Goal: Information Seeking & Learning: Check status

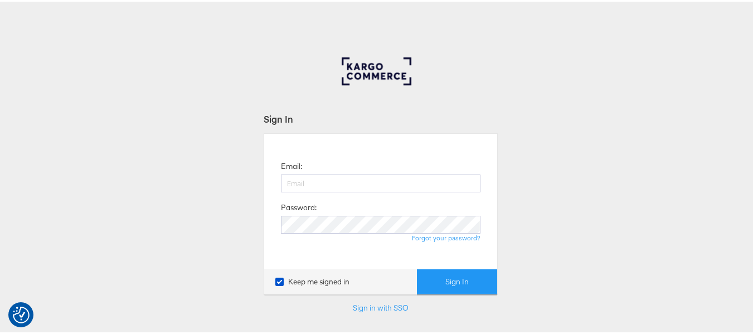
type input "aparna.doniparthi@kargo.com"
click at [417, 268] on button "Sign In" at bounding box center [457, 280] width 80 height 25
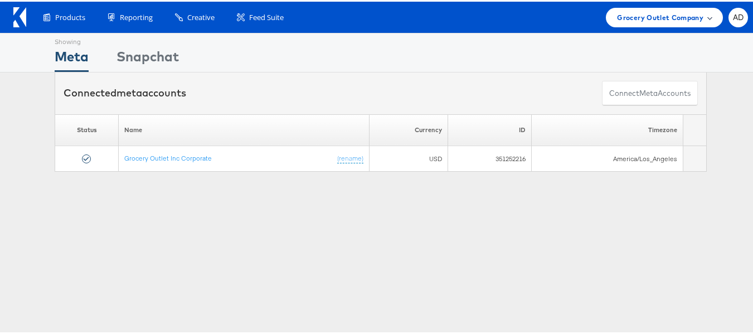
click at [672, 15] on span "Grocery Outlet Company" at bounding box center [660, 16] width 86 height 12
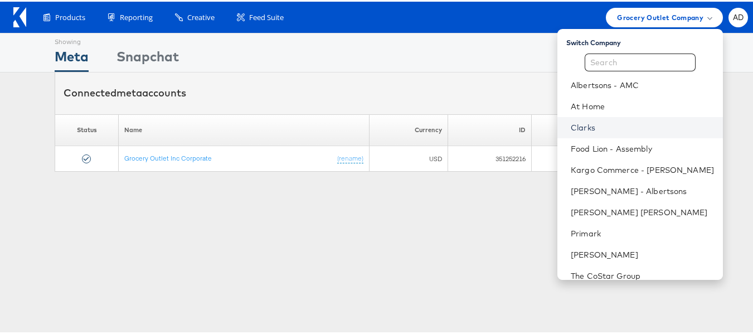
click at [571, 124] on link "Clarks" at bounding box center [642, 125] width 143 height 11
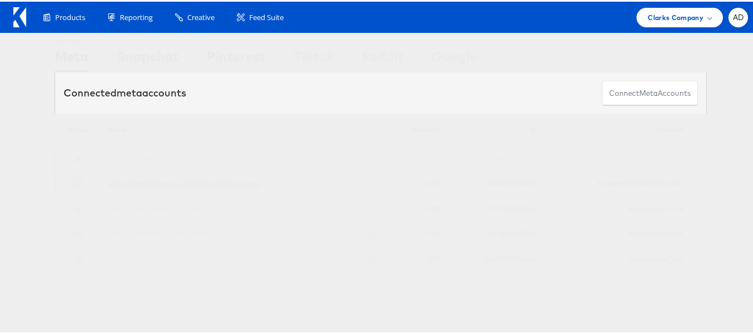
click at [220, 184] on link "Global Brand Marketing - [PERSON_NAME] Originals" at bounding box center [184, 181] width 152 height 8
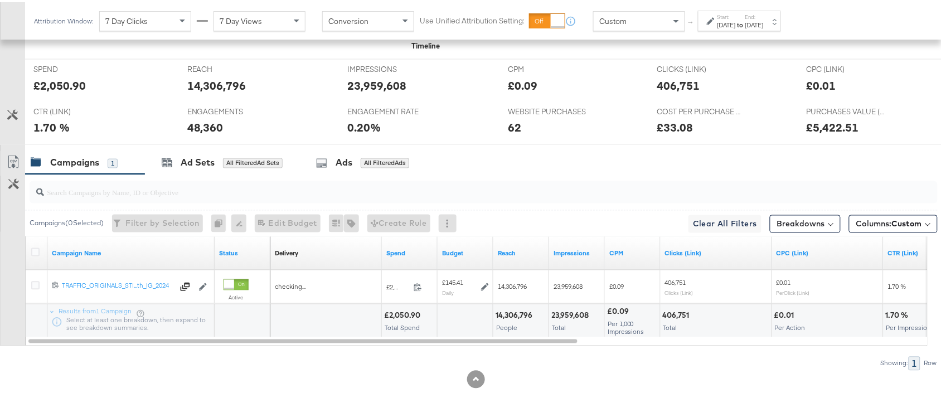
scroll to position [514, 0]
click at [745, 20] on strong "to" at bounding box center [740, 22] width 9 height 8
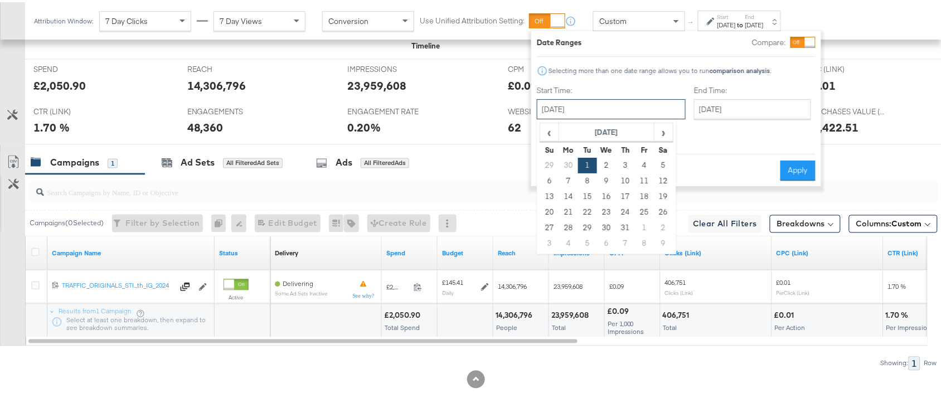
click at [614, 105] on input "[DATE]" at bounding box center [611, 107] width 149 height 20
click at [661, 134] on span "›" at bounding box center [663, 130] width 17 height 17
click at [642, 165] on td "1" at bounding box center [644, 164] width 19 height 16
type input "August 1st 2025"
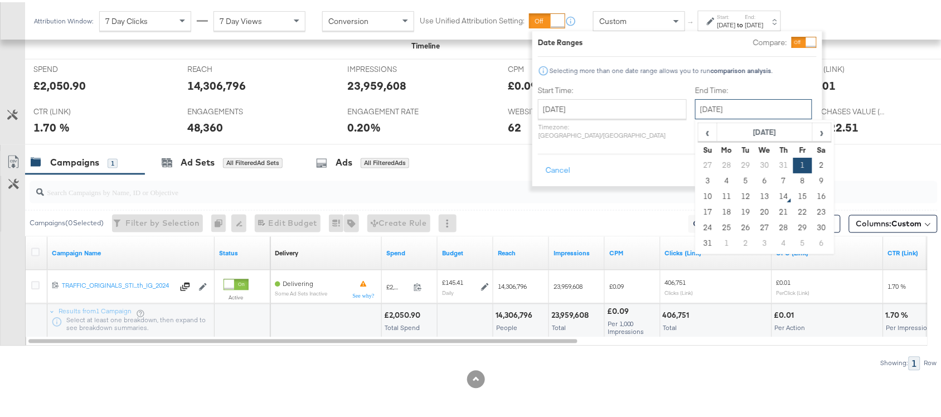
click at [695, 108] on input "August 1st 2025" at bounding box center [753, 107] width 117 height 20
click at [755, 194] on td "13" at bounding box center [764, 195] width 19 height 16
type input "[DATE]"
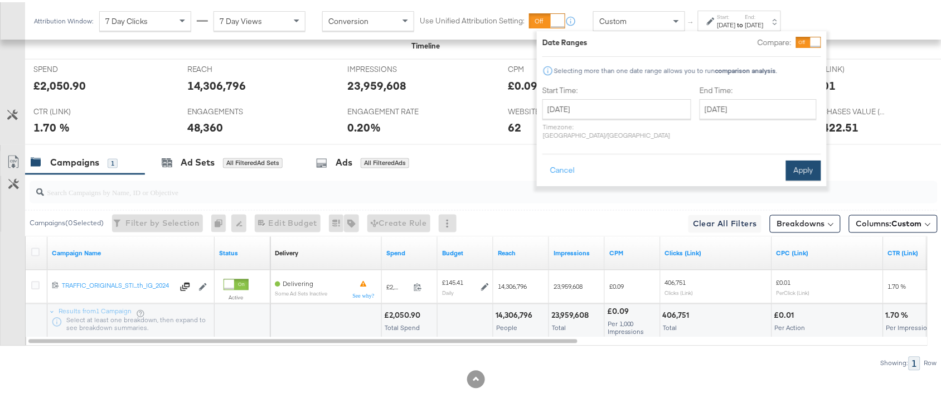
click at [800, 158] on button "Apply" at bounding box center [803, 168] width 35 height 20
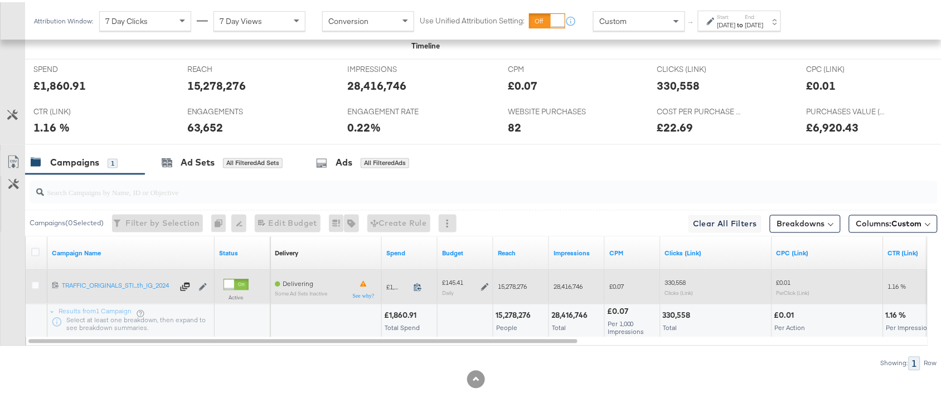
click at [420, 288] on icon at bounding box center [418, 285] width 8 height 8
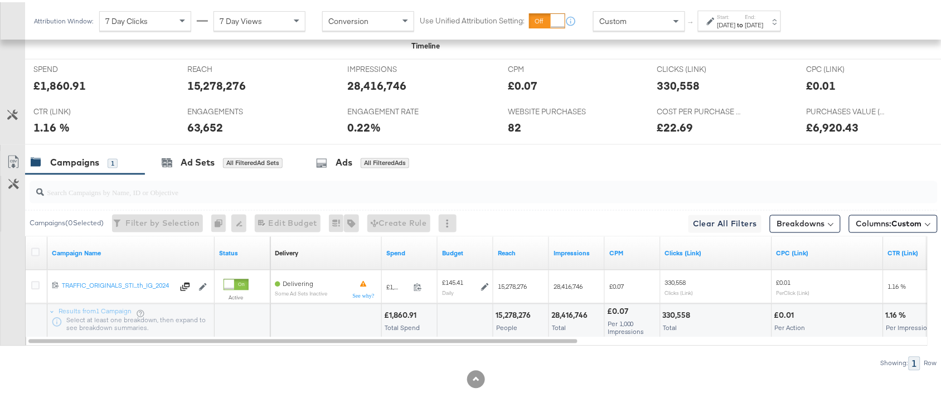
click at [764, 17] on label "End:" at bounding box center [754, 14] width 18 height 7
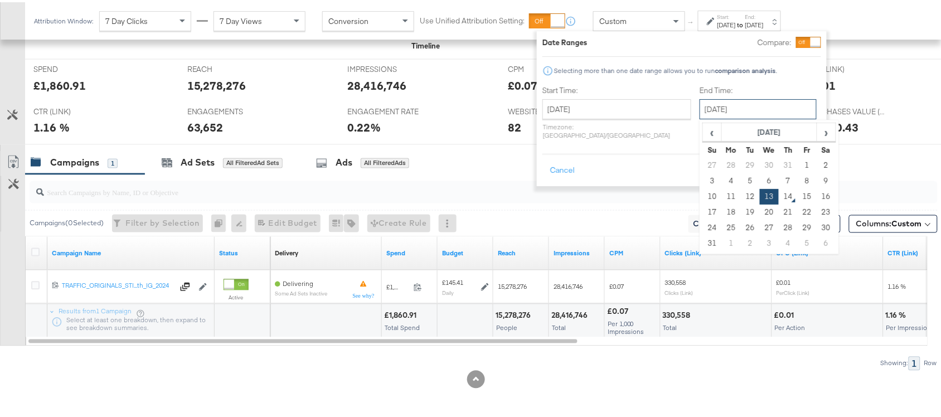
click at [708, 106] on input "[DATE]" at bounding box center [758, 107] width 117 height 20
click at [741, 188] on td "12" at bounding box center [750, 195] width 19 height 16
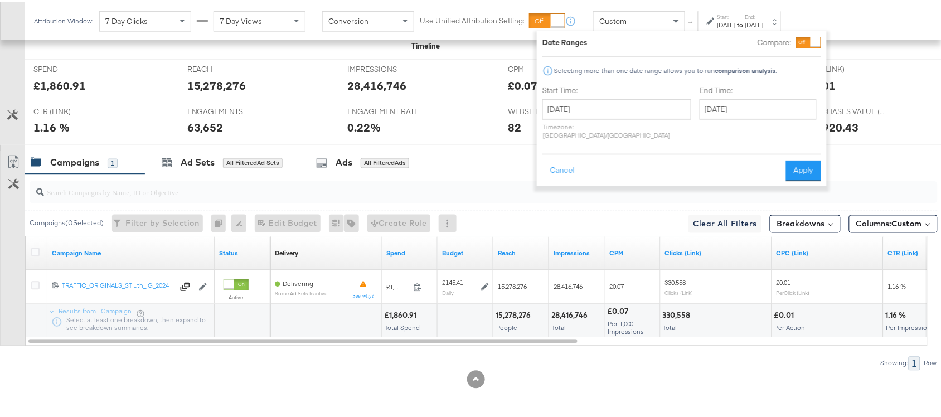
type input "August 12th 2025"
click at [792, 160] on button "Apply" at bounding box center [803, 168] width 35 height 20
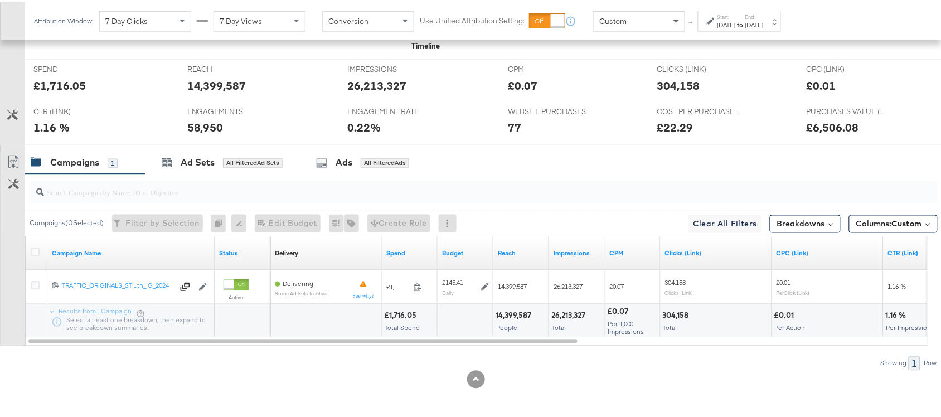
click at [745, 25] on strong "to" at bounding box center [740, 22] width 9 height 8
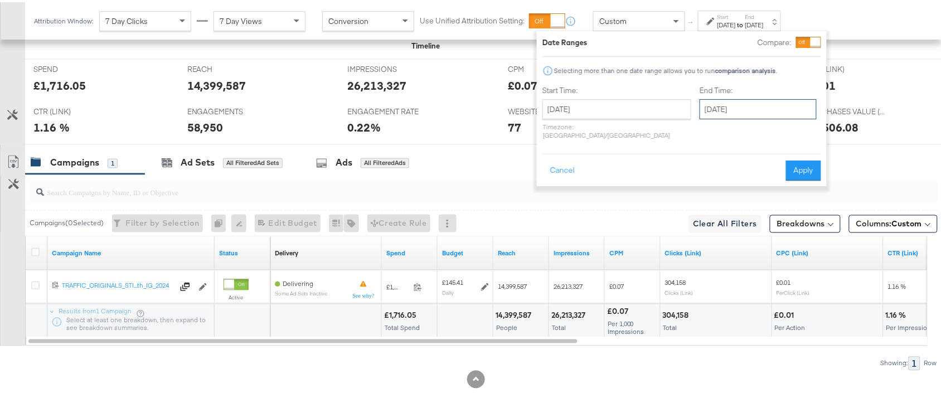
click at [700, 105] on input "August 12th 2025" at bounding box center [758, 107] width 117 height 20
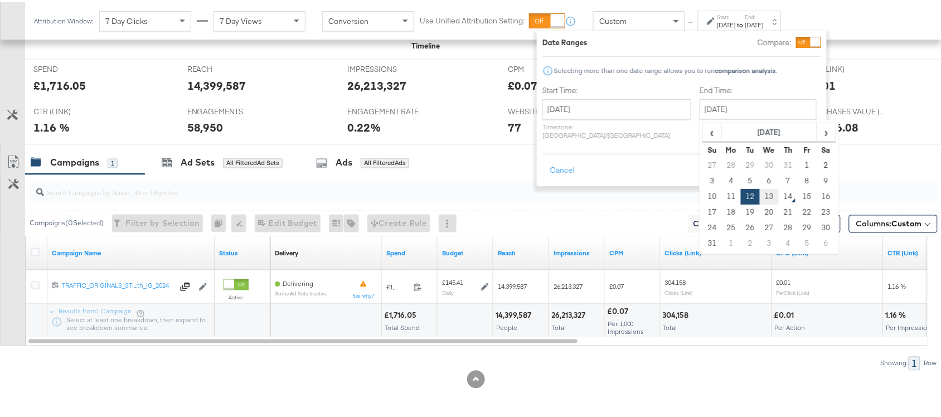
click at [760, 193] on td "13" at bounding box center [769, 195] width 19 height 16
type input "August 13th 2025"
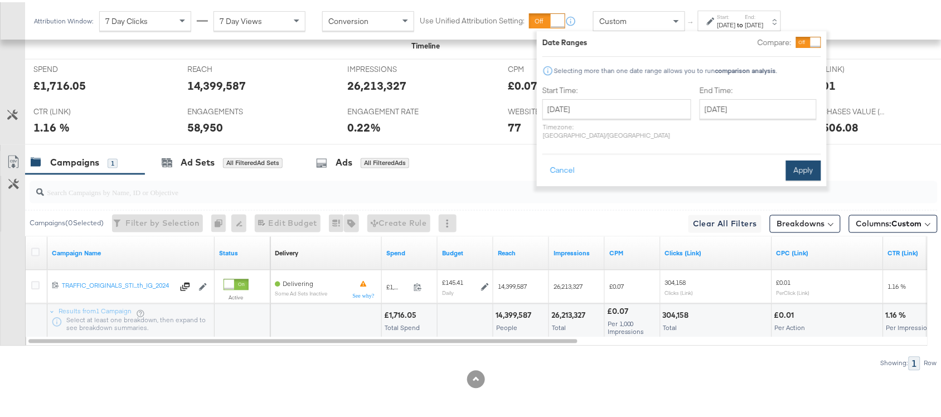
click at [808, 161] on button "Apply" at bounding box center [803, 168] width 35 height 20
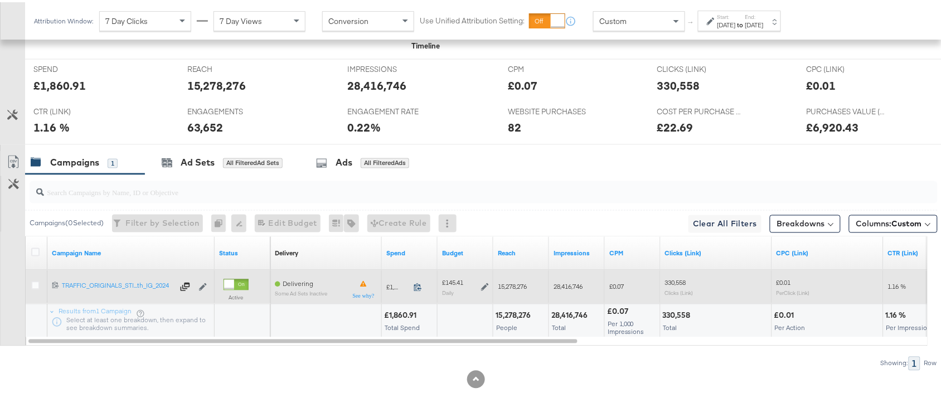
click at [418, 285] on icon at bounding box center [418, 285] width 8 height 8
click at [488, 283] on icon at bounding box center [485, 285] width 8 height 8
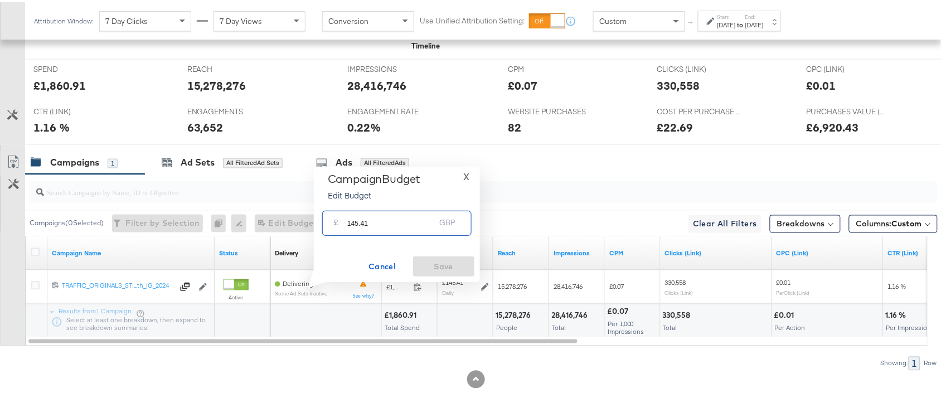
click at [382, 216] on input "145.41" at bounding box center [391, 217] width 88 height 24
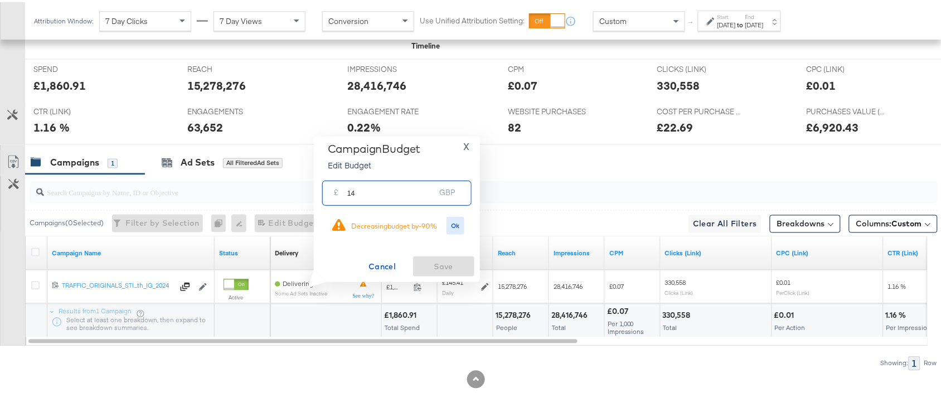
type input "1"
paste input "£145.44"
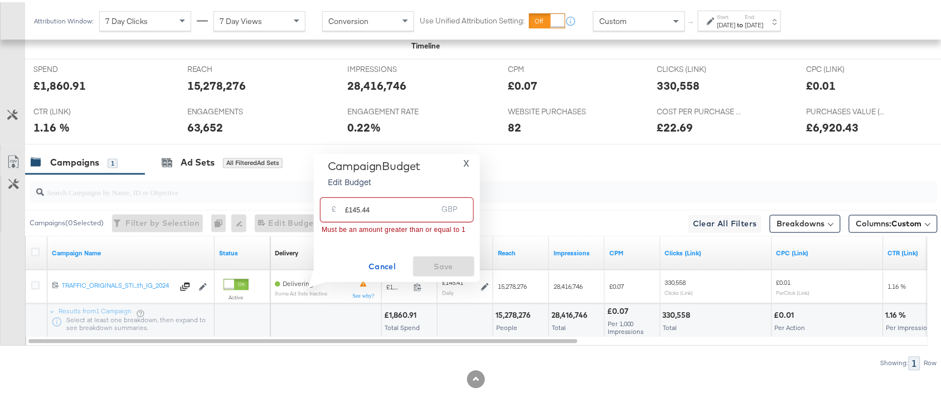
click at [385, 210] on input "£145.44" at bounding box center [391, 203] width 92 height 24
click at [347, 208] on input "£145.41" at bounding box center [391, 203] width 92 height 24
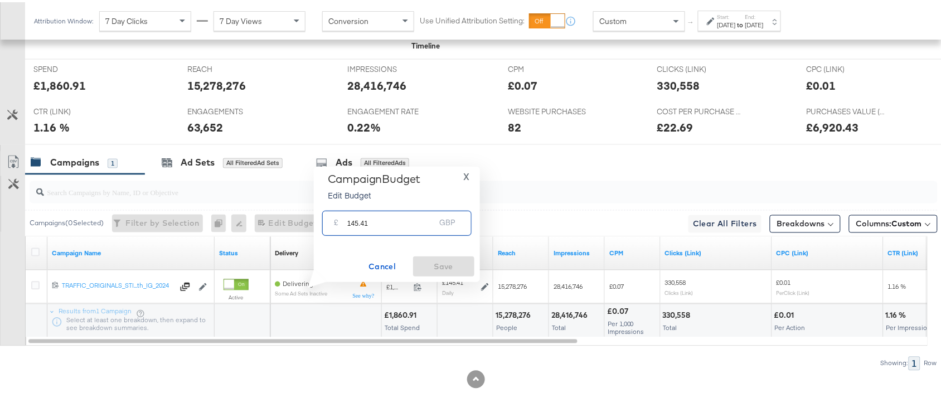
click at [393, 224] on input "145.41" at bounding box center [391, 217] width 88 height 24
type input "145.41"
click at [466, 176] on span "X" at bounding box center [466, 175] width 6 height 16
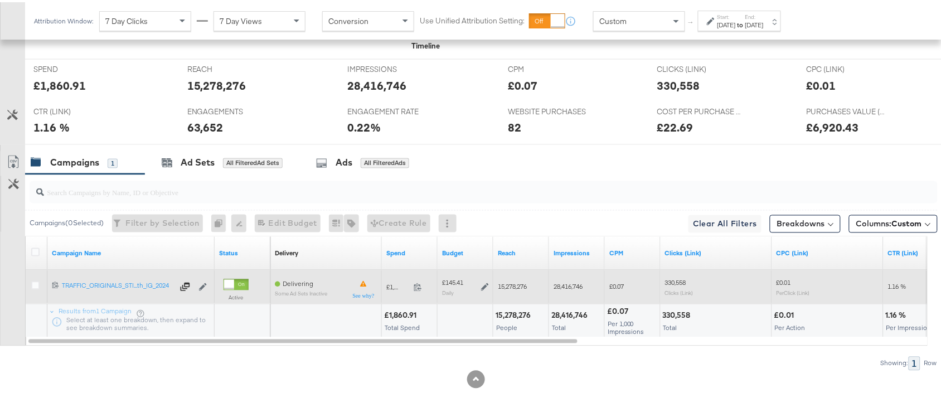
click at [483, 281] on icon at bounding box center [485, 285] width 8 height 8
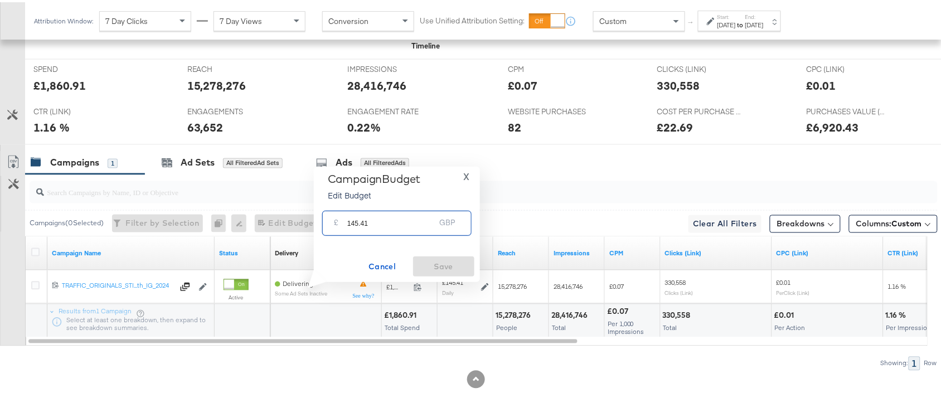
click at [394, 224] on input "145.41" at bounding box center [391, 217] width 88 height 24
type input "145.44"
click at [467, 176] on span "X" at bounding box center [466, 175] width 6 height 16
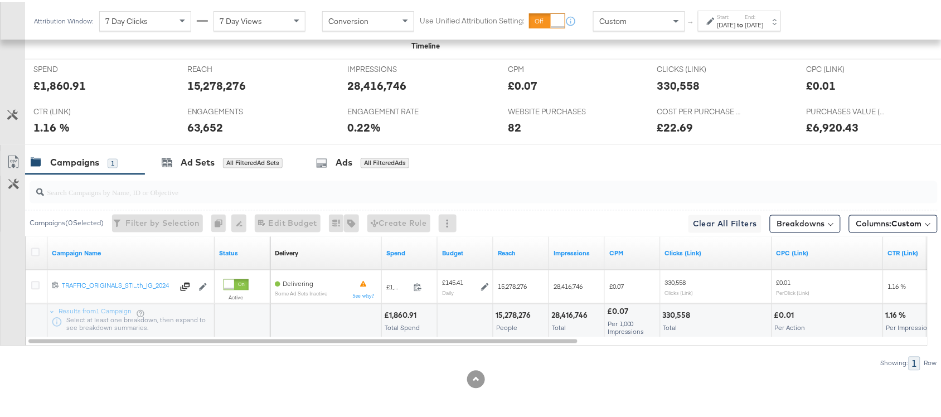
scroll to position [0, 0]
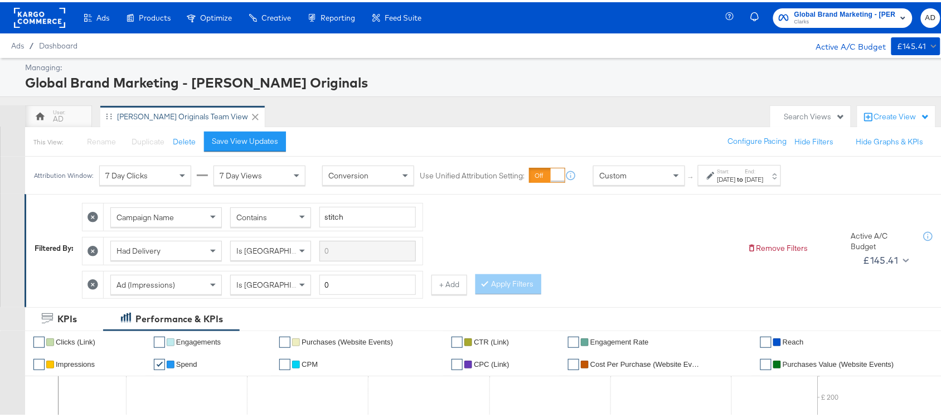
click at [832, 20] on span "Clarks" at bounding box center [844, 20] width 101 height 9
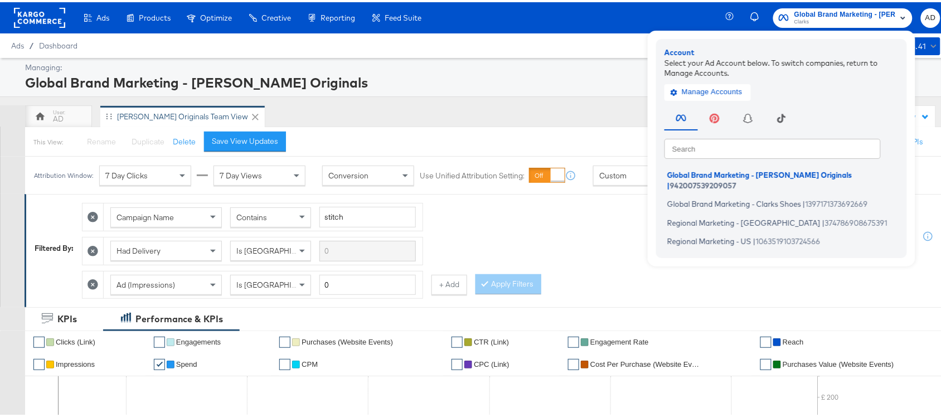
click at [37, 18] on rect at bounding box center [39, 16] width 51 height 20
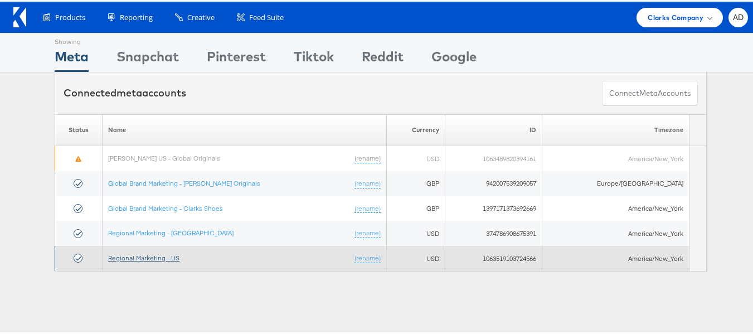
click at [141, 254] on link "Regional Marketing - US" at bounding box center [143, 256] width 71 height 8
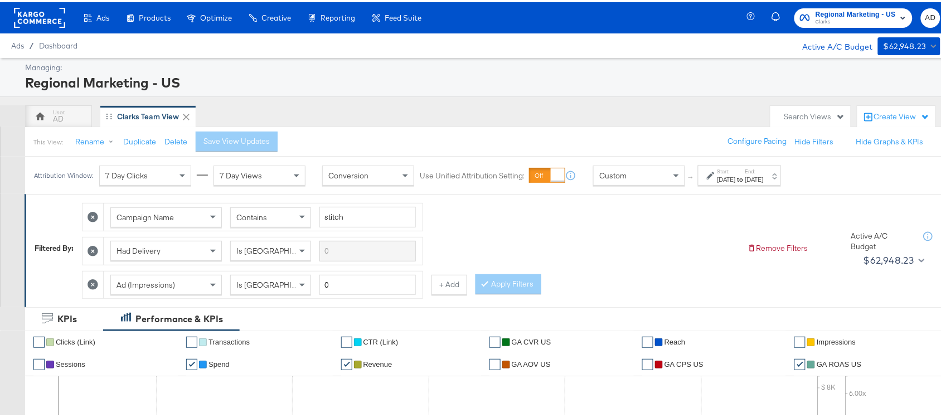
click at [736, 174] on div "Jul 27th 2025" at bounding box center [726, 177] width 18 height 9
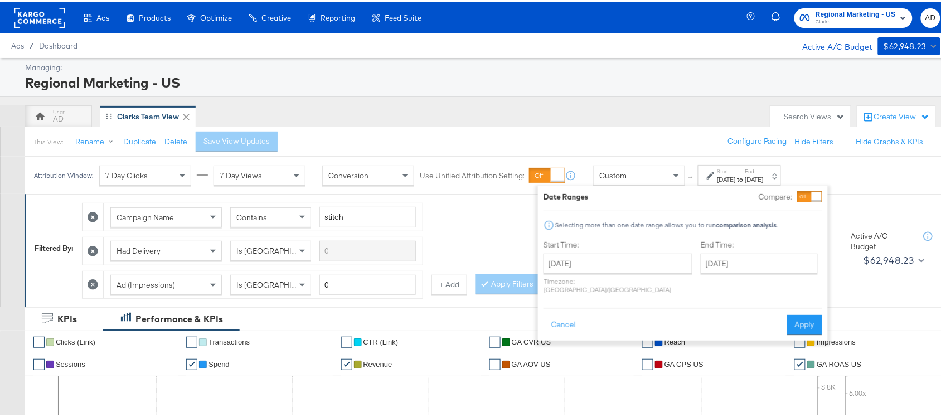
drag, startPoint x: 605, startPoint y: 249, endPoint x: 617, endPoint y: 269, distance: 24.0
click at [617, 269] on div "Start Time: July 27th 2025 ‹ July 2025 › Su Mo Tu We Th Fr Sa 29 30 1 2 3 4 5 6…" at bounding box center [617, 266] width 149 height 59
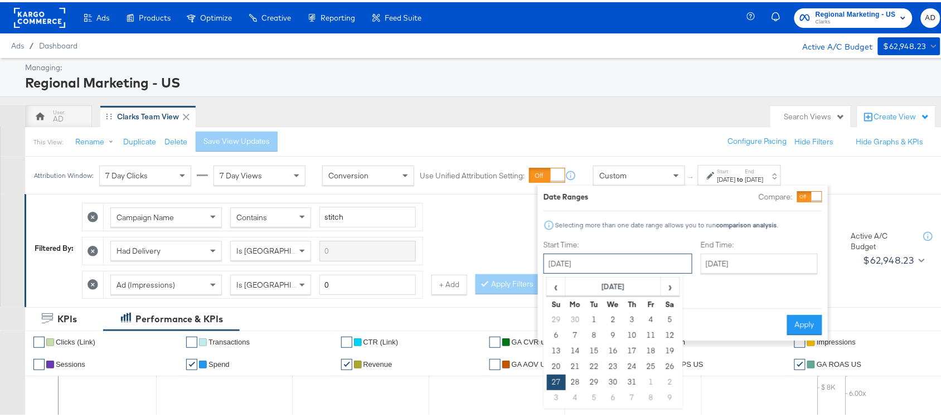
click at [617, 269] on input "July 27th 2025" at bounding box center [617, 261] width 149 height 20
click at [672, 288] on span "›" at bounding box center [670, 284] width 17 height 17
click at [595, 349] on td "12" at bounding box center [594, 349] width 19 height 16
type input "[DATE]"
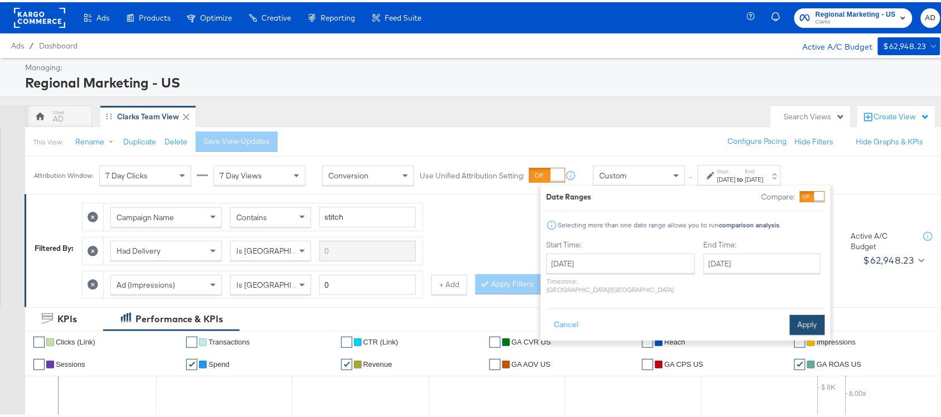
click at [799, 313] on button "Apply" at bounding box center [807, 323] width 35 height 20
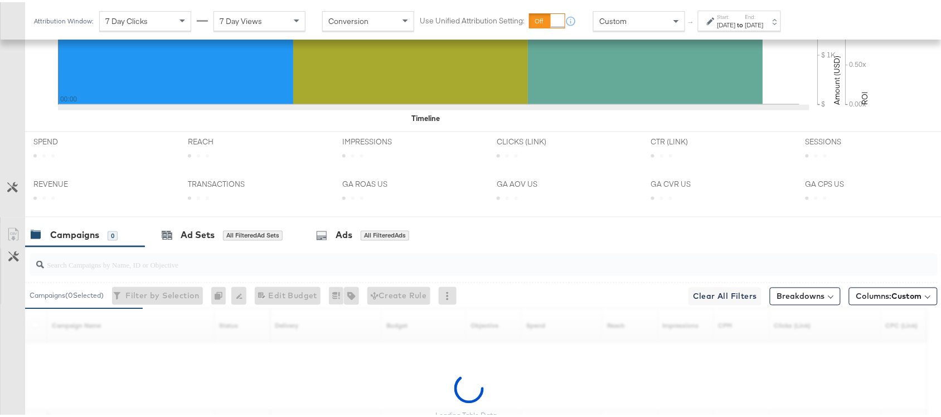
scroll to position [547, 0]
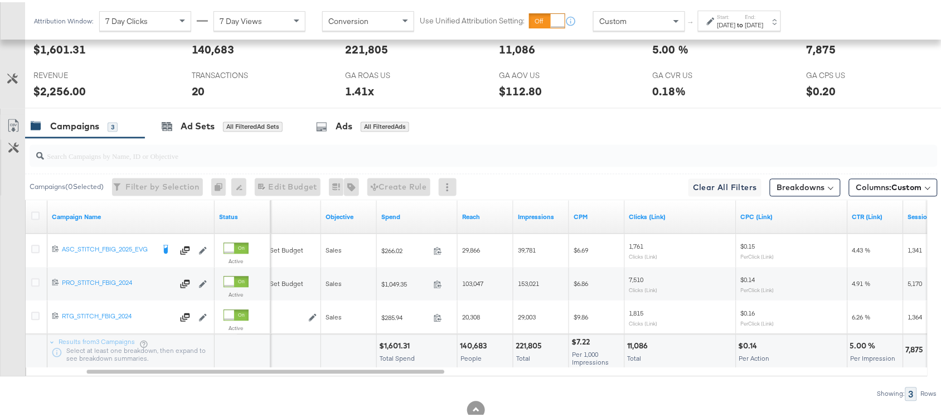
click at [395, 347] on div "$1,601.31" at bounding box center [396, 344] width 34 height 11
copy div "1,601.31"
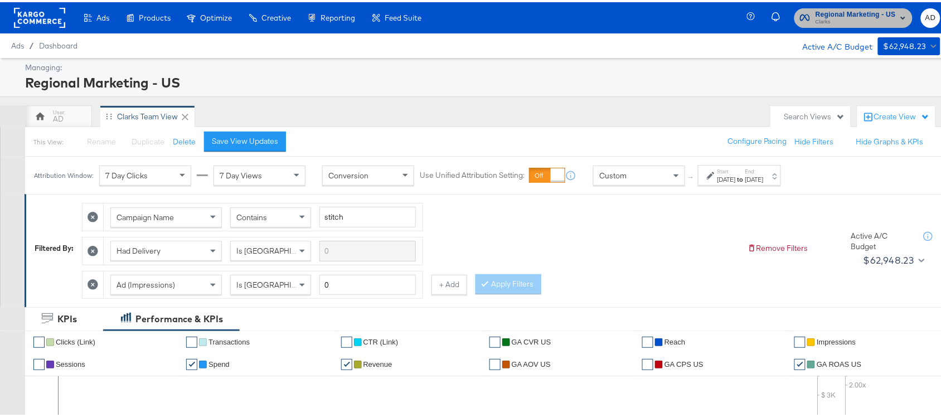
click at [857, 23] on span "Clarks" at bounding box center [855, 20] width 80 height 9
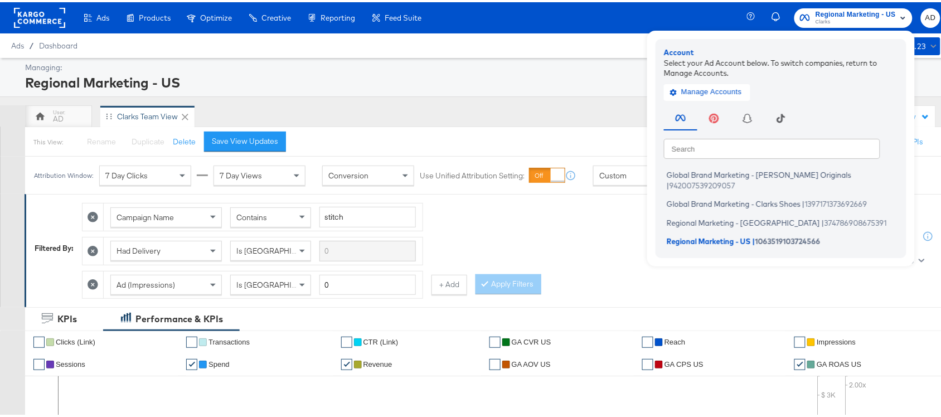
click at [616, 269] on div "Campaign Name Contains stitch Had Delivery Is Greater Than Ad (Impressions) Is …" at bounding box center [410, 245] width 657 height 101
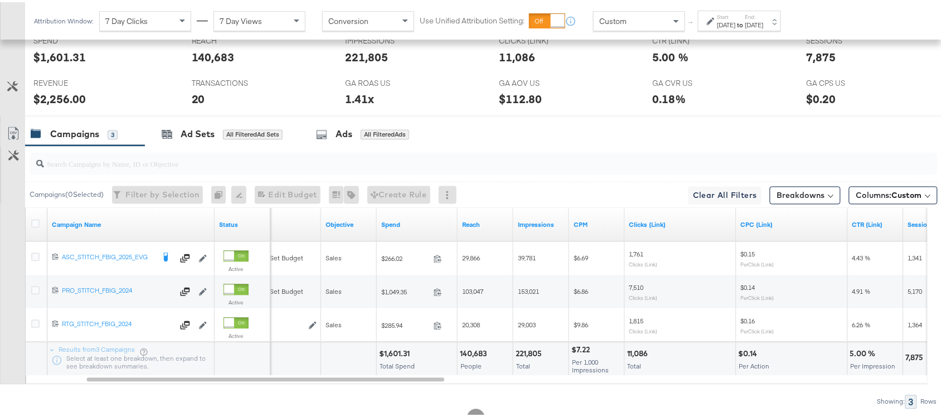
scroll to position [581, 0]
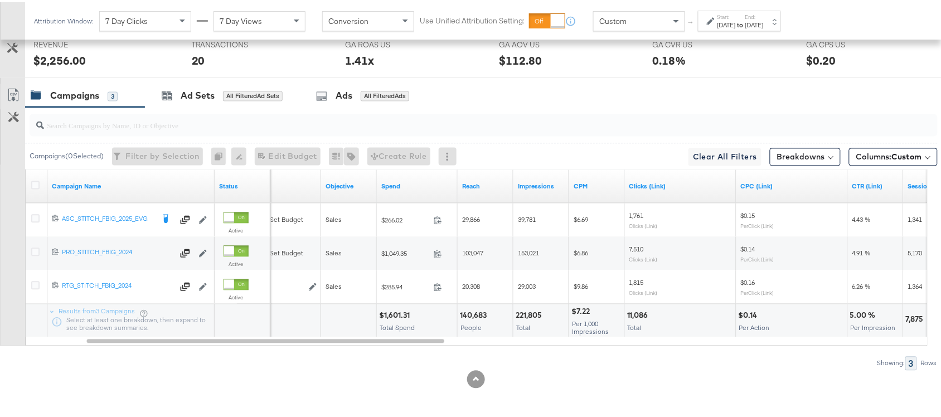
click at [396, 315] on div "$1,601.31" at bounding box center [396, 313] width 34 height 11
copy div "1,601.31"
click at [396, 315] on div "$1,601.31" at bounding box center [396, 313] width 34 height 11
click at [526, 311] on div "221,805" at bounding box center [531, 313] width 30 height 11
copy div "221,805"
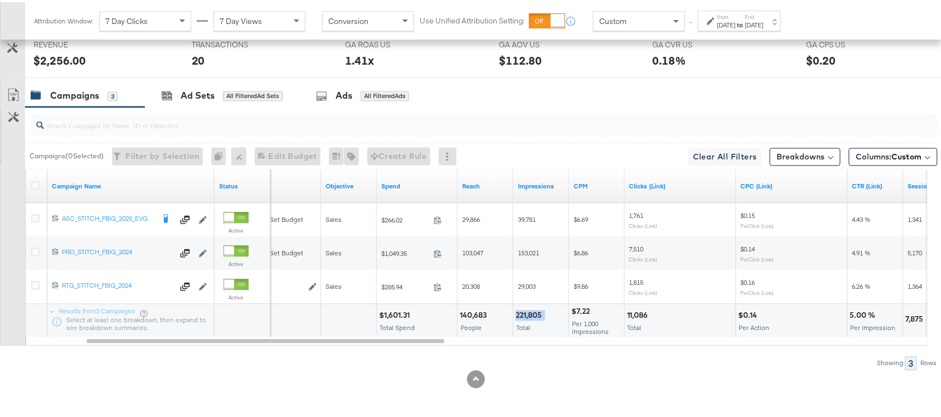
click at [526, 311] on div "221,805" at bounding box center [531, 313] width 30 height 11
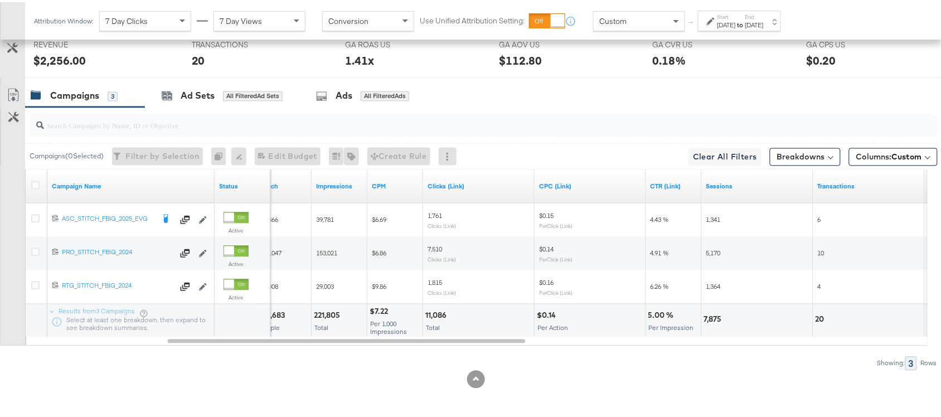
click at [433, 311] on div "11,086" at bounding box center [437, 313] width 25 height 11
copy div "11,086"
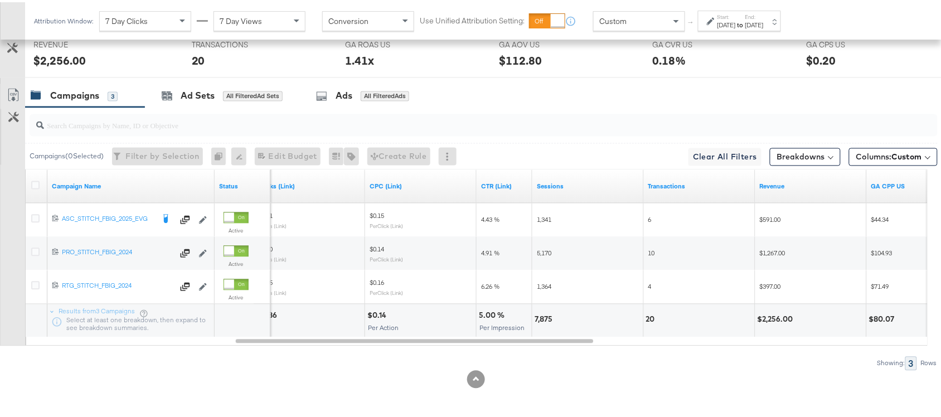
click at [536, 317] on div "7,875" at bounding box center [545, 317] width 21 height 11
copy div "7,875"
click at [650, 319] on div "20" at bounding box center [652, 317] width 12 height 11
copy div "20"
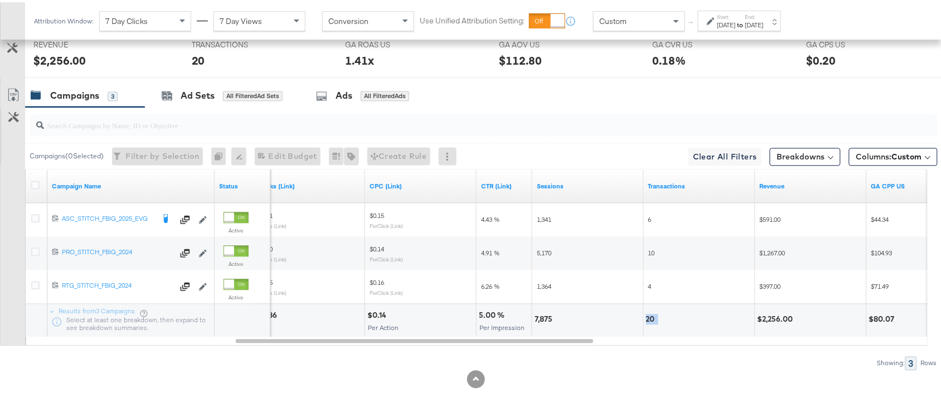
click at [650, 319] on div "20" at bounding box center [652, 317] width 12 height 11
click at [781, 318] on div "$2,256.00" at bounding box center [777, 317] width 39 height 11
click at [770, 10] on div "Start: Aug 12th 2025 to End: Aug 12th 2025" at bounding box center [739, 18] width 83 height 21
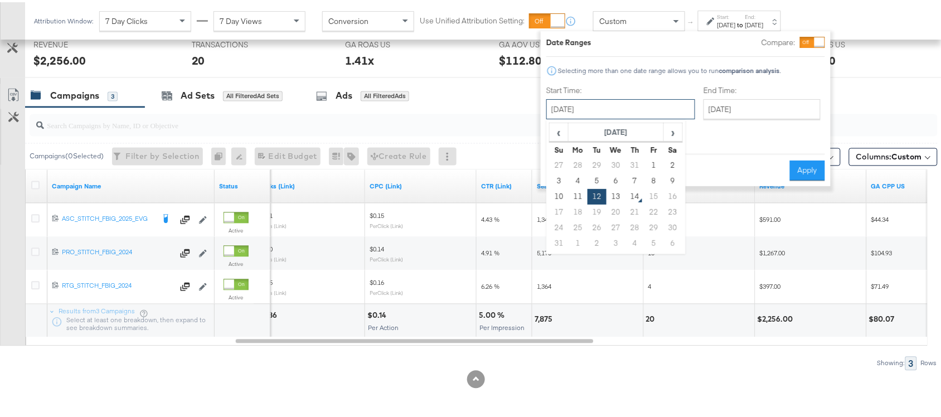
click at [628, 104] on input "August 12th 2025" at bounding box center [620, 107] width 149 height 20
click at [620, 196] on td "13" at bounding box center [615, 195] width 19 height 16
type input "August 13th 2025"
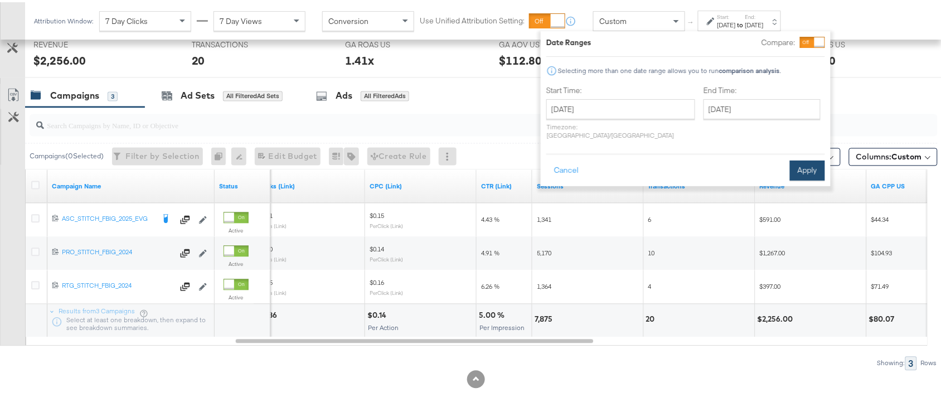
click at [800, 161] on button "Apply" at bounding box center [807, 168] width 35 height 20
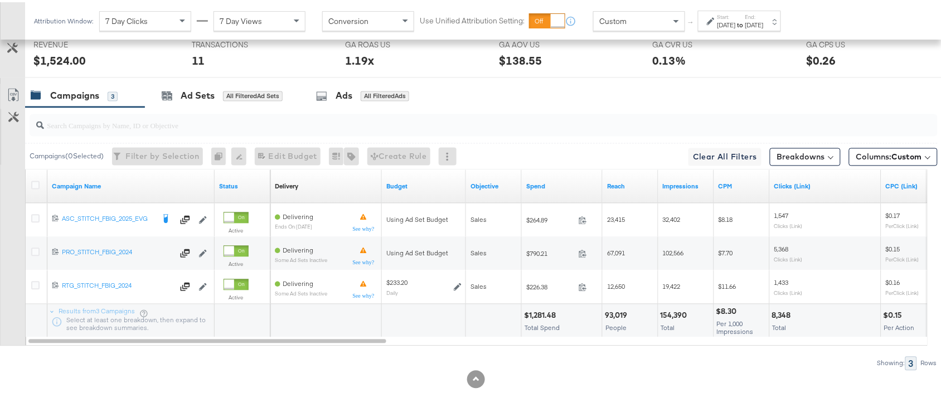
click at [541, 311] on div "$1,281.48" at bounding box center [541, 313] width 35 height 11
copy div "1,281.48"
click at [541, 311] on div "$1,281.48" at bounding box center [541, 313] width 35 height 11
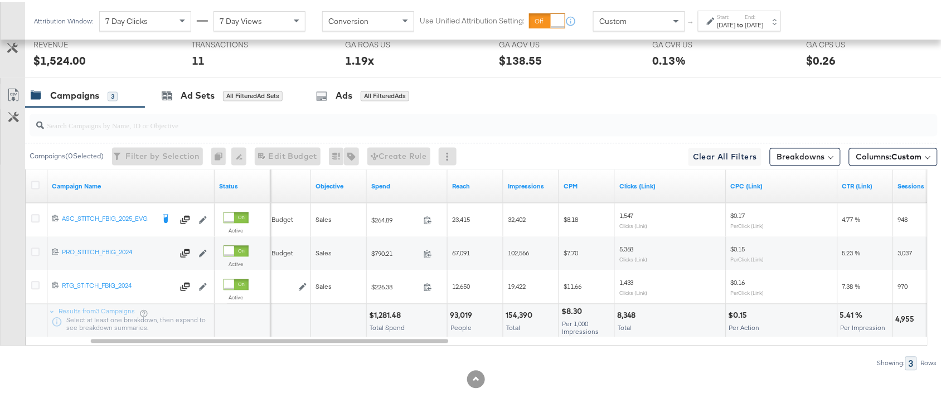
click at [521, 310] on div "154,390" at bounding box center [521, 313] width 30 height 11
copy div "154,390"
click at [521, 310] on div "154,390" at bounding box center [521, 313] width 30 height 11
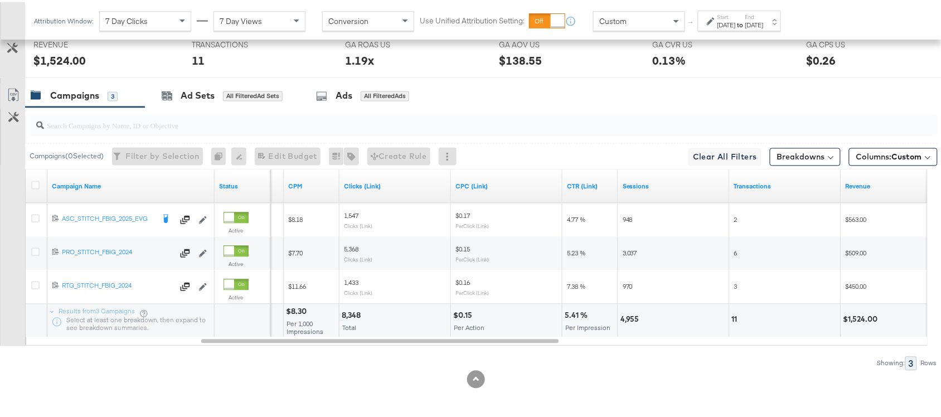
click at [355, 315] on div "8,348" at bounding box center [353, 313] width 22 height 11
copy div "8,348"
click at [355, 315] on div "8,348" at bounding box center [353, 313] width 22 height 11
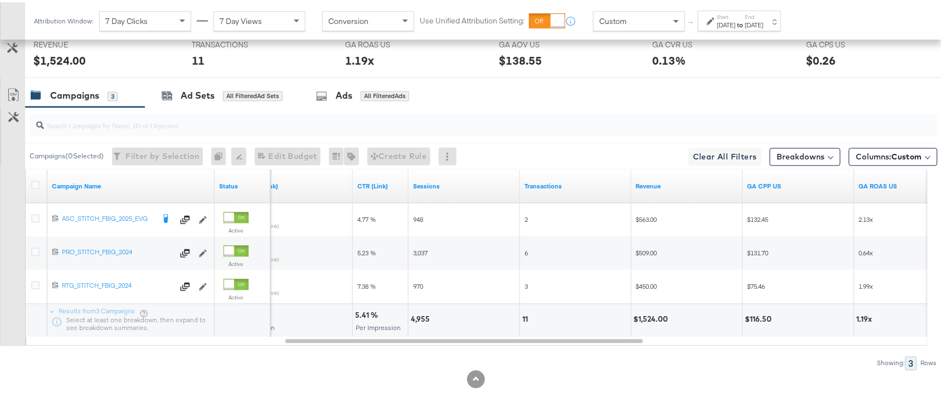
click at [411, 318] on div "4,955" at bounding box center [422, 317] width 22 height 11
copy div "4,955"
click at [411, 318] on div "4,955" at bounding box center [422, 317] width 22 height 11
click at [521, 318] on div "11" at bounding box center [575, 318] width 111 height 33
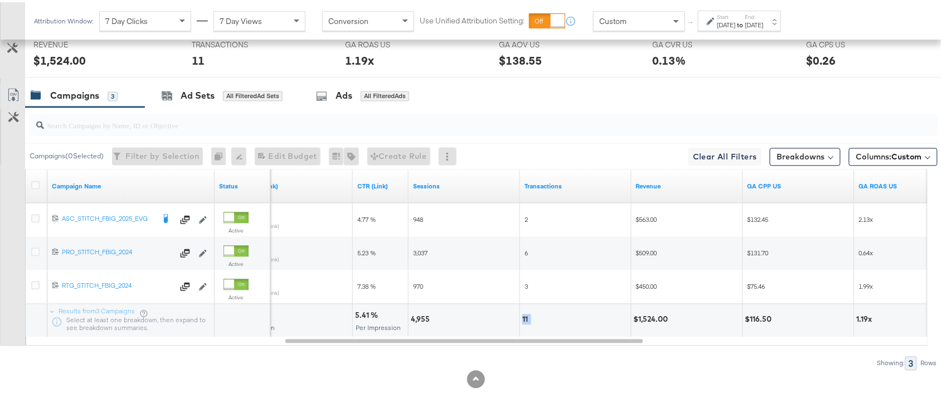
click at [521, 318] on div "11" at bounding box center [575, 318] width 111 height 33
click at [643, 319] on div "$1,524.00" at bounding box center [653, 317] width 38 height 11
click at [764, 21] on div "Aug 13th 2025" at bounding box center [754, 22] width 18 height 9
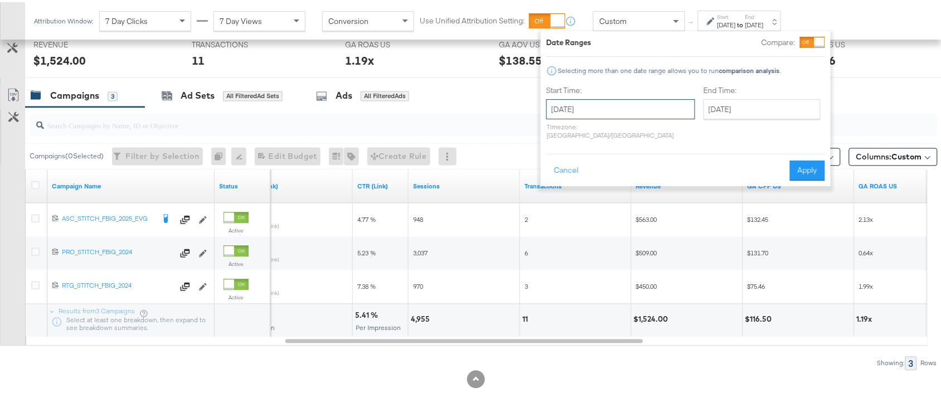
click at [595, 98] on input "August 13th 2025" at bounding box center [620, 107] width 149 height 20
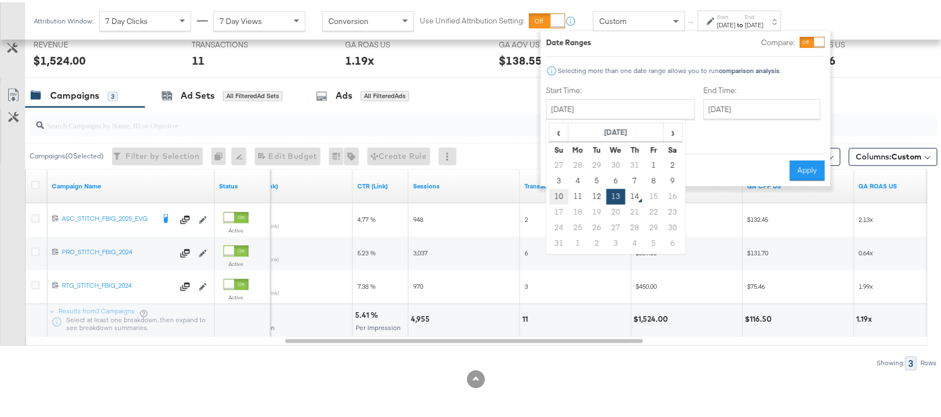
click at [556, 196] on td "10" at bounding box center [559, 195] width 19 height 16
type input "August 10th 2025"
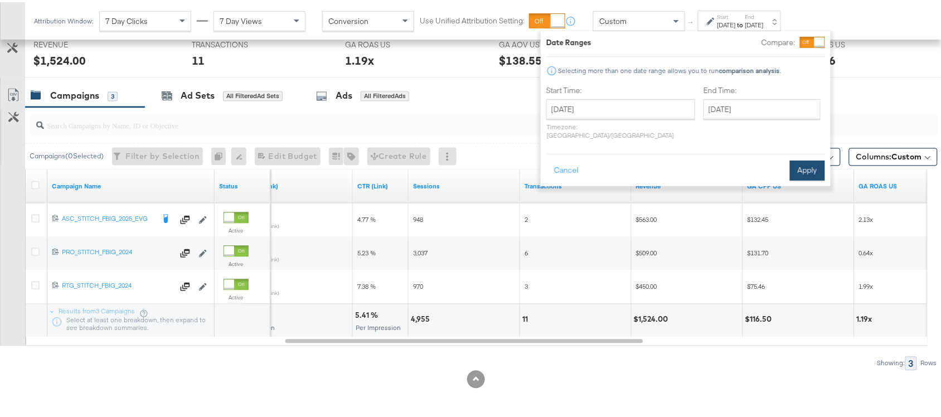
click at [818, 163] on button "Apply" at bounding box center [807, 168] width 35 height 20
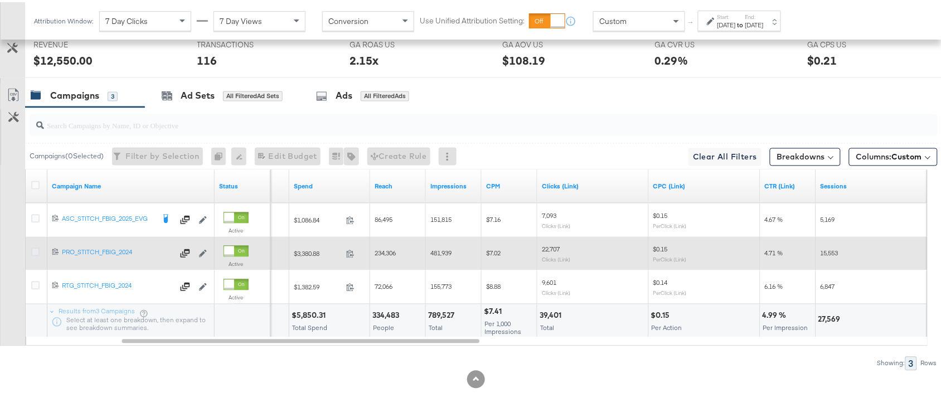
click at [36, 251] on icon at bounding box center [35, 250] width 8 height 8
click at [0, 0] on input "checkbox" at bounding box center [0, 0] width 0 height 0
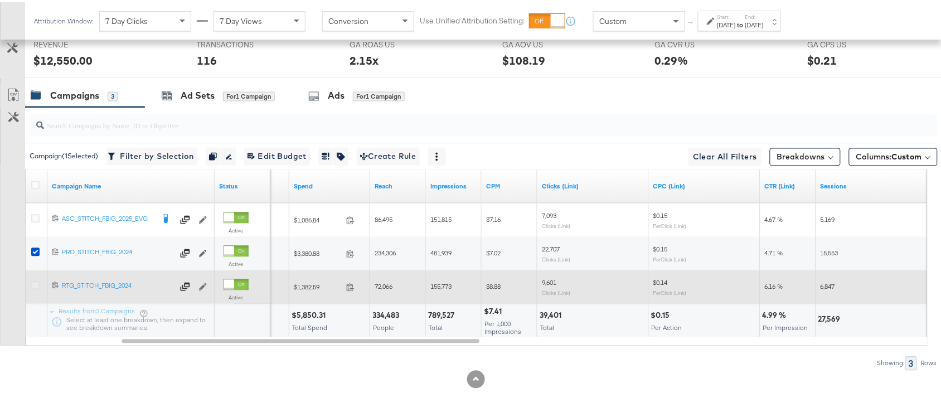
click at [32, 280] on icon at bounding box center [35, 283] width 8 height 8
click at [0, 0] on input "checkbox" at bounding box center [0, 0] width 0 height 0
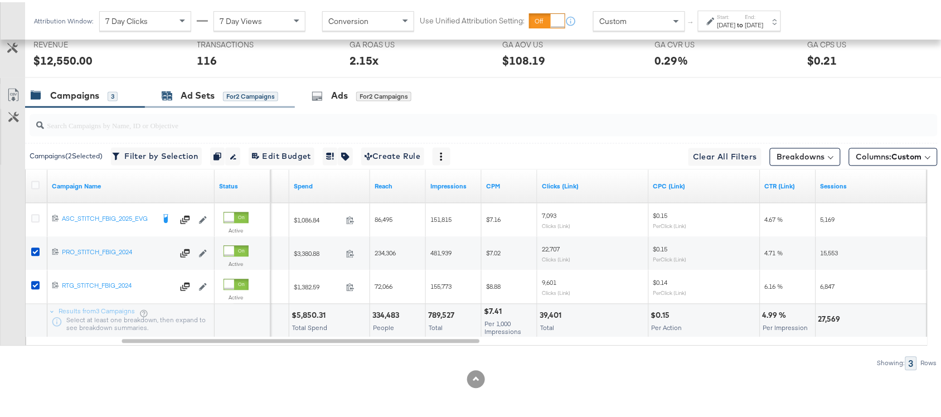
click at [187, 92] on div "Ad Sets" at bounding box center [198, 94] width 34 height 13
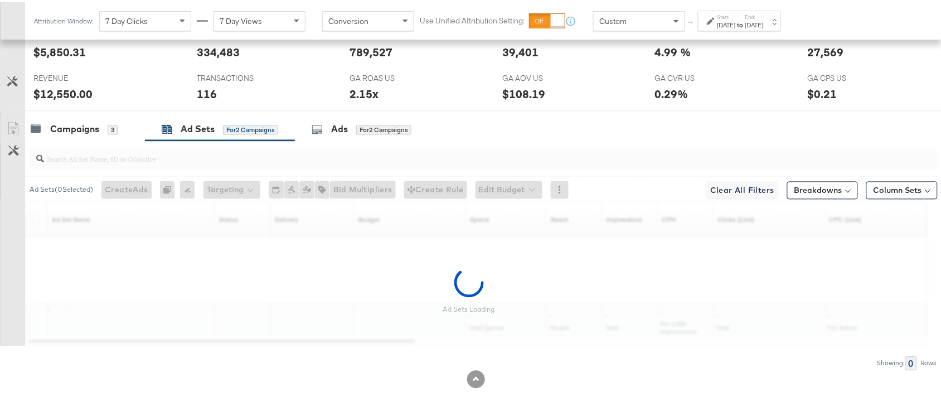
scroll to position [547, 0]
click at [764, 14] on label "End:" at bounding box center [754, 14] width 18 height 7
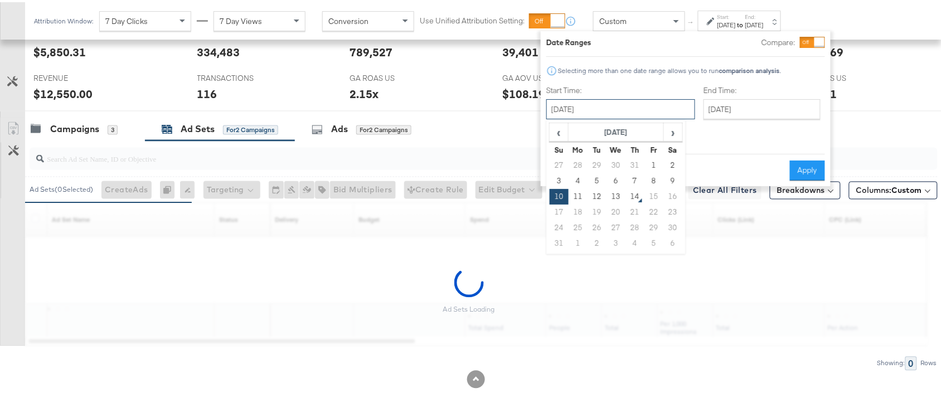
click at [600, 111] on input "August 10th 2025" at bounding box center [620, 107] width 149 height 20
click at [598, 201] on td "12" at bounding box center [597, 195] width 19 height 16
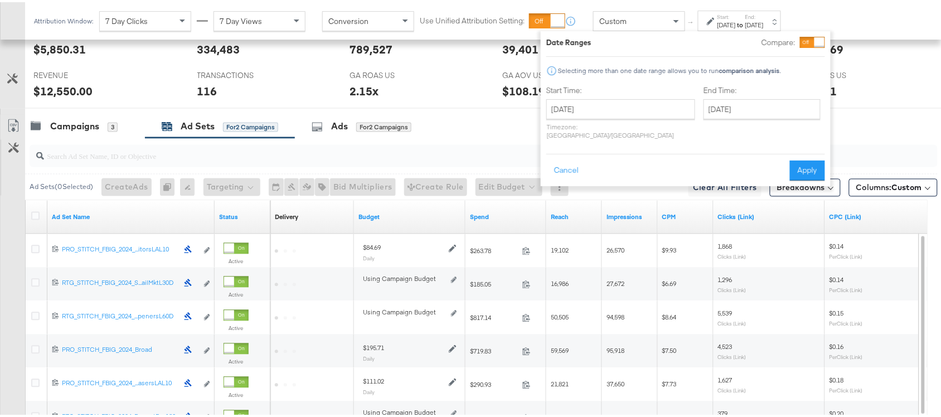
type input "August 12th 2025"
click at [599, 197] on div "Ad Sets ( 0 Selected) Create Ads At least one ad set must be selected 0 Rename …" at bounding box center [481, 185] width 912 height 26
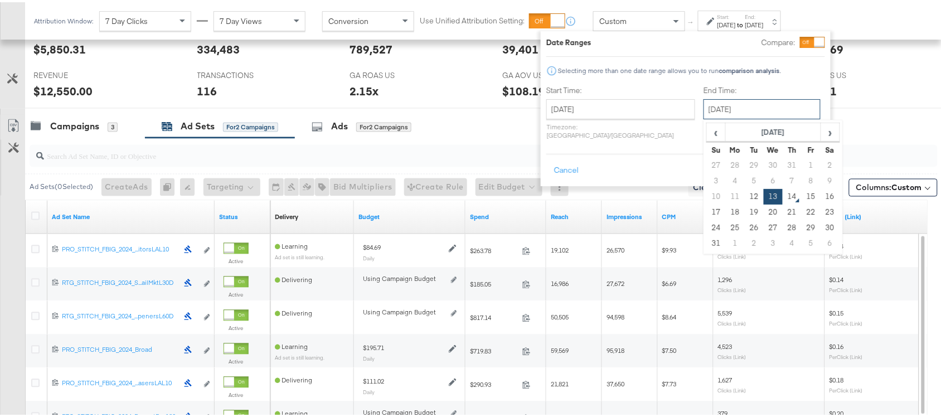
click at [725, 105] on input "August 13th 2025" at bounding box center [761, 107] width 117 height 20
click at [745, 192] on td "12" at bounding box center [754, 195] width 19 height 16
type input "August 12th 2025"
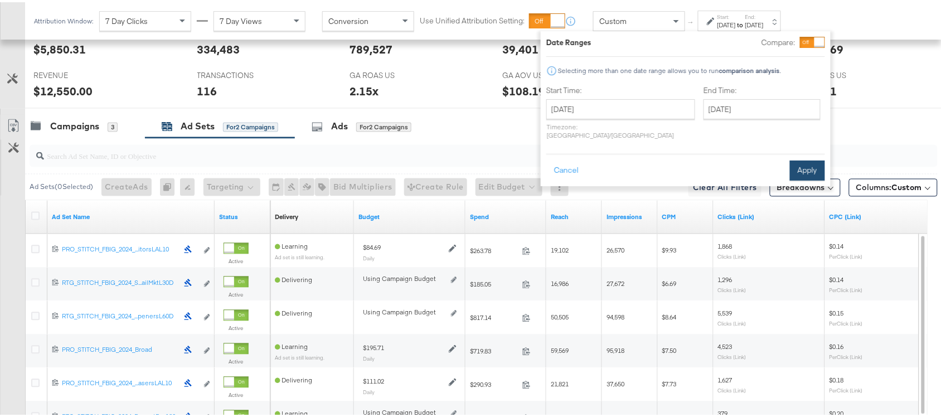
click at [803, 164] on button "Apply" at bounding box center [807, 168] width 35 height 20
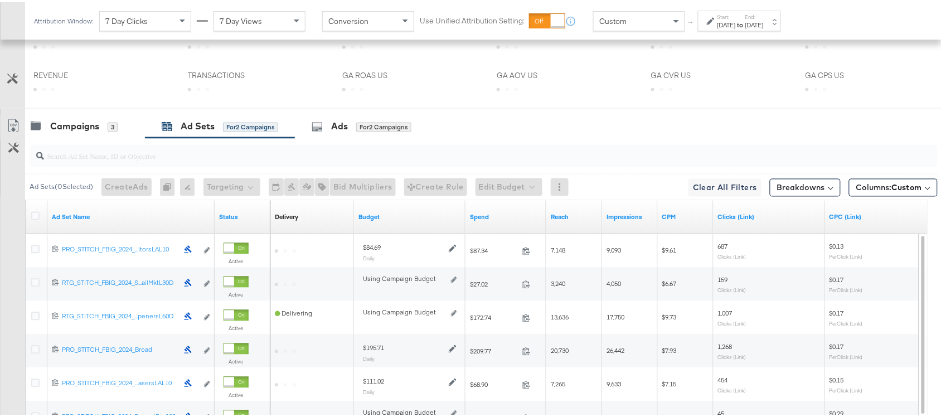
scroll to position [715, 0]
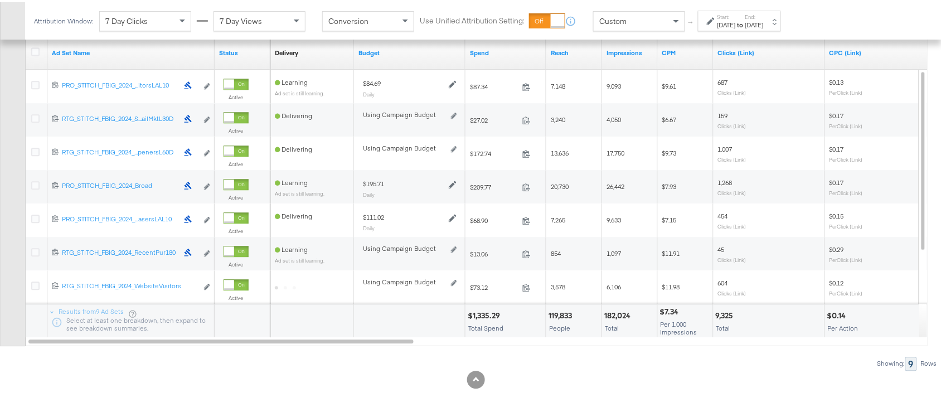
click at [482, 315] on div "$1,335.29" at bounding box center [486, 313] width 36 height 11
click at [619, 313] on div "182,024" at bounding box center [619, 313] width 30 height 11
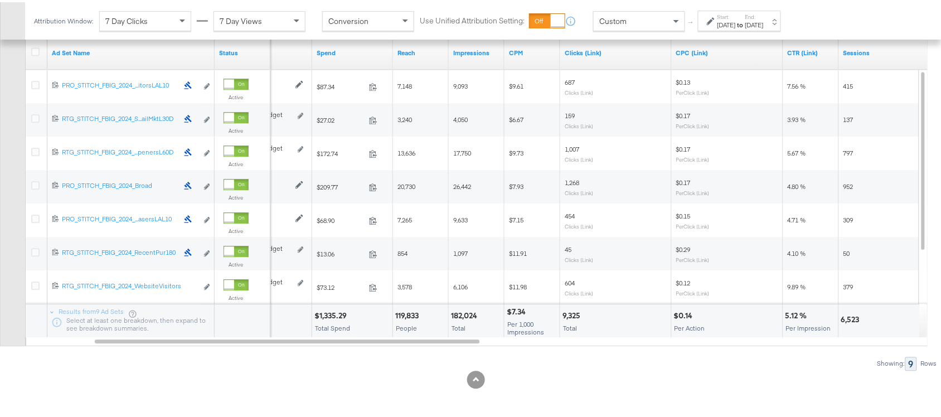
click at [572, 313] on div "9,325" at bounding box center [572, 313] width 21 height 11
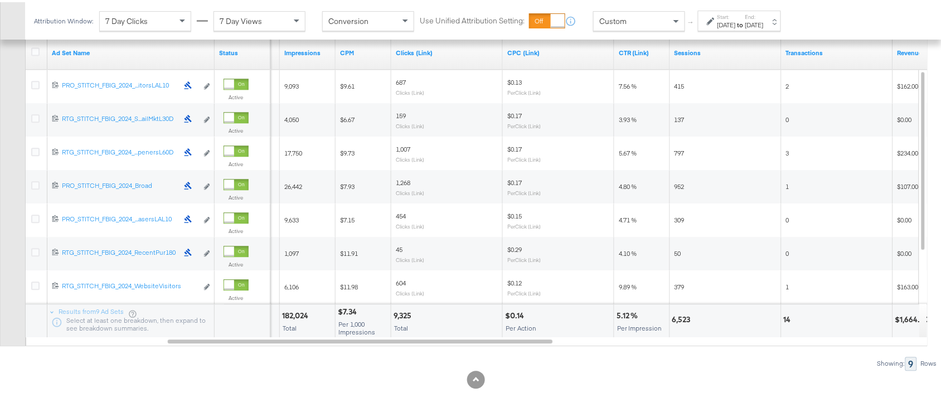
click at [679, 318] on div "6,523" at bounding box center [683, 317] width 22 height 11
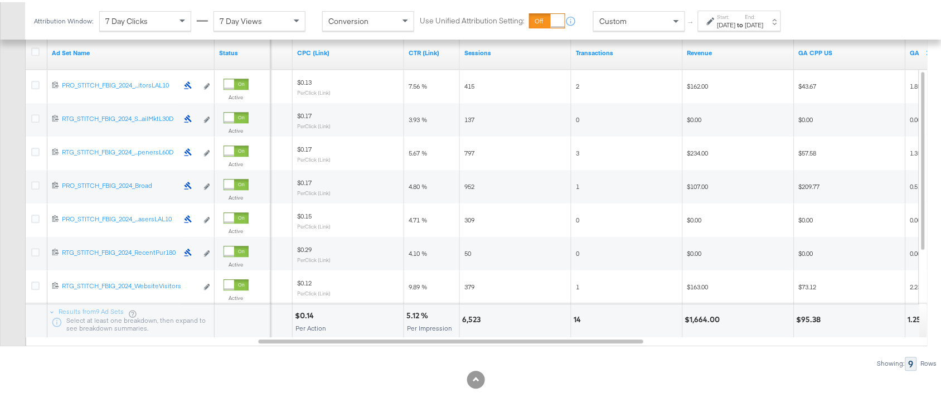
click at [572, 315] on div "14" at bounding box center [626, 318] width 111 height 33
click at [700, 318] on div "$1,664.00" at bounding box center [704, 317] width 38 height 11
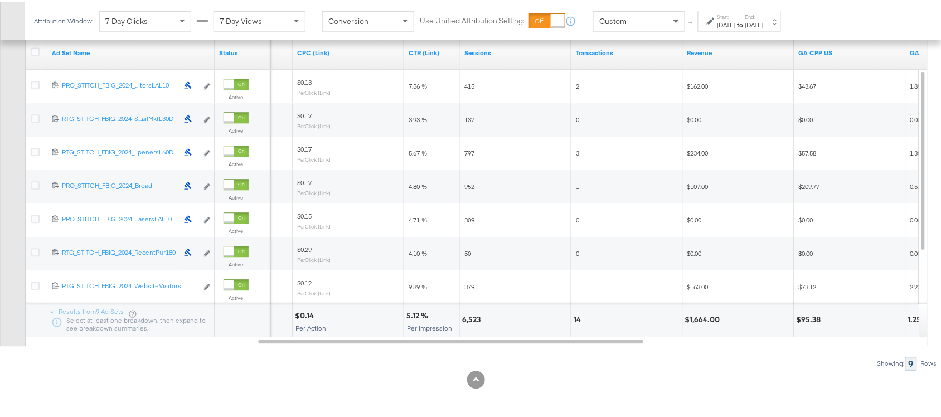
click at [736, 14] on label "Start:" at bounding box center [726, 14] width 18 height 7
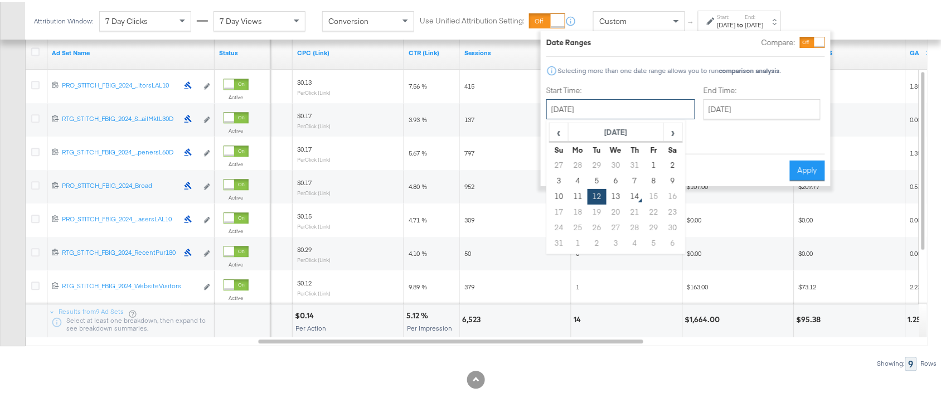
click at [586, 115] on input "August 12th 2025" at bounding box center [620, 107] width 149 height 20
click at [612, 194] on td "13" at bounding box center [615, 195] width 19 height 16
type input "August 13th 2025"
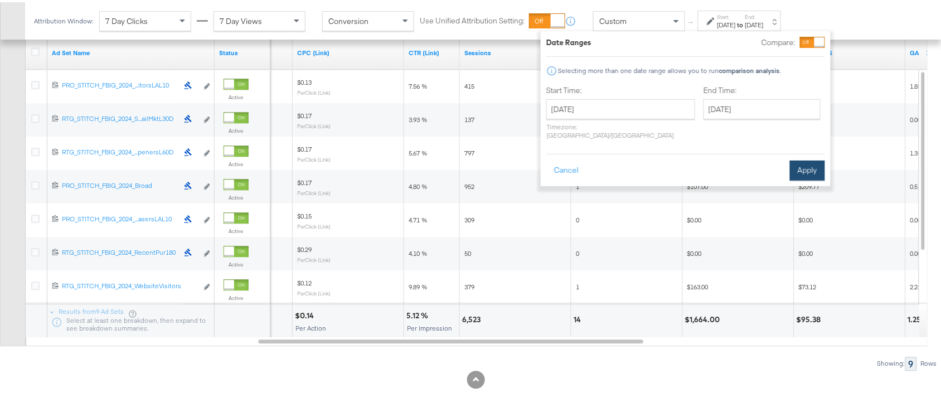
click at [801, 159] on button "Apply" at bounding box center [807, 168] width 35 height 20
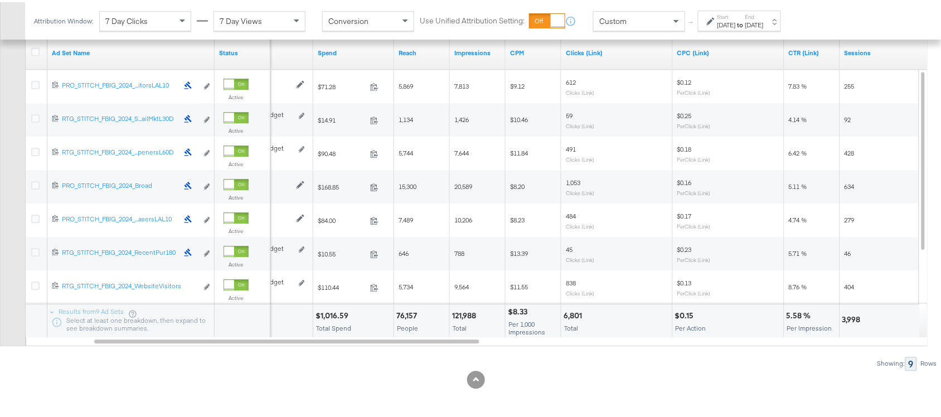
click at [335, 313] on div "$1,016.59" at bounding box center [333, 313] width 36 height 11
click at [467, 315] on div "121,988" at bounding box center [465, 313] width 27 height 11
click at [575, 318] on div "6,801" at bounding box center [575, 313] width 22 height 11
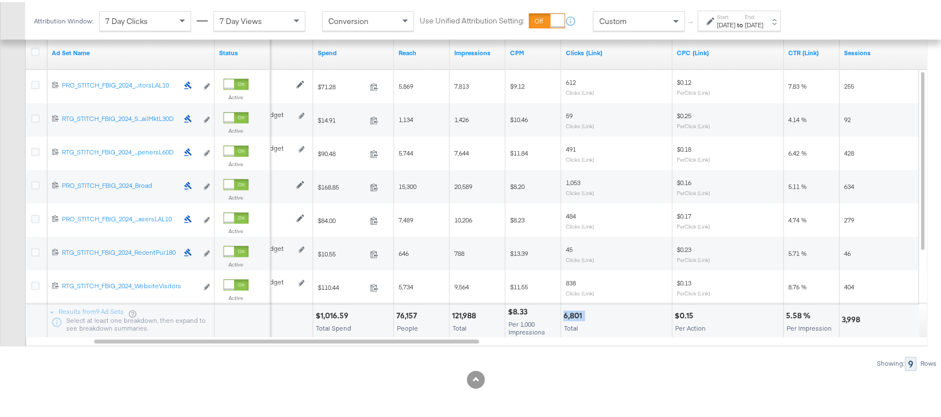
click at [575, 318] on div "6,801" at bounding box center [575, 313] width 22 height 11
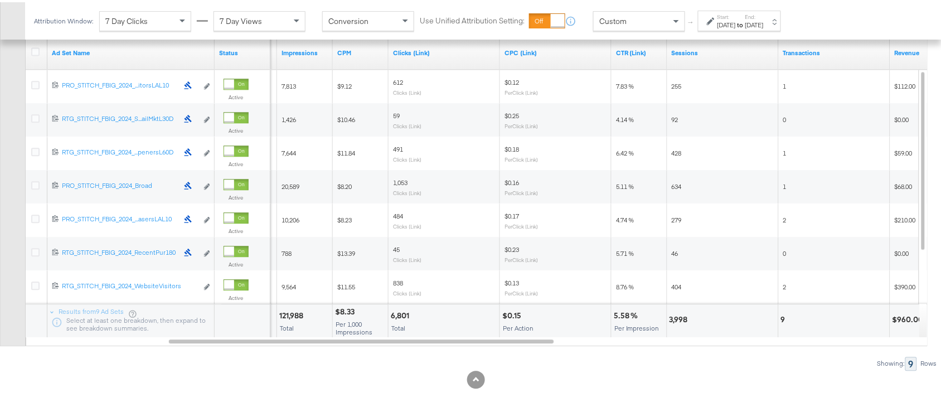
click at [673, 318] on div "3,998" at bounding box center [680, 317] width 22 height 11
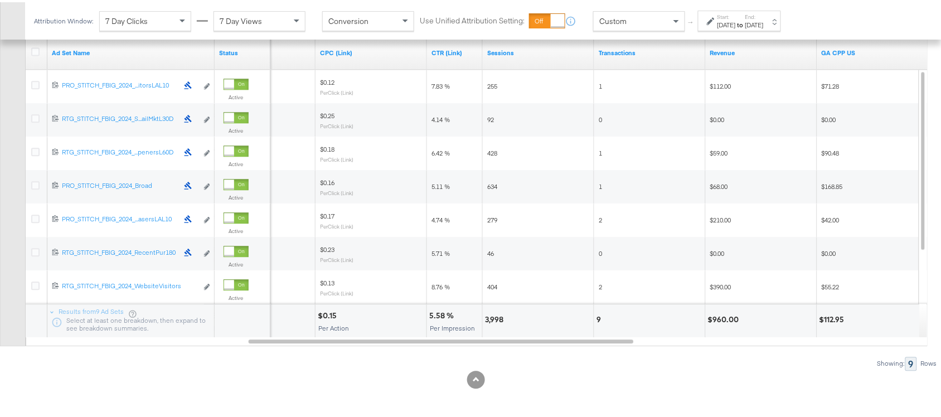
click at [595, 319] on div "9" at bounding box center [649, 318] width 111 height 33
click at [723, 324] on div "$960.00" at bounding box center [761, 318] width 111 height 33
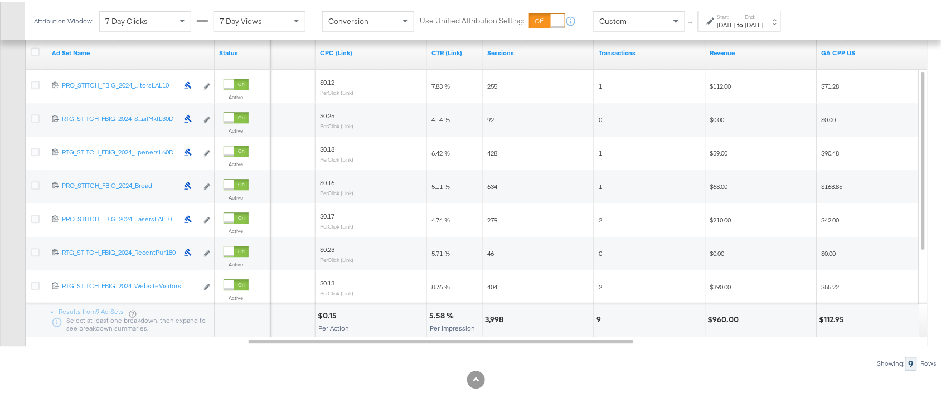
click at [745, 25] on strong "to" at bounding box center [740, 22] width 9 height 8
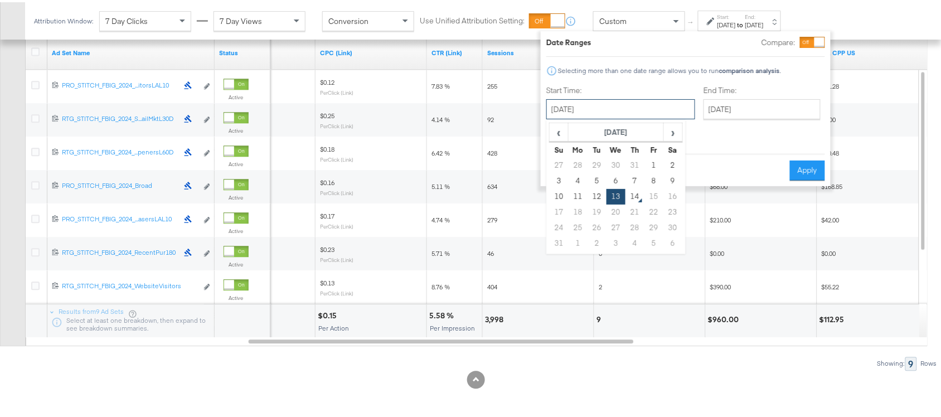
click at [583, 109] on input "August 13th 2025" at bounding box center [620, 107] width 149 height 20
click at [553, 196] on td "10" at bounding box center [559, 195] width 19 height 16
type input "August 10th 2025"
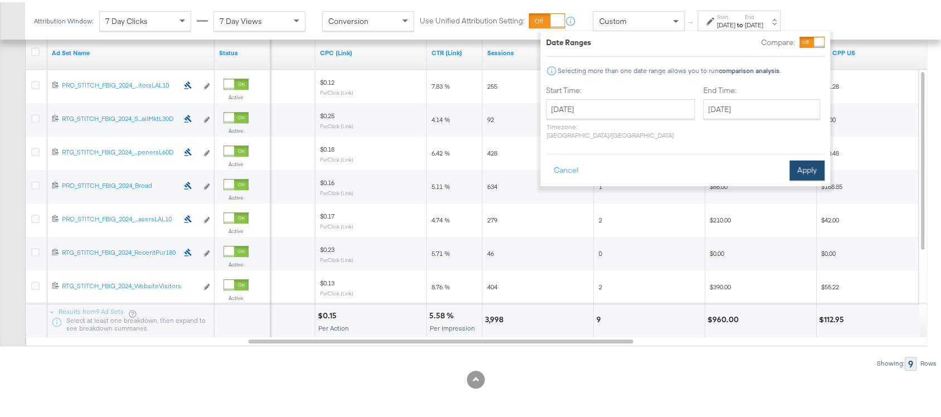
click at [801, 158] on button "Apply" at bounding box center [807, 168] width 35 height 20
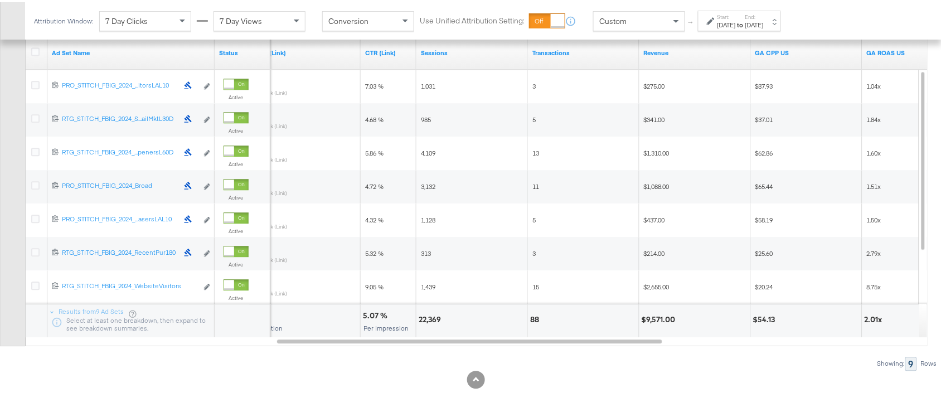
scroll to position [0, 0]
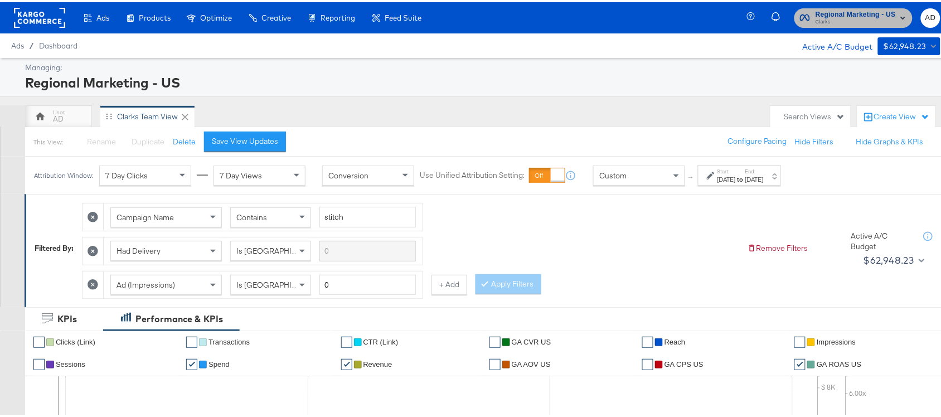
click at [862, 14] on span "Regional Marketing - US" at bounding box center [855, 13] width 80 height 12
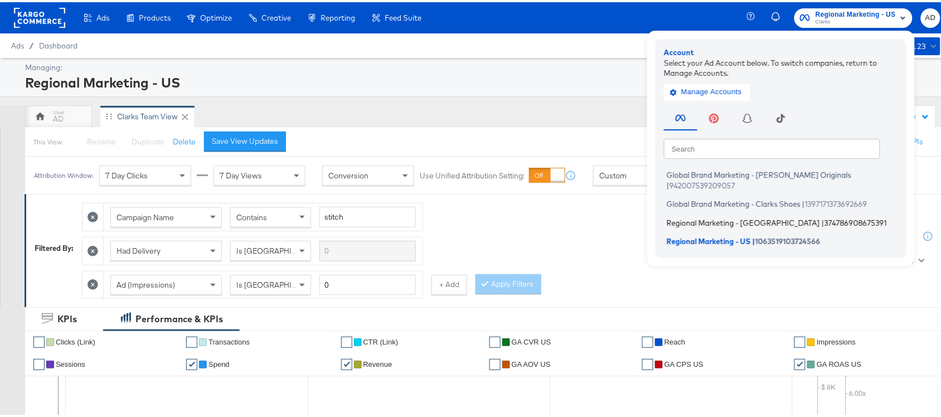
click at [701, 216] on span "Regional Marketing - CA" at bounding box center [743, 220] width 153 height 9
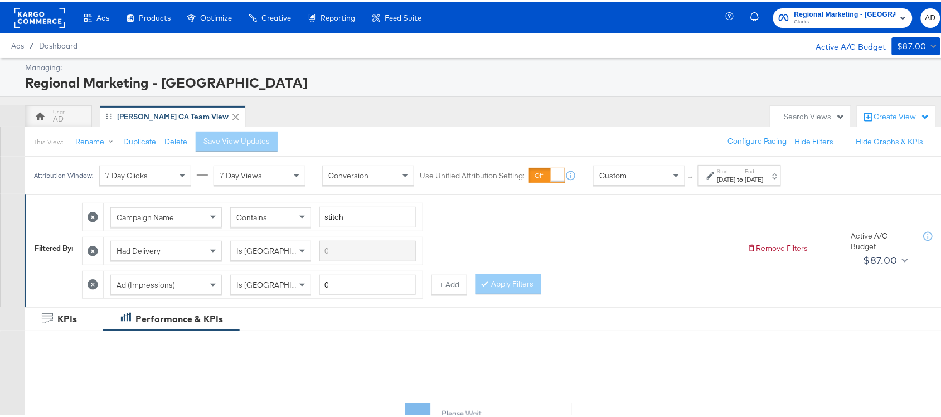
click at [745, 173] on strong "to" at bounding box center [740, 177] width 9 height 8
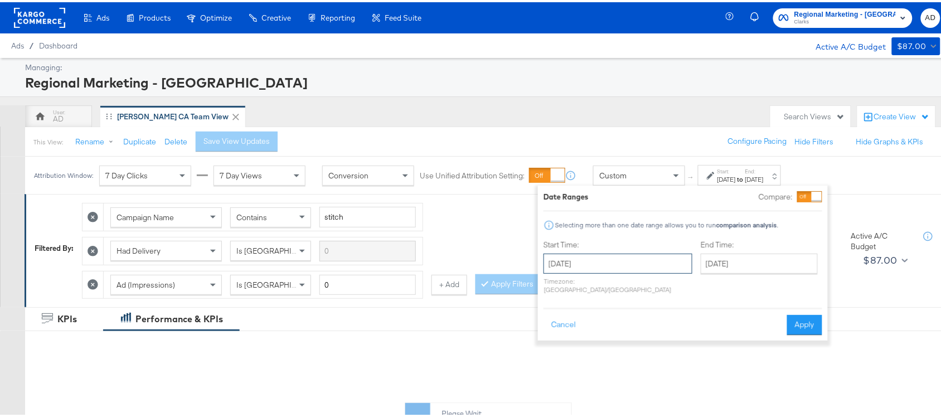
click at [619, 259] on input "July 27th 2025" at bounding box center [617, 261] width 149 height 20
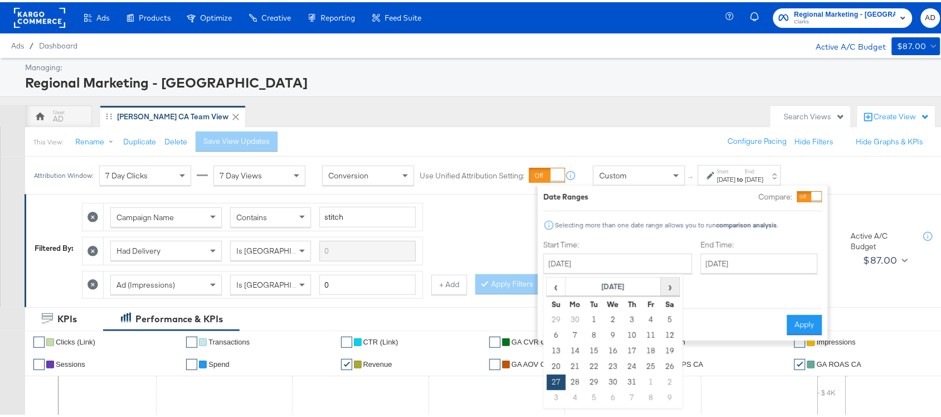
click at [672, 290] on span "›" at bounding box center [670, 284] width 17 height 17
click at [595, 350] on td "12" at bounding box center [594, 349] width 19 height 16
type input "[DATE]"
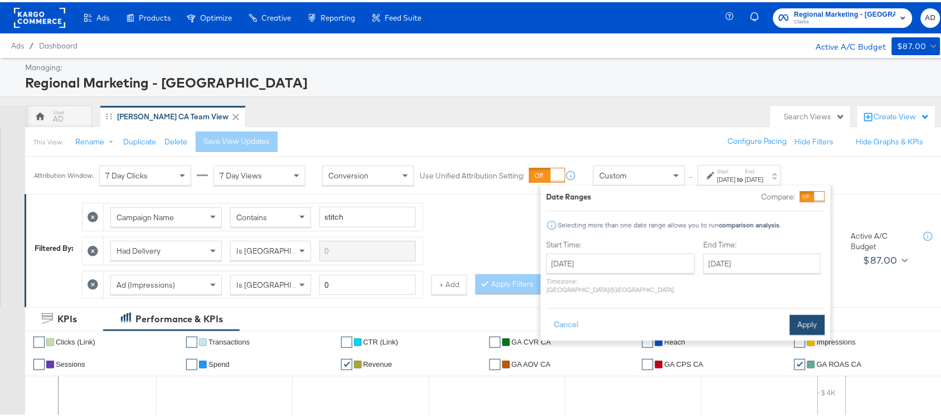
click at [809, 324] on button "Apply" at bounding box center [807, 323] width 35 height 20
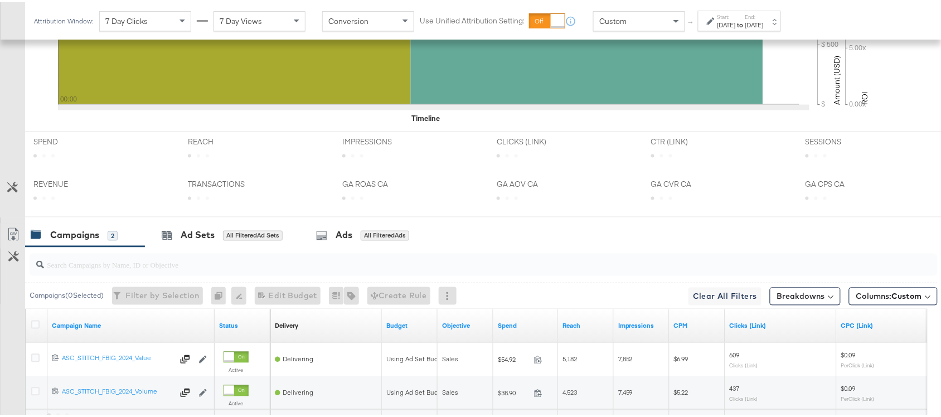
scroll to position [547, 0]
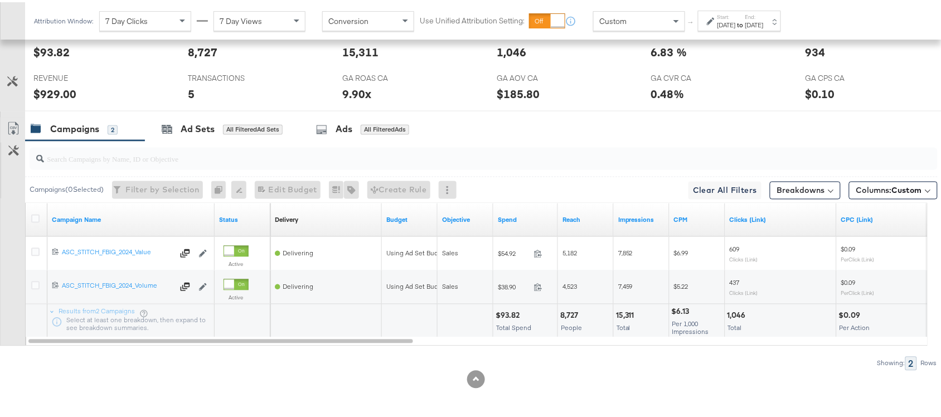
click at [506, 314] on div "$93.82" at bounding box center [509, 313] width 27 height 11
copy div "93.82"
click at [506, 314] on div "$93.82" at bounding box center [509, 313] width 27 height 11
click at [624, 313] on div "15,311" at bounding box center [627, 313] width 22 height 11
copy div "15,311"
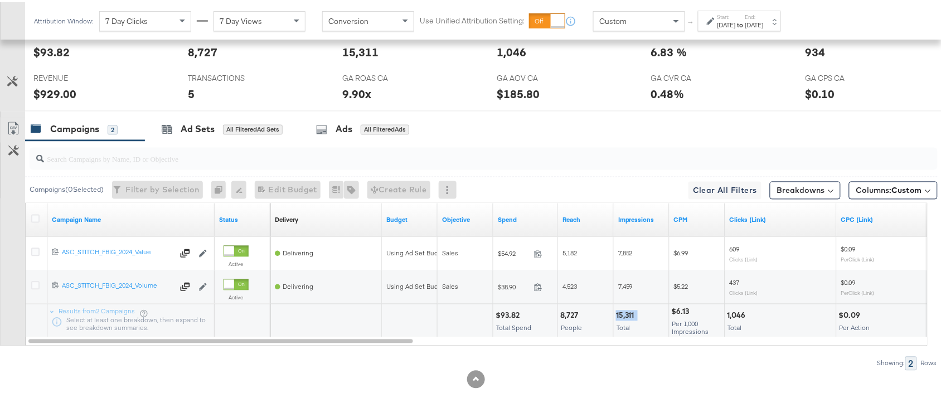
click at [624, 313] on div "15,311" at bounding box center [627, 313] width 22 height 11
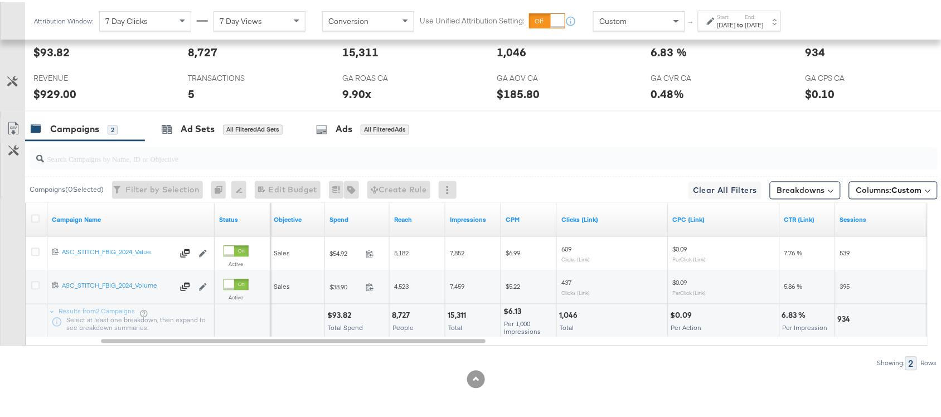
click at [571, 313] on div "1,046" at bounding box center [570, 313] width 22 height 11
copy div "1,046"
click at [571, 313] on div "1,046" at bounding box center [570, 313] width 22 height 11
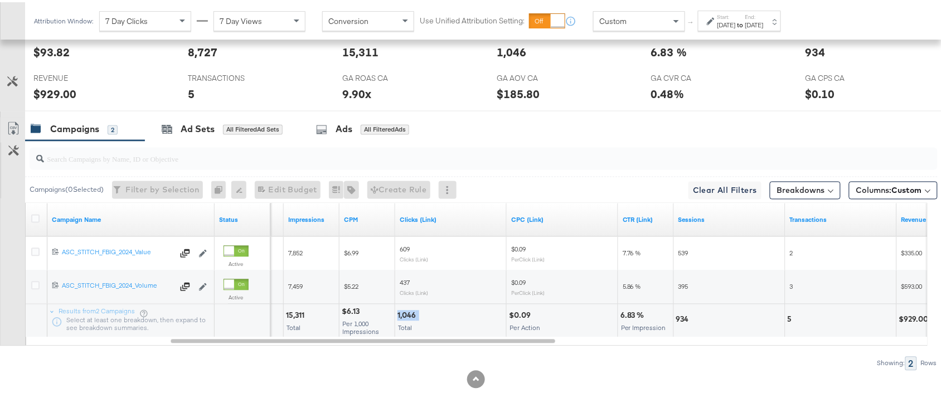
click at [402, 310] on div "1,046" at bounding box center [408, 313] width 22 height 11
click at [681, 316] on div "934" at bounding box center [684, 317] width 16 height 11
copy div "934"
click at [681, 316] on div "934" at bounding box center [684, 317] width 16 height 11
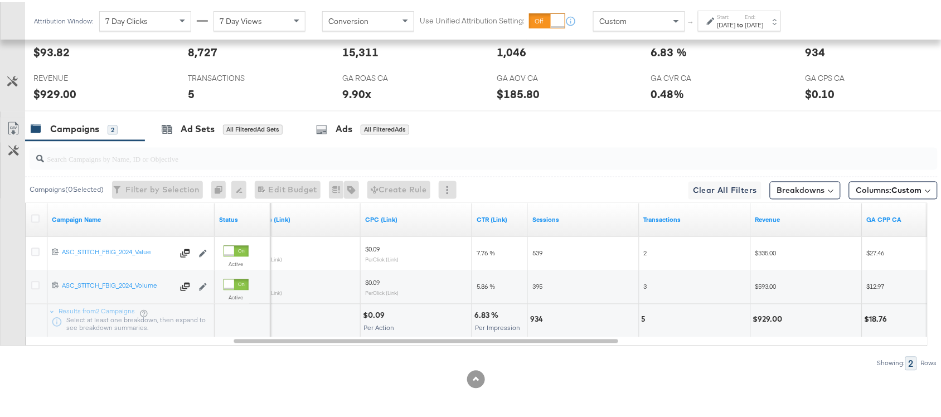
click at [644, 321] on div "5" at bounding box center [646, 317] width 8 height 11
copy div "5"
click at [644, 321] on div "5" at bounding box center [646, 317] width 8 height 11
click at [776, 318] on div "$929.00" at bounding box center [769, 317] width 33 height 11
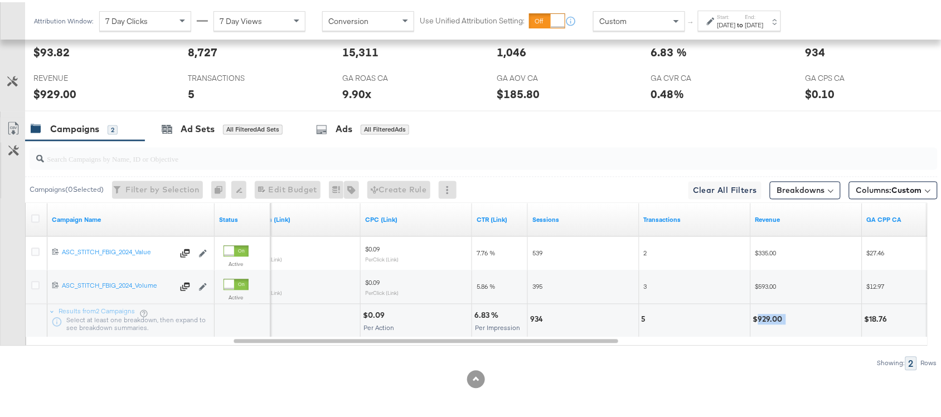
copy div "929.00"
click at [776, 318] on div "$929.00" at bounding box center [769, 317] width 33 height 11
click at [759, 28] on div "Start: Aug 12th 2025 to End: Aug 12th 2025" at bounding box center [739, 18] width 83 height 21
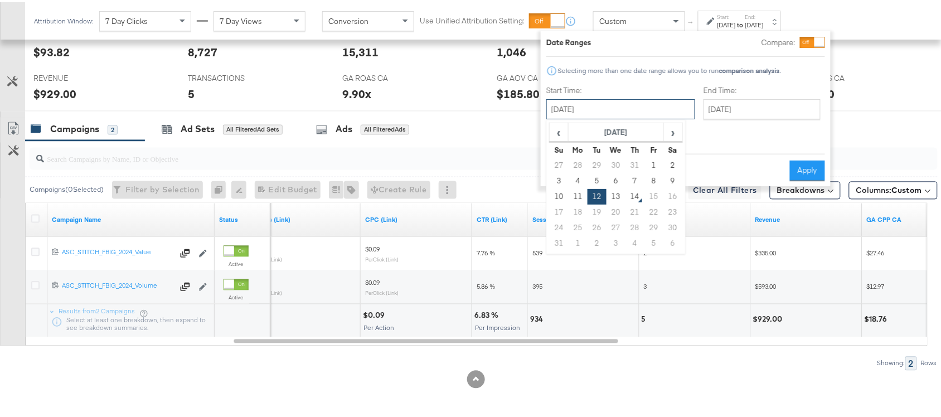
click at [603, 107] on input "[DATE]" at bounding box center [620, 107] width 149 height 20
click at [617, 196] on td "13" at bounding box center [615, 195] width 19 height 16
type input "[DATE]"
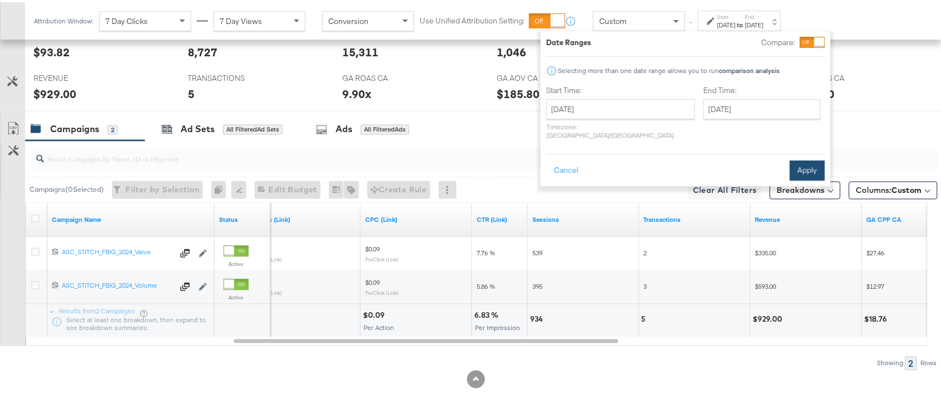
click at [801, 162] on button "Apply" at bounding box center [807, 168] width 35 height 20
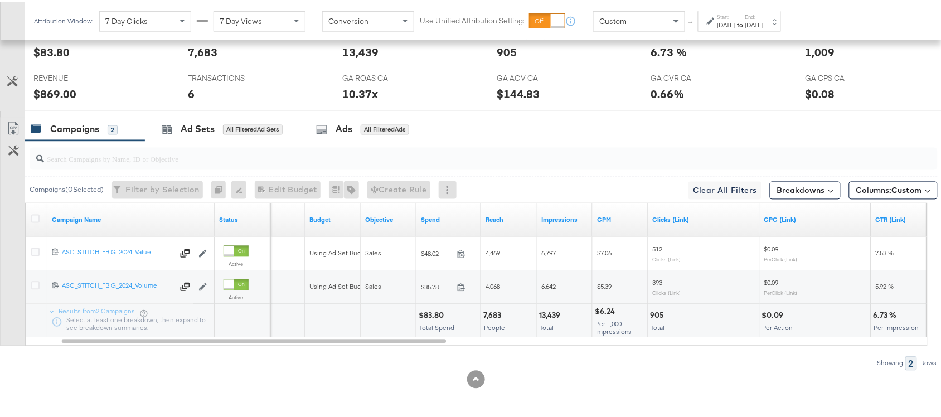
click at [435, 310] on div "$83.80" at bounding box center [433, 313] width 28 height 11
copy div "83.80"
click at [547, 312] on div "13,439" at bounding box center [551, 313] width 25 height 11
copy div "13,439"
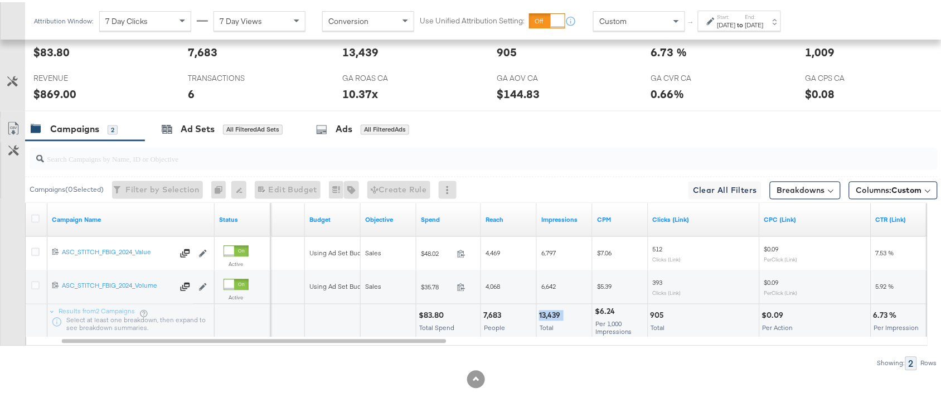
click at [547, 312] on div "13,439" at bounding box center [551, 313] width 25 height 11
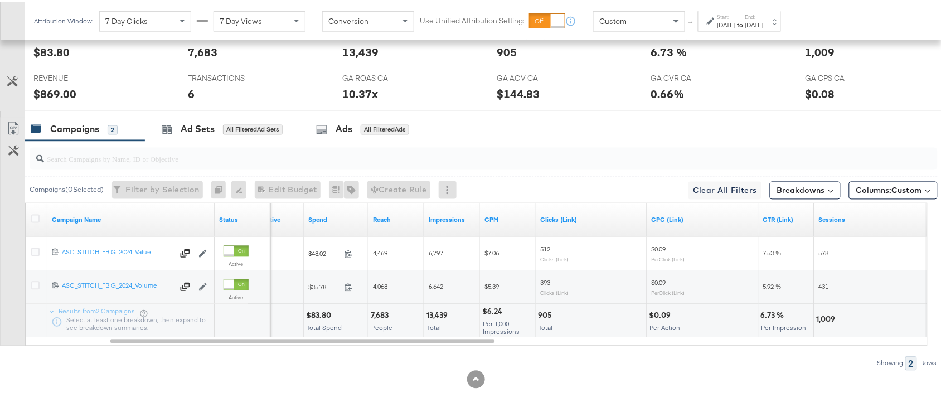
click at [547, 312] on div "905" at bounding box center [546, 313] width 17 height 11
copy div "905"
click at [547, 312] on div "905" at bounding box center [546, 313] width 17 height 11
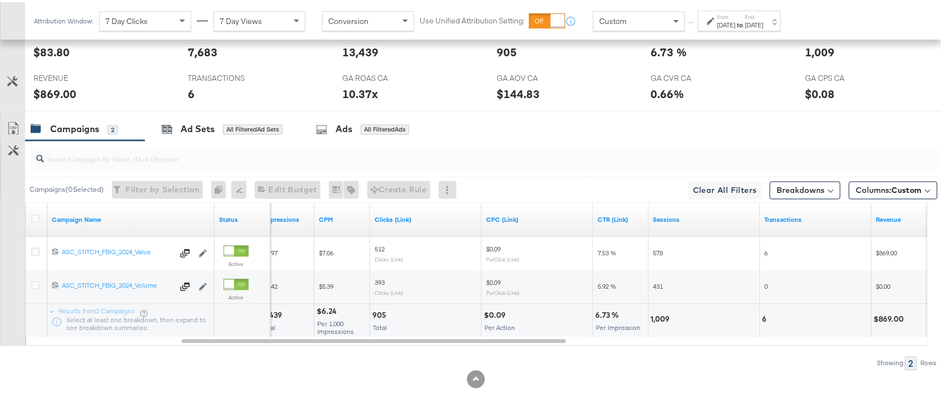
click at [665, 315] on div "1,009" at bounding box center [662, 317] width 22 height 11
copy div "1,009"
click at [665, 315] on div "1,009" at bounding box center [662, 317] width 22 height 11
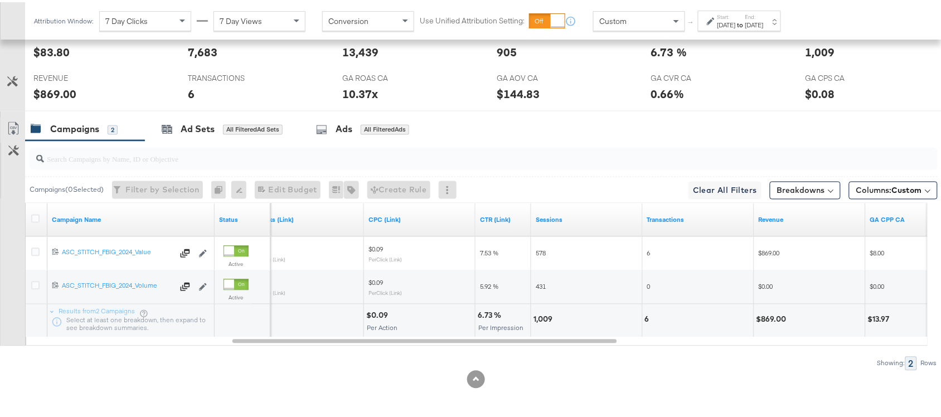
click at [645, 321] on div "6" at bounding box center [649, 317] width 8 height 11
click at [775, 318] on div "$869.00" at bounding box center [772, 317] width 33 height 11
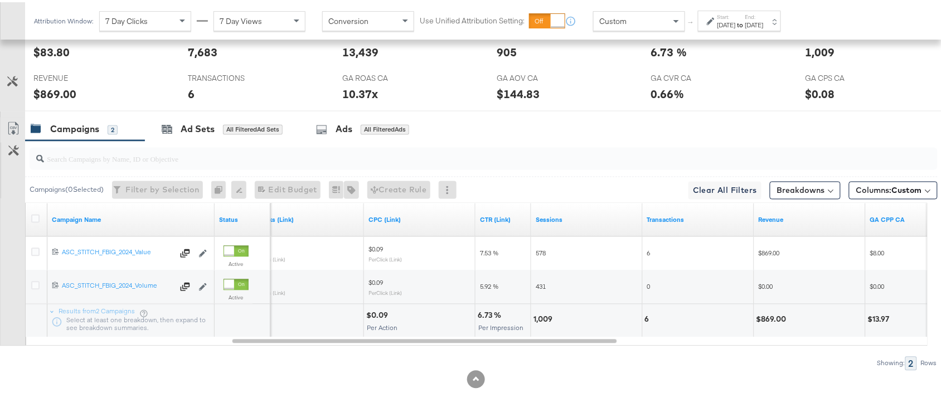
click at [761, 31] on div "Attribution Window: 7 Day Clicks 7 Day Views Conversion Use Unified Attribution…" at bounding box center [410, 18] width 770 height 37
click at [736, 13] on label "Start:" at bounding box center [726, 14] width 18 height 7
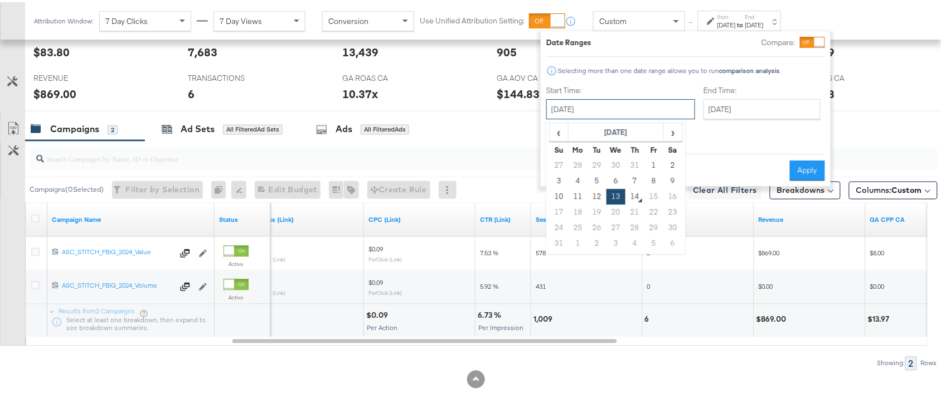
click at [579, 110] on input "[DATE]" at bounding box center [620, 107] width 149 height 20
click at [554, 203] on td "17" at bounding box center [559, 210] width 19 height 16
click at [558, 198] on td "10" at bounding box center [559, 195] width 19 height 16
type input "August 10th 2025"
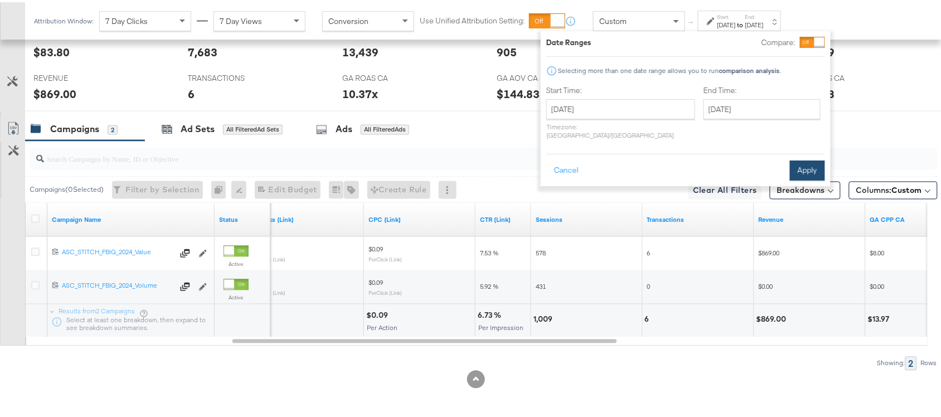
click at [802, 158] on button "Apply" at bounding box center [807, 168] width 35 height 20
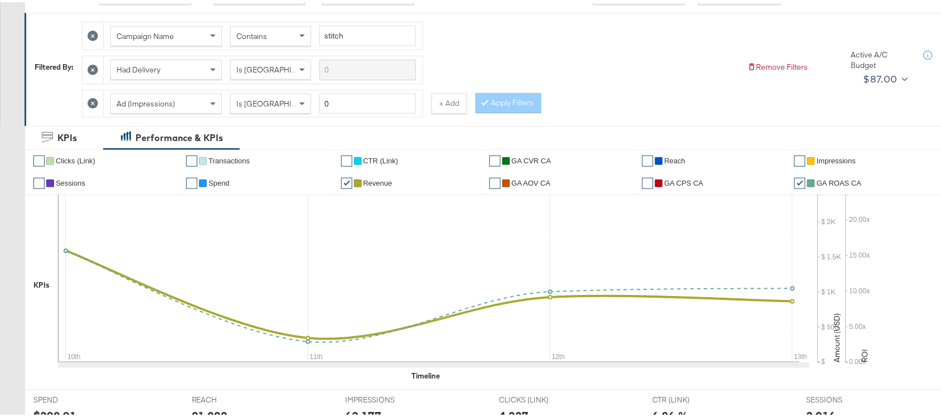
scroll to position [0, 0]
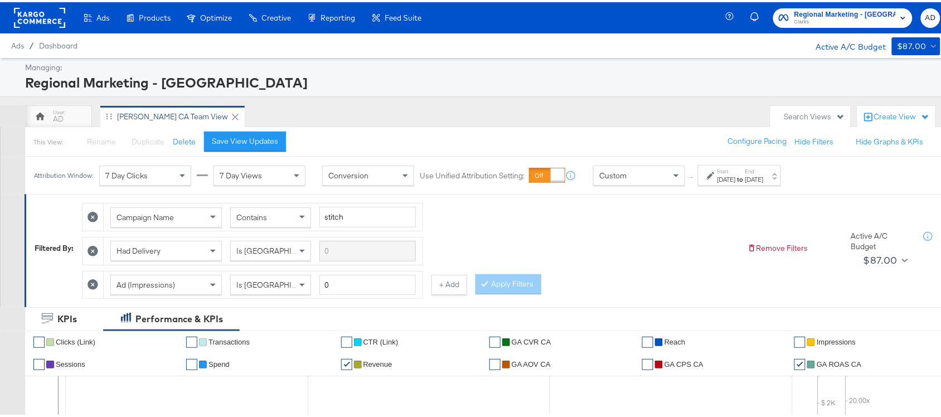
click at [858, 20] on span "Clarks" at bounding box center [844, 20] width 101 height 9
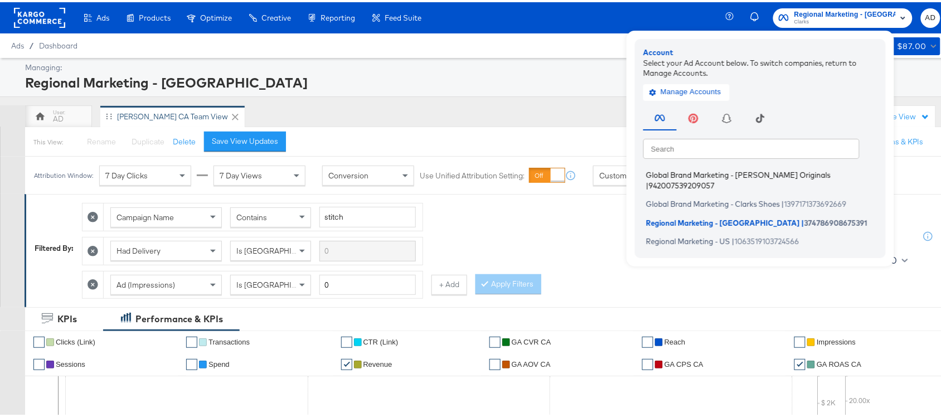
click at [706, 173] on span "Global Brand Marketing - [PERSON_NAME] Originals" at bounding box center [738, 172] width 185 height 9
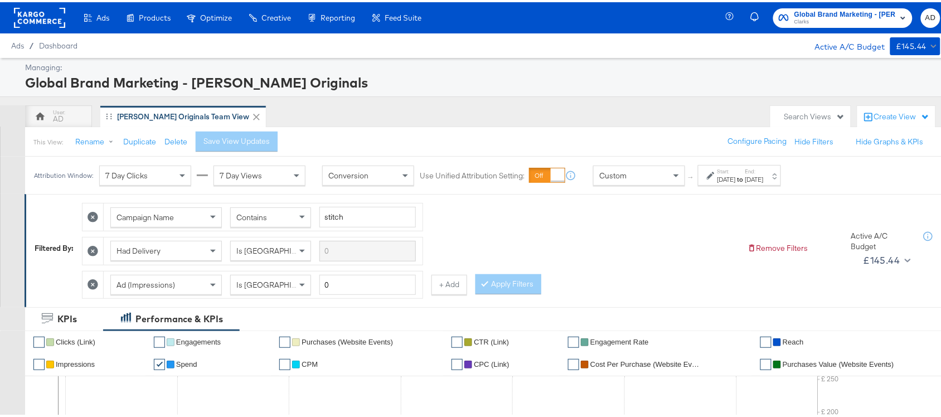
click at [853, 27] on div "Global Brand Marketing - [PERSON_NAME] Originals [PERSON_NAME] AD" at bounding box center [841, 15] width 222 height 31
click at [853, 18] on span "Clarks" at bounding box center [844, 20] width 101 height 9
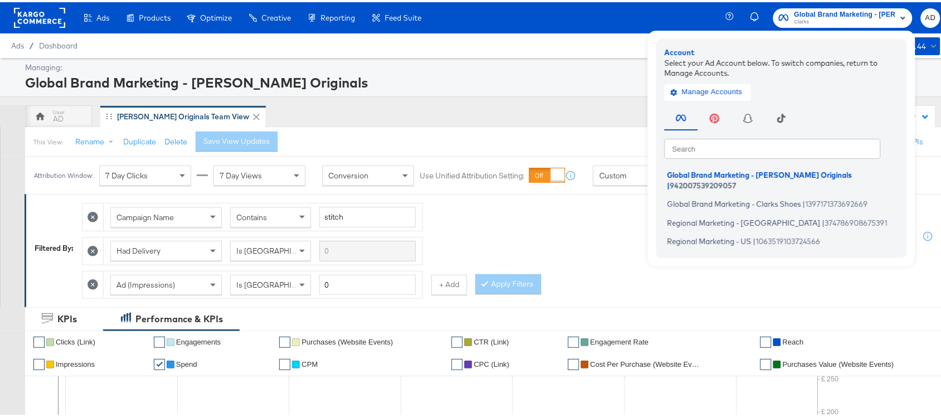
click at [600, 104] on div "AD [PERSON_NAME] Originals Team View" at bounding box center [395, 114] width 740 height 22
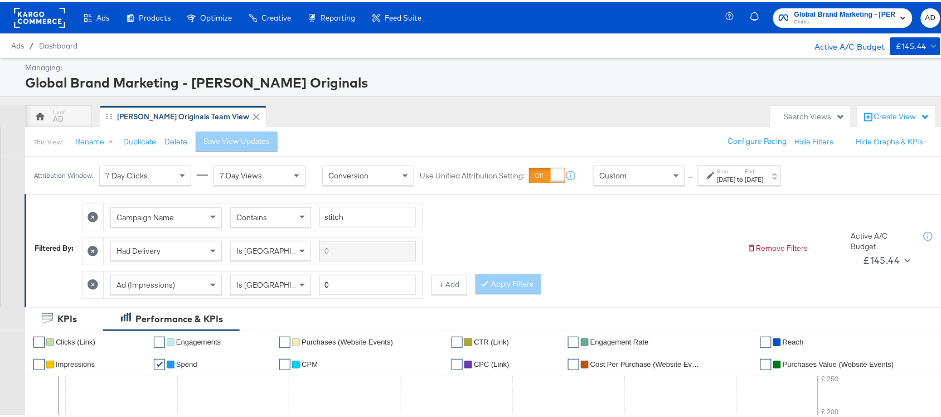
click at [745, 177] on strong "to" at bounding box center [740, 177] width 9 height 8
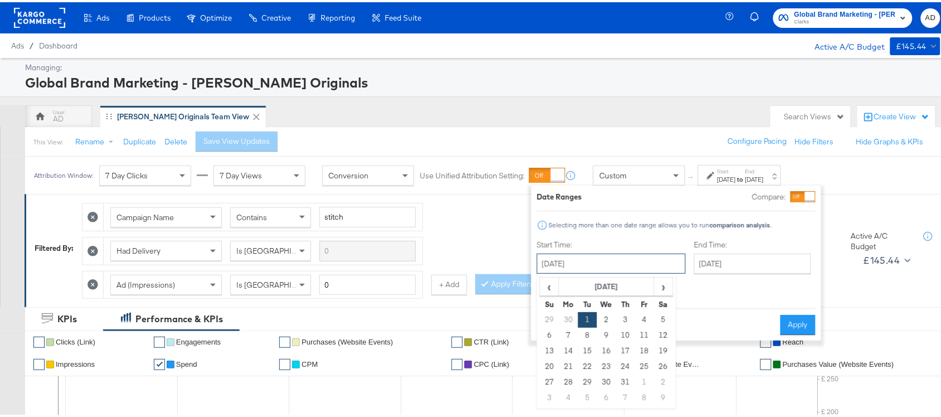
click at [604, 261] on input "[DATE]" at bounding box center [611, 261] width 149 height 20
click at [668, 291] on span "›" at bounding box center [663, 284] width 17 height 17
click at [590, 352] on td "12" at bounding box center [587, 349] width 19 height 16
type input "[DATE]"
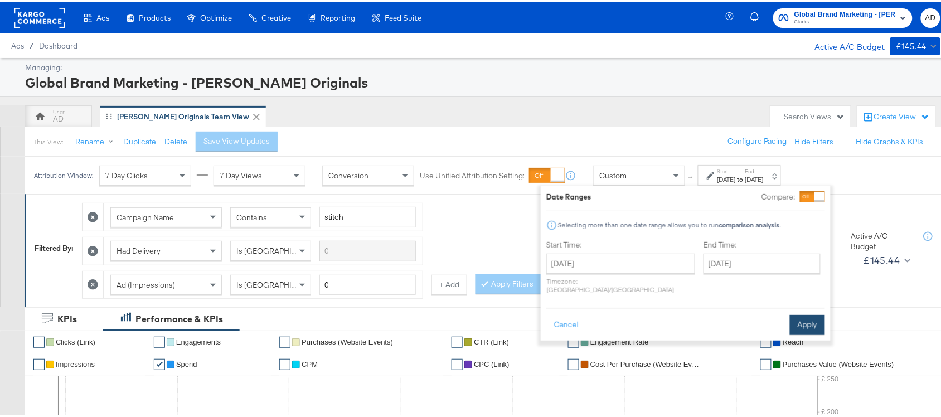
click at [818, 315] on button "Apply" at bounding box center [807, 323] width 35 height 20
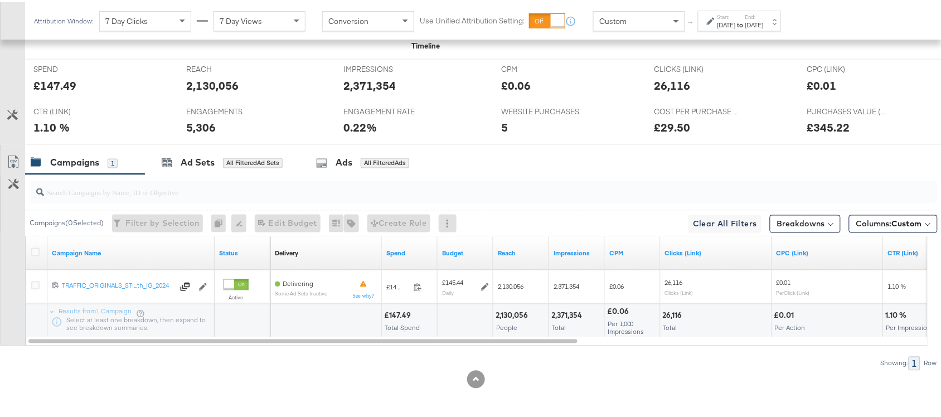
scroll to position [514, 0]
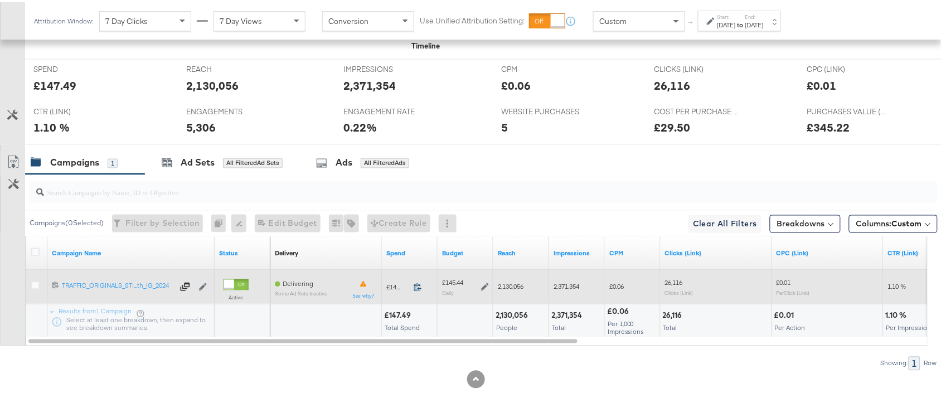
click at [418, 287] on icon at bounding box center [418, 285] width 8 height 8
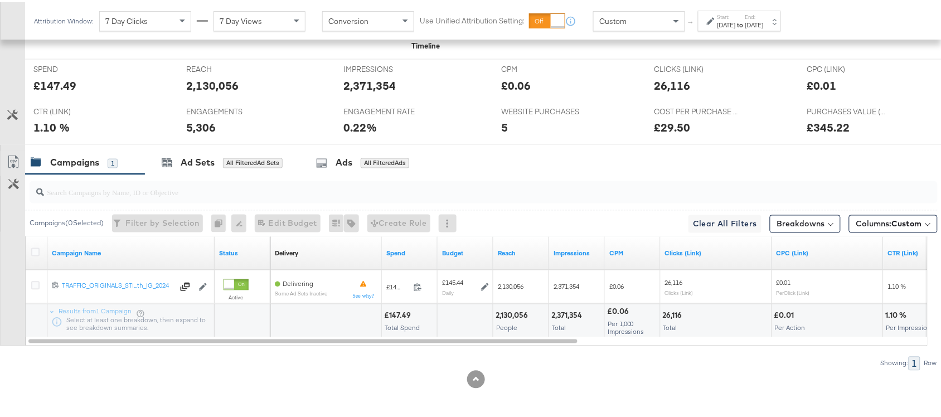
click at [521, 313] on div "2,130,056" at bounding box center [514, 313] width 36 height 11
copy div "2,130,056"
click at [521, 313] on div "2,130,056" at bounding box center [514, 313] width 36 height 11
click at [564, 311] on div "2,371,354" at bounding box center [568, 313] width 34 height 11
copy div "2,371,354"
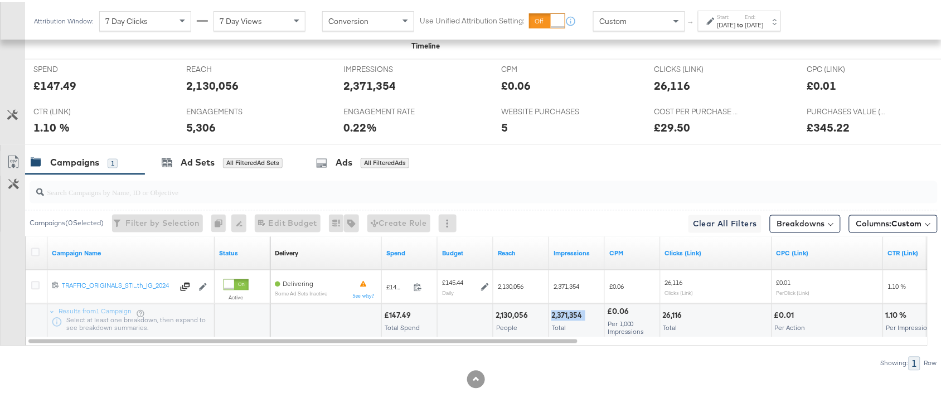
click at [564, 311] on div "2,371,354" at bounding box center [568, 313] width 34 height 11
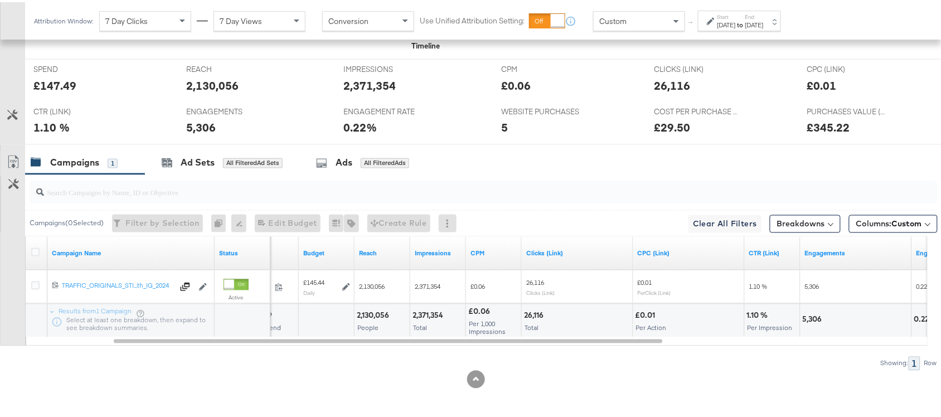
click at [537, 311] on div "26,116" at bounding box center [535, 313] width 23 height 11
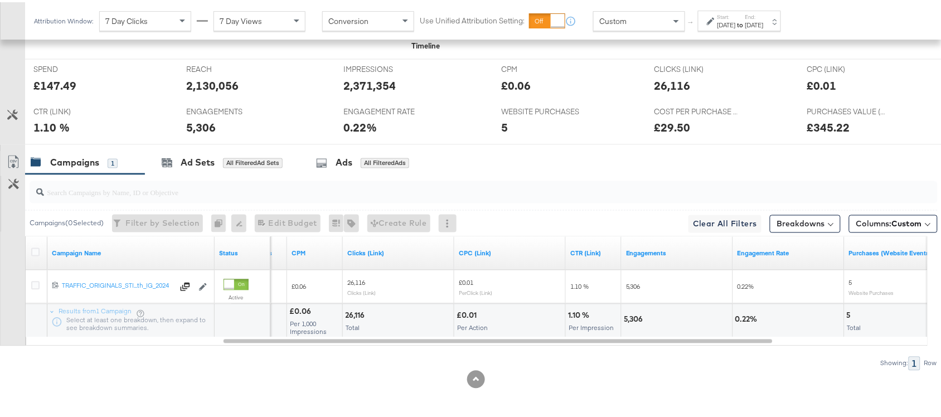
click at [634, 313] on div "5,306" at bounding box center [635, 317] width 23 height 11
copy div "5,306"
click at [634, 313] on div "5,306" at bounding box center [635, 317] width 23 height 11
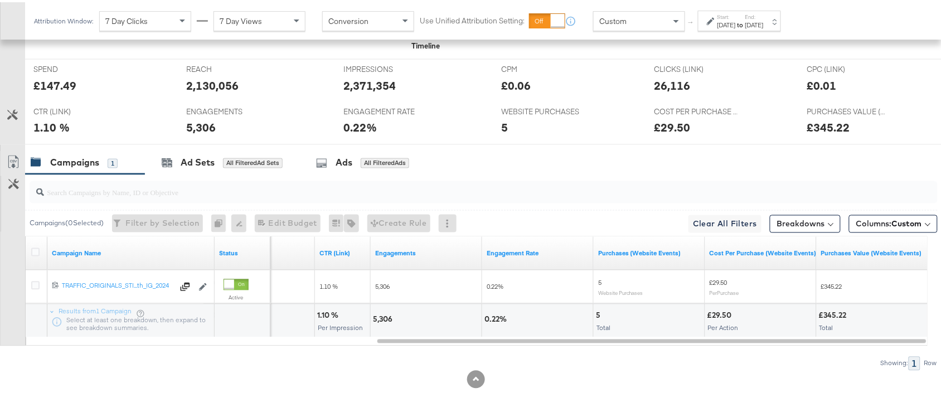
click at [764, 16] on label "End:" at bounding box center [754, 14] width 18 height 7
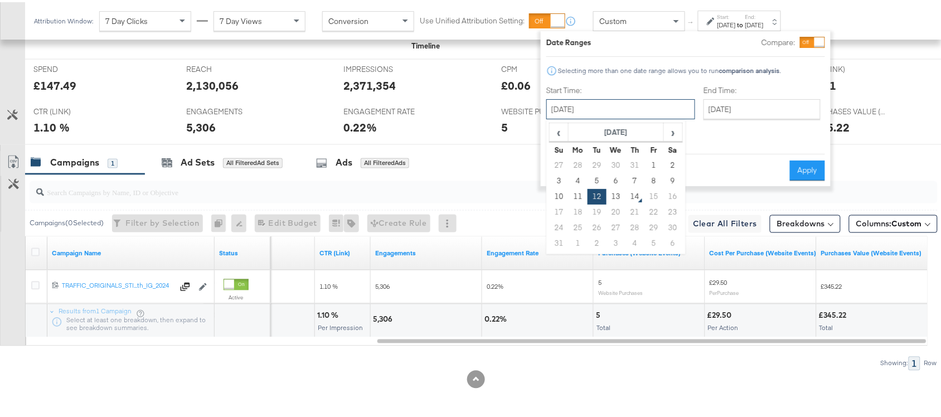
click at [611, 105] on input "[DATE]" at bounding box center [620, 107] width 149 height 20
click at [622, 190] on td "13" at bounding box center [615, 195] width 19 height 16
type input "[DATE]"
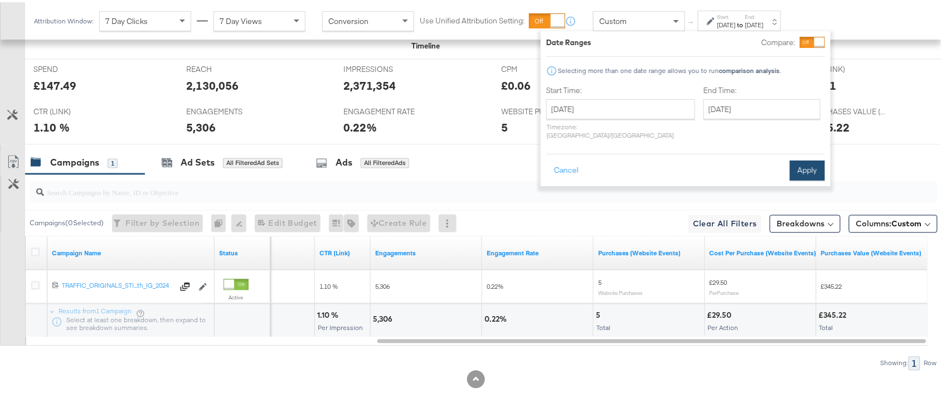
click at [803, 158] on button "Apply" at bounding box center [807, 168] width 35 height 20
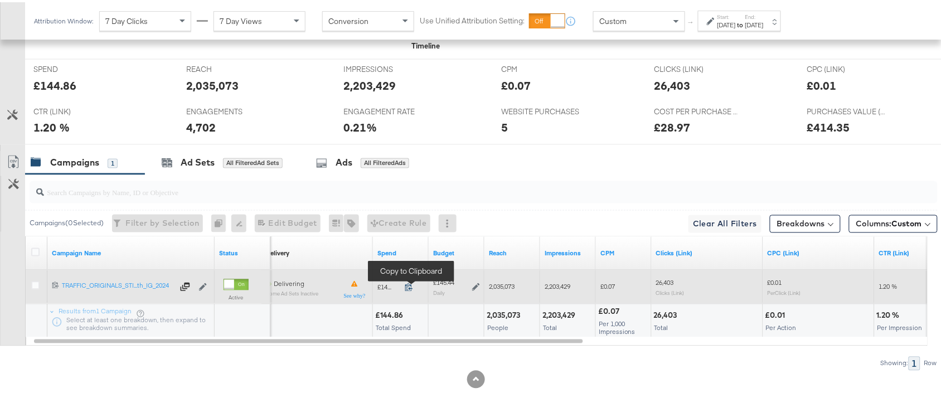
click at [411, 287] on icon at bounding box center [408, 285] width 7 height 8
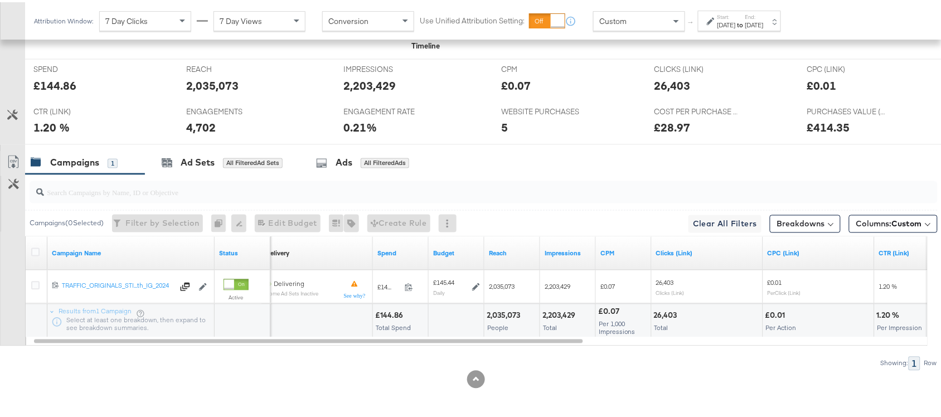
click at [503, 318] on div "2,035,073" at bounding box center [505, 313] width 37 height 11
copy div "2,035,073"
click at [503, 318] on div "2,035,073" at bounding box center [505, 313] width 37 height 11
click at [555, 314] on div "2,203,429" at bounding box center [560, 313] width 36 height 11
copy div "2,203,429"
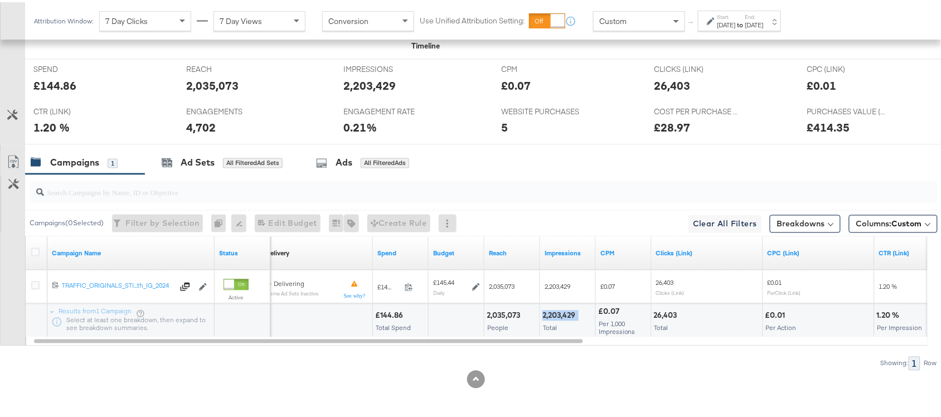
click at [555, 314] on div "2,203,429" at bounding box center [560, 313] width 36 height 11
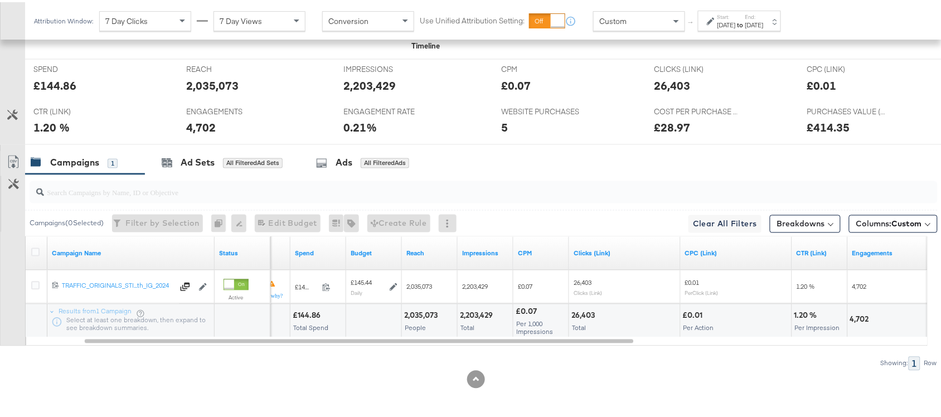
click at [572, 315] on div "26,403" at bounding box center [584, 313] width 27 height 11
copy div "26,403"
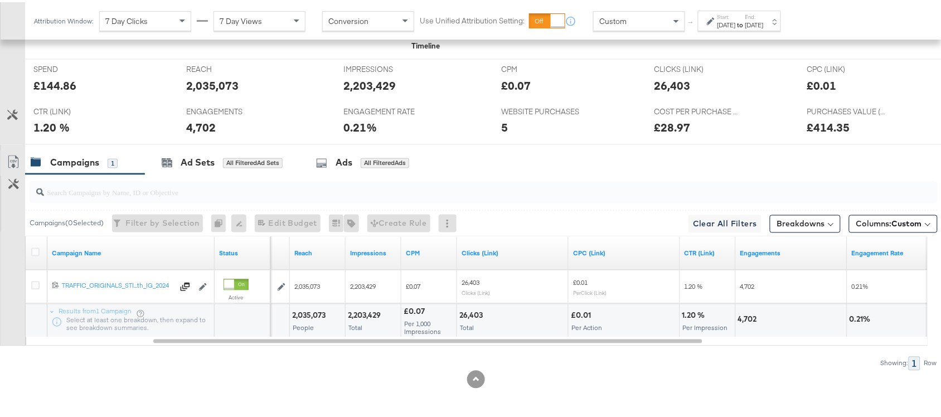
click at [743, 316] on div "4,702" at bounding box center [749, 317] width 22 height 11
copy div "4,702"
click at [743, 316] on div "4,702" at bounding box center [749, 317] width 22 height 11
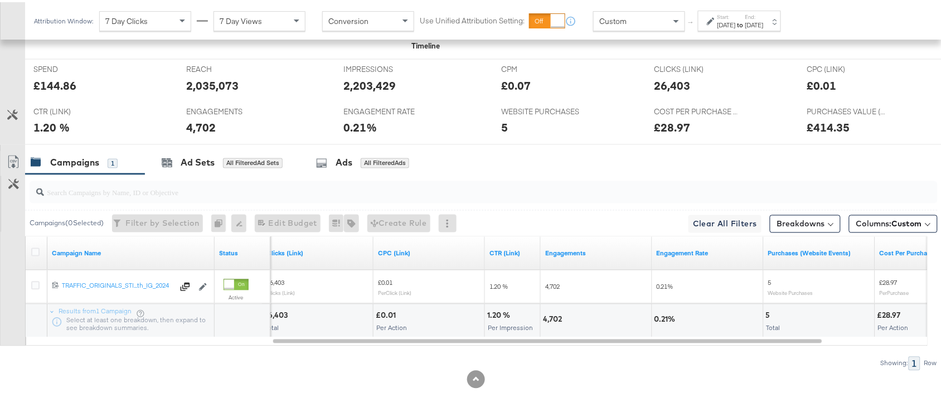
click at [764, 311] on div "5 Total" at bounding box center [819, 318] width 111 height 33
copy div "5"
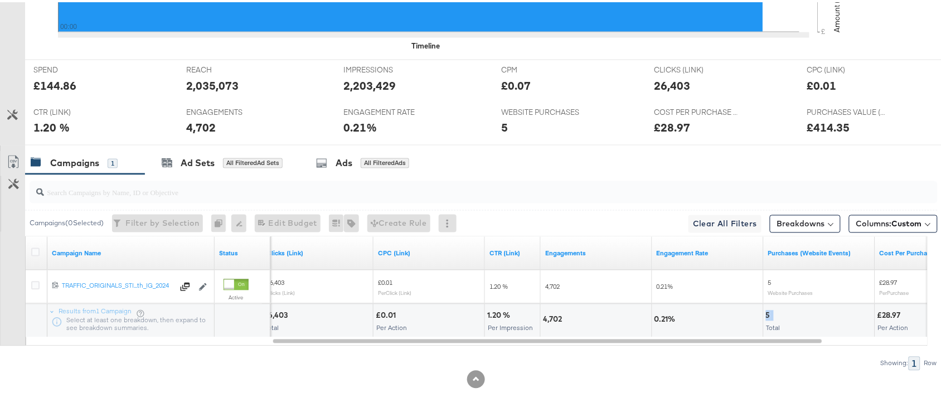
scroll to position [0, 0]
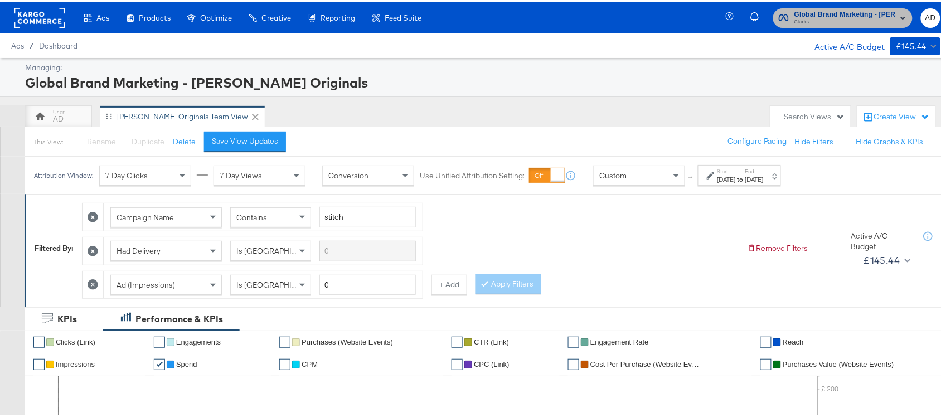
click at [876, 17] on span "Clarks" at bounding box center [844, 20] width 101 height 9
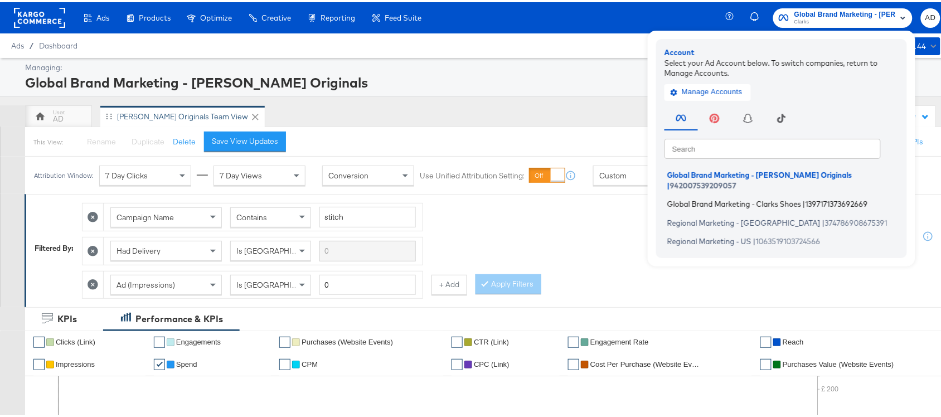
click at [731, 197] on span "Global Brand Marketing - Clarks Shoes" at bounding box center [734, 201] width 134 height 9
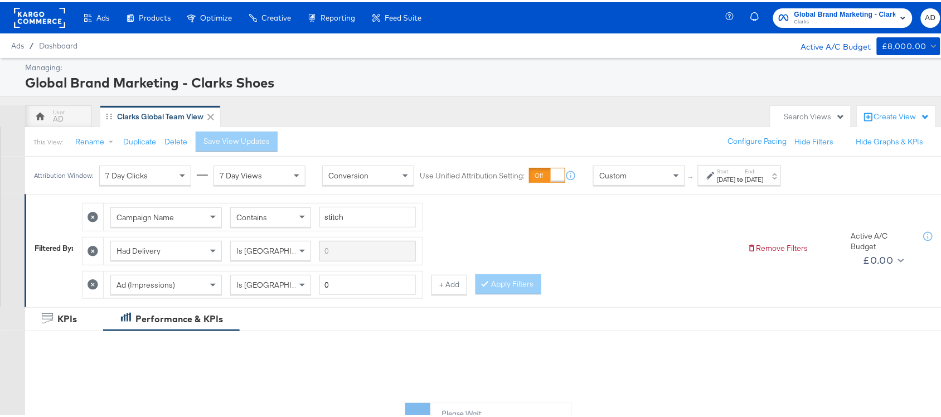
click at [765, 185] on div "Attribution Window: 7 Day Clicks 7 Day Views Conversion Use Unified Attribution…" at bounding box center [410, 172] width 770 height 37
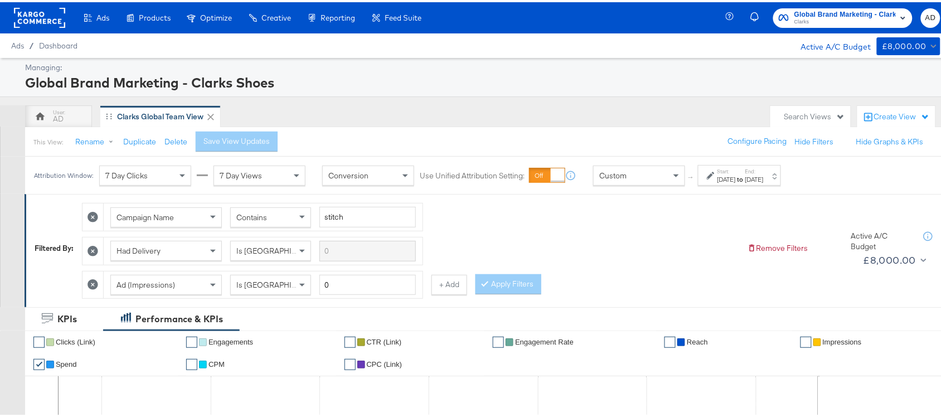
click at [764, 179] on div "[DATE]" at bounding box center [754, 177] width 18 height 9
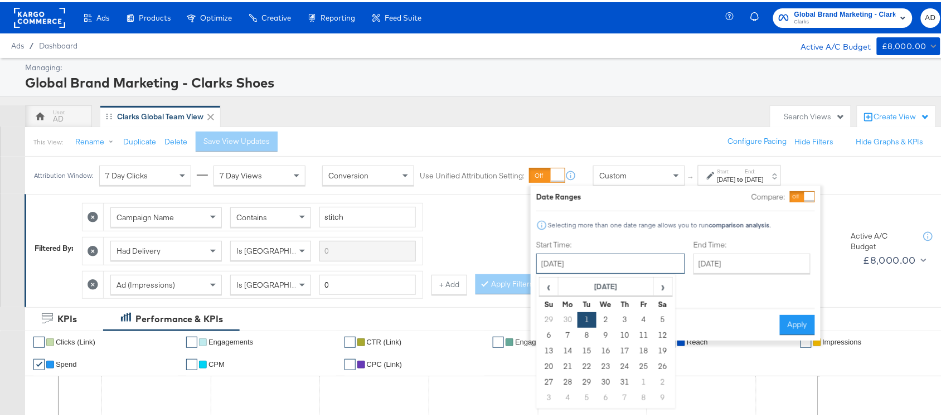
click at [623, 266] on input "[DATE]" at bounding box center [610, 261] width 149 height 20
click at [666, 286] on span "›" at bounding box center [662, 284] width 17 height 17
click at [585, 351] on td "12" at bounding box center [586, 349] width 19 height 16
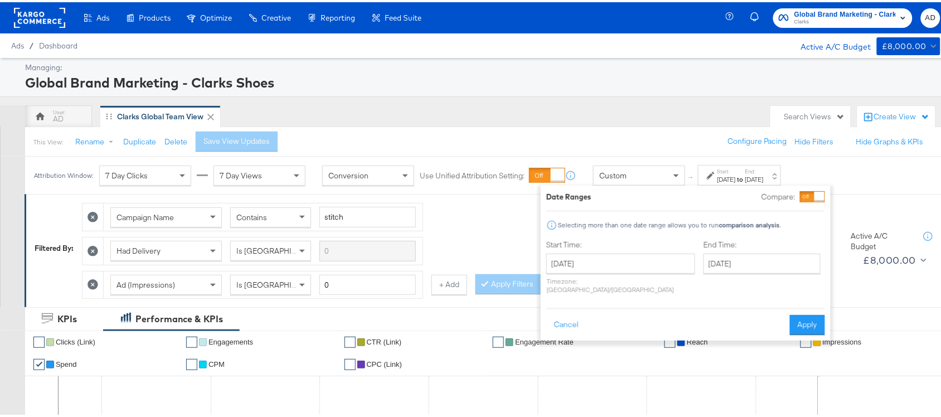
type input "[DATE]"
click at [803, 313] on button "Apply" at bounding box center [807, 323] width 35 height 20
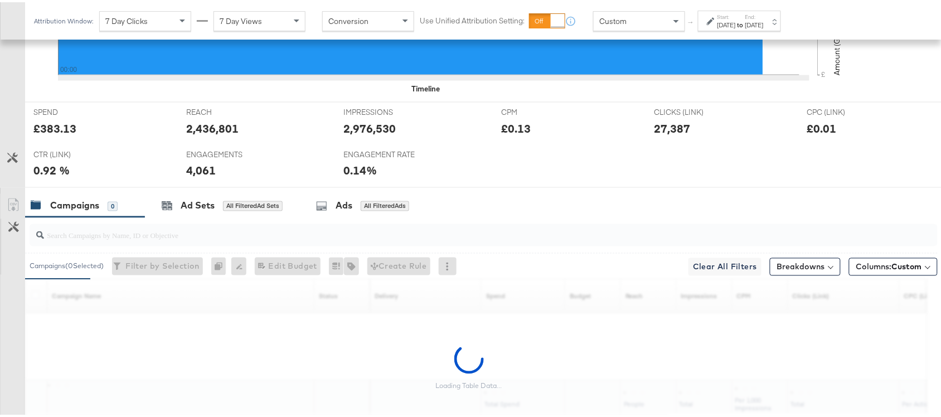
scroll to position [547, 0]
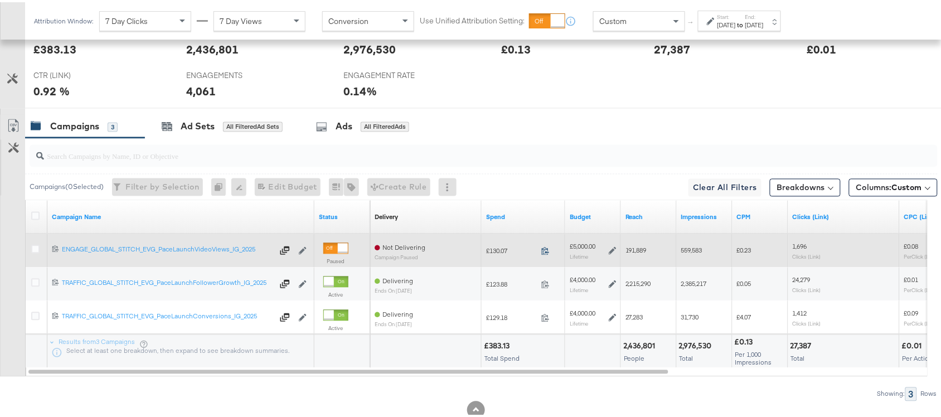
click at [545, 252] on icon at bounding box center [545, 249] width 8 height 8
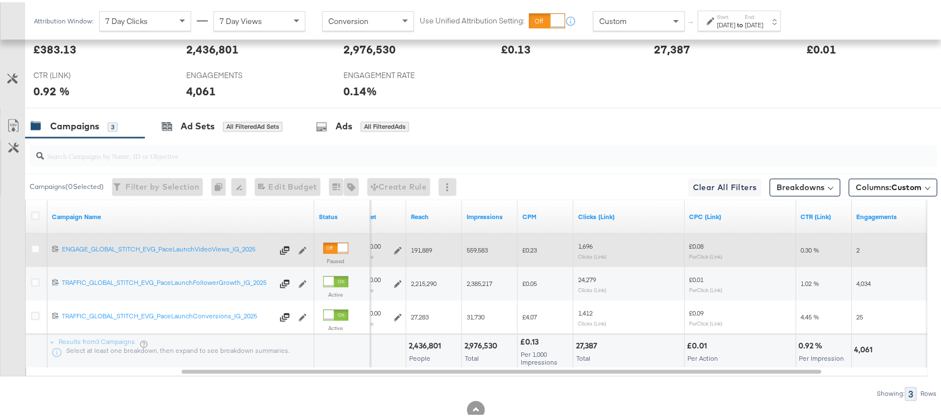
click at [428, 247] on span "191,889" at bounding box center [421, 248] width 21 height 8
click at [475, 253] on span "559,583" at bounding box center [477, 248] width 21 height 8
copy span "559,583"
click at [475, 253] on span "559,583" at bounding box center [477, 248] width 21 height 8
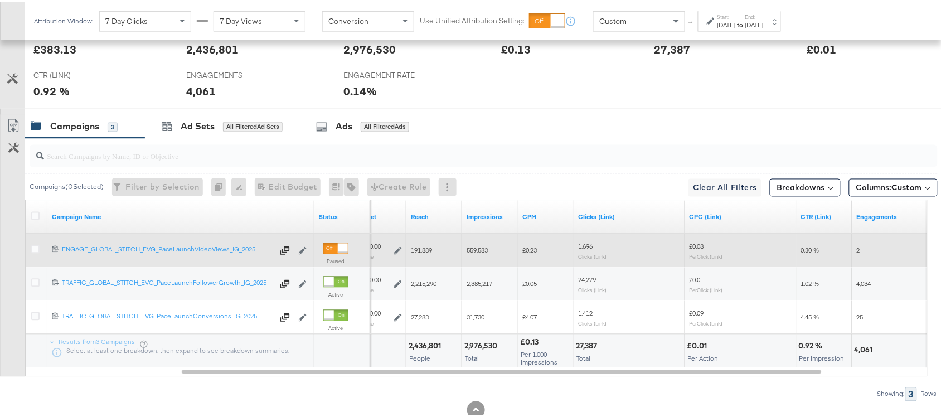
click at [580, 249] on span "1,696" at bounding box center [585, 244] width 14 height 8
copy span "1,696"
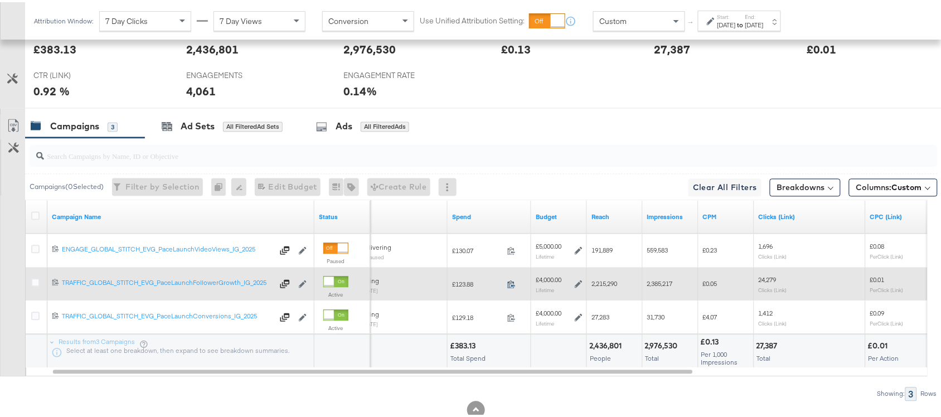
click at [510, 285] on icon at bounding box center [511, 282] width 8 height 8
click at [603, 284] on span "2,215,290" at bounding box center [604, 282] width 26 height 8
click at [661, 285] on span "2,385,217" at bounding box center [660, 282] width 26 height 8
copy span "2,385,217"
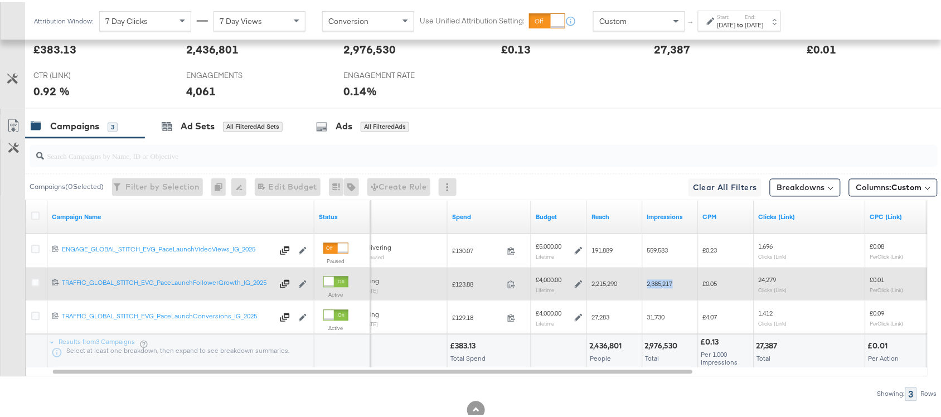
click at [661, 285] on span "2,385,217" at bounding box center [660, 282] width 26 height 8
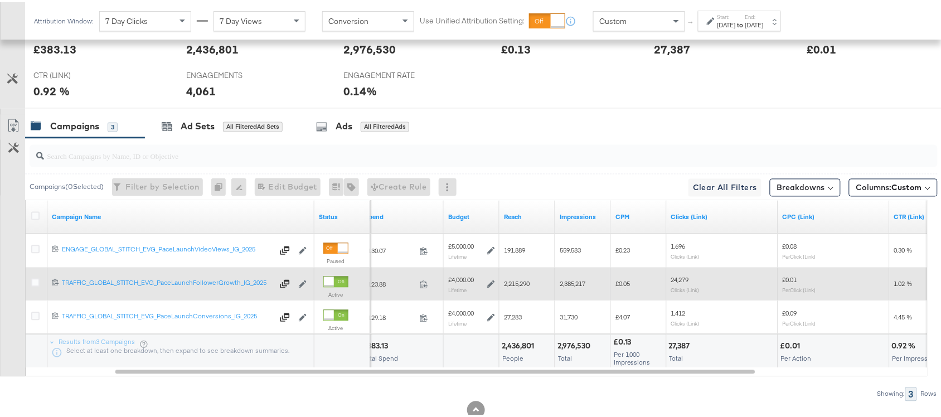
click at [681, 282] on span "24,279" at bounding box center [680, 278] width 18 height 8
copy span "24,279"
click at [681, 282] on span "24,279" at bounding box center [680, 278] width 18 height 8
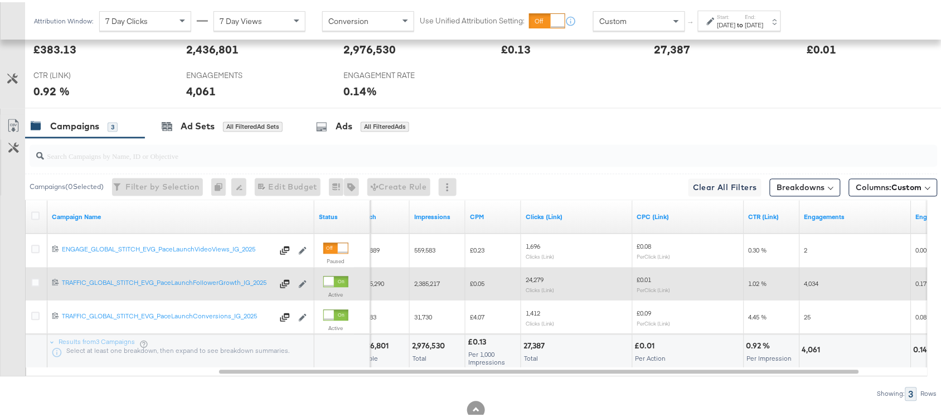
click at [815, 286] on span "4,034" at bounding box center [811, 282] width 14 height 8
copy span "4,034"
click at [815, 286] on span "4,034" at bounding box center [811, 282] width 14 height 8
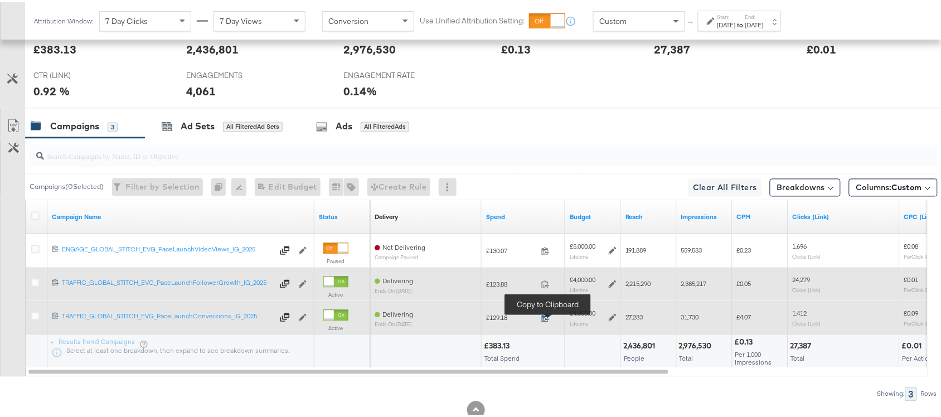
click at [544, 318] on icon at bounding box center [545, 316] width 8 height 8
click at [634, 319] on span "27,283" at bounding box center [634, 315] width 18 height 8
copy span "27,283"
click at [634, 319] on span "27,283" at bounding box center [634, 315] width 18 height 8
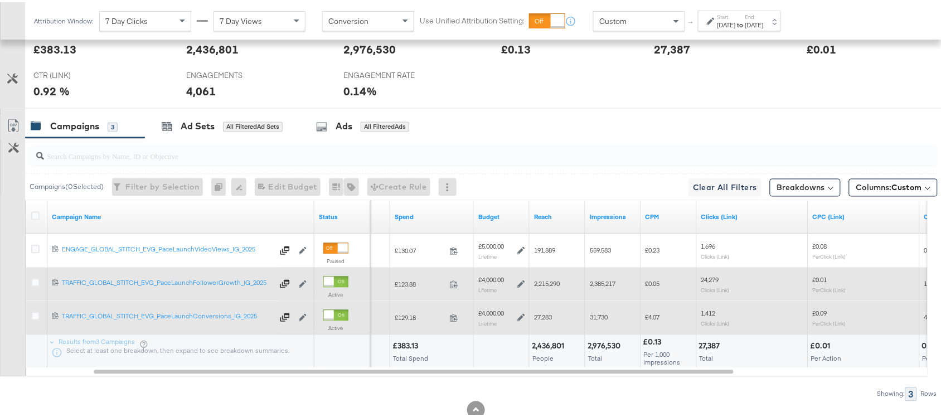
click at [598, 318] on span "31,730" at bounding box center [599, 315] width 18 height 8
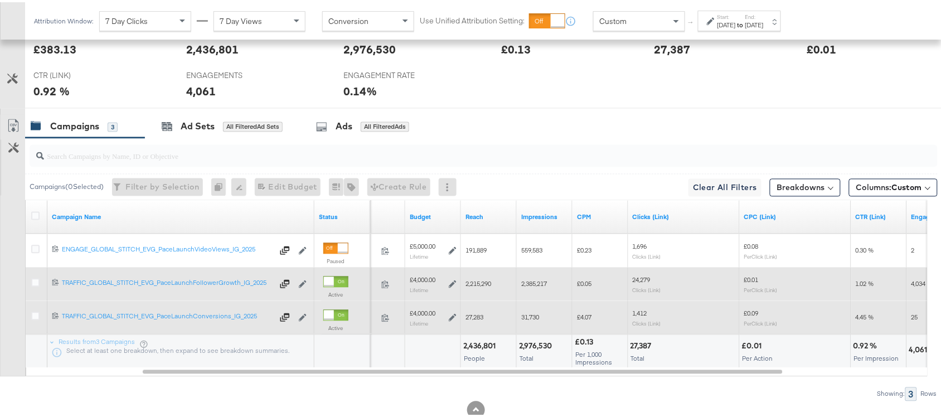
click at [640, 315] on span "1,412" at bounding box center [640, 311] width 14 height 8
copy span "1,412"
click at [640, 315] on span "1,412" at bounding box center [640, 311] width 14 height 8
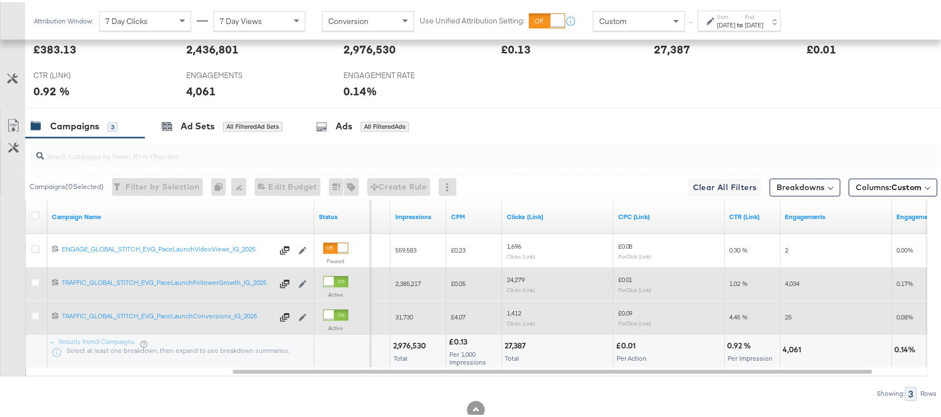
click at [792, 316] on span "25" at bounding box center [788, 315] width 7 height 8
copy span "25"
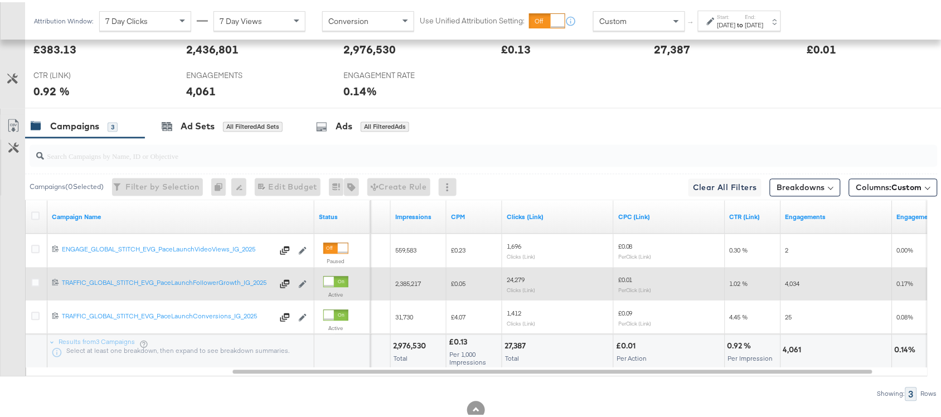
click at [745, 20] on strong "to" at bounding box center [740, 22] width 9 height 8
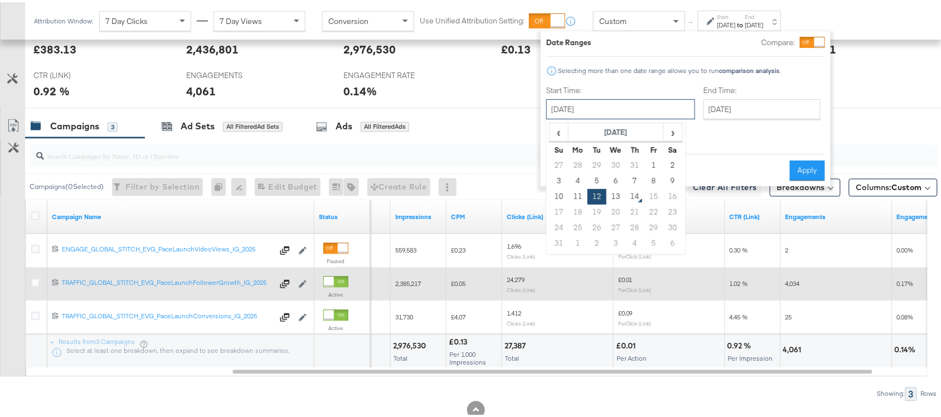
click at [596, 111] on input "[DATE]" at bounding box center [620, 107] width 149 height 20
click at [617, 194] on td "13" at bounding box center [615, 195] width 19 height 16
type input "[DATE]"
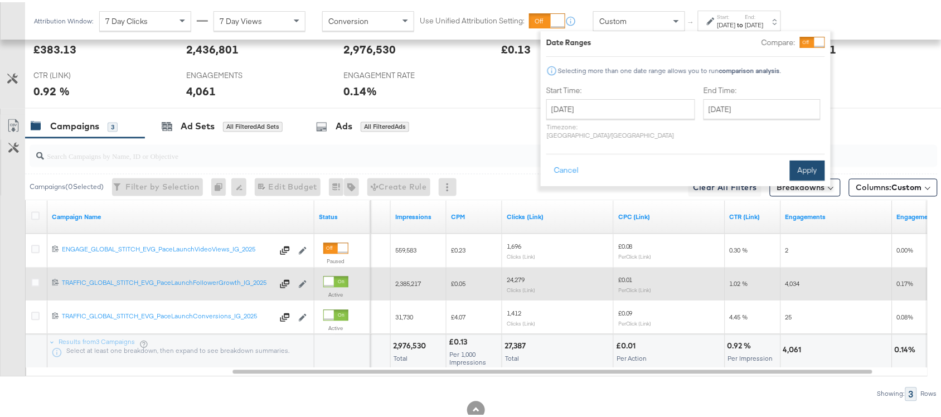
click at [804, 160] on button "Apply" at bounding box center [807, 168] width 35 height 20
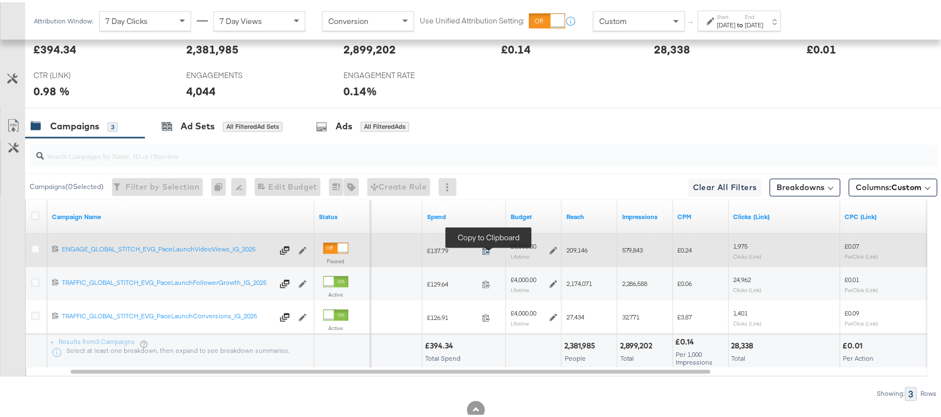
click at [485, 253] on icon at bounding box center [486, 249] width 8 height 8
click at [571, 257] on div "209,146" at bounding box center [590, 249] width 56 height 18
copy span "209,146"
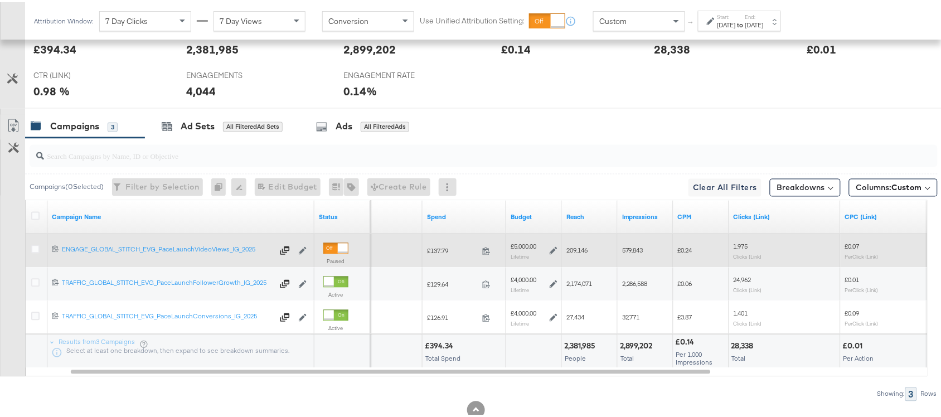
click at [631, 248] on span "579,843" at bounding box center [632, 248] width 21 height 8
copy span "579,843"
click at [631, 248] on span "579,843" at bounding box center [632, 248] width 21 height 8
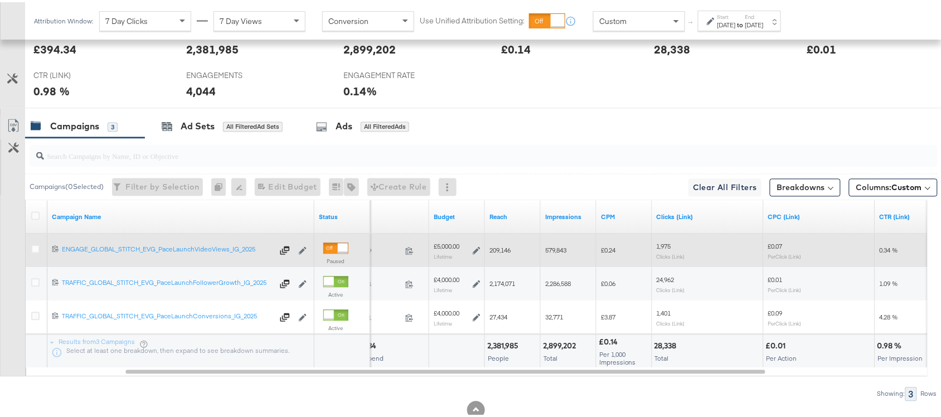
click at [663, 249] on span "1,975" at bounding box center [664, 244] width 14 height 8
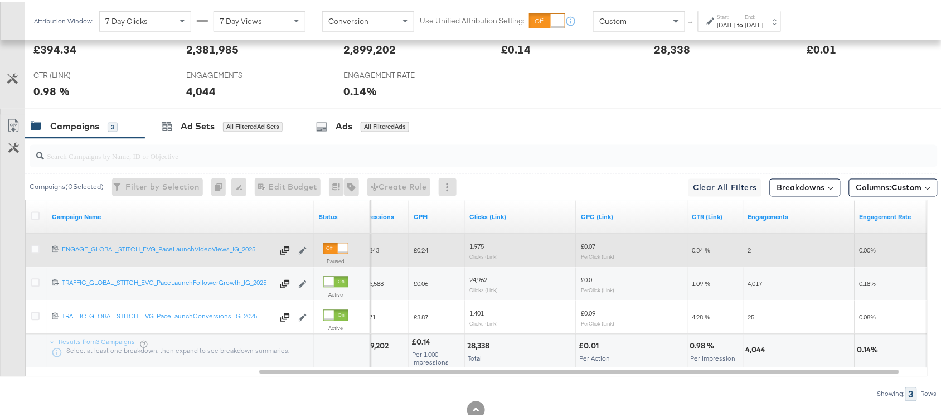
click at [750, 252] on span "2" at bounding box center [749, 248] width 3 height 8
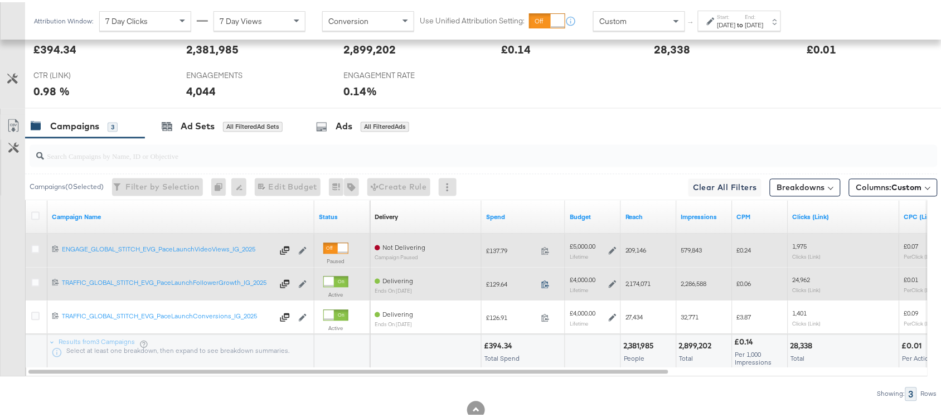
click at [544, 285] on icon at bounding box center [545, 282] width 8 height 8
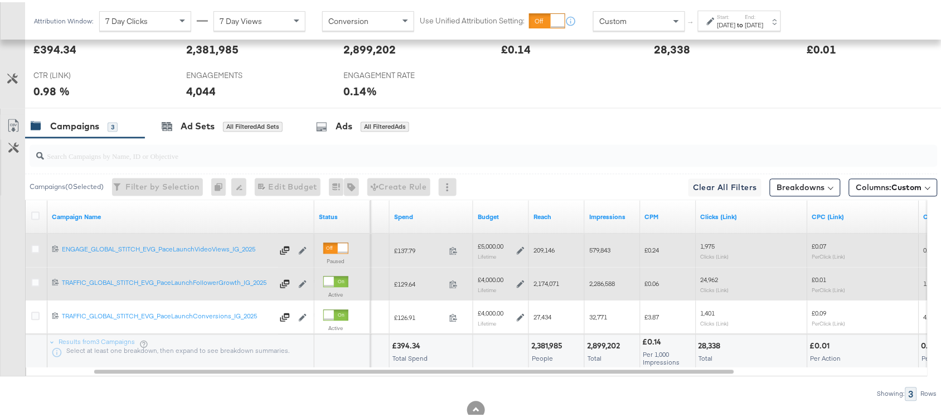
click at [542, 285] on span "2,174,071" at bounding box center [546, 282] width 26 height 8
click at [606, 285] on span "2,286,588" at bounding box center [602, 282] width 26 height 8
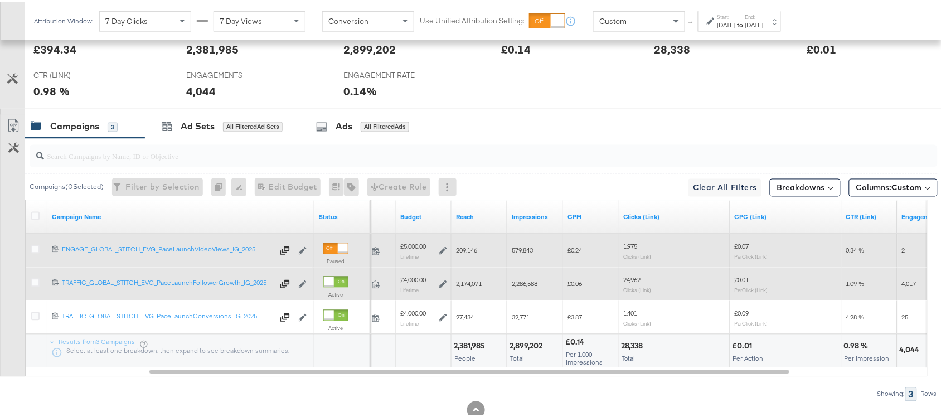
click at [629, 279] on span "24,962" at bounding box center [632, 278] width 18 height 8
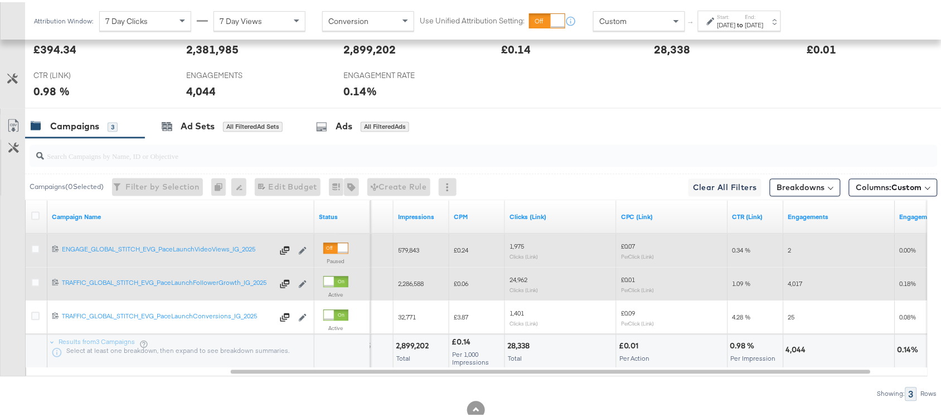
click at [802, 284] on span "4,017" at bounding box center [795, 282] width 14 height 8
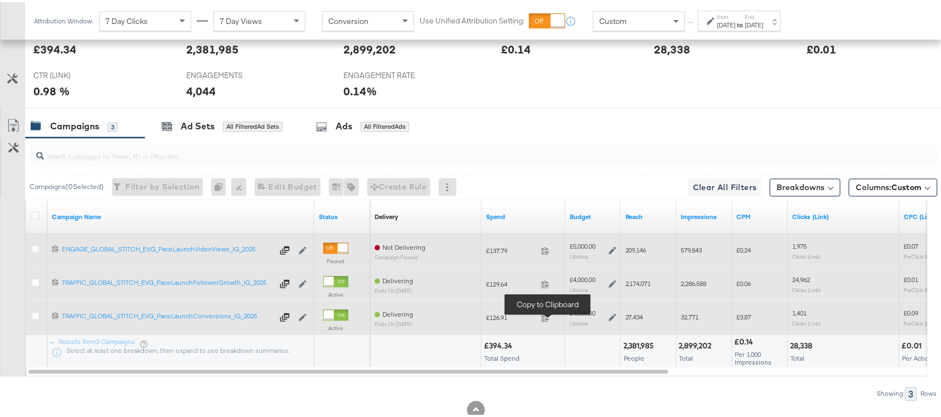
click at [545, 322] on span at bounding box center [549, 317] width 24 height 8
click at [629, 318] on span "27,434" at bounding box center [634, 315] width 18 height 8
click at [690, 318] on span "32,771" at bounding box center [690, 315] width 18 height 8
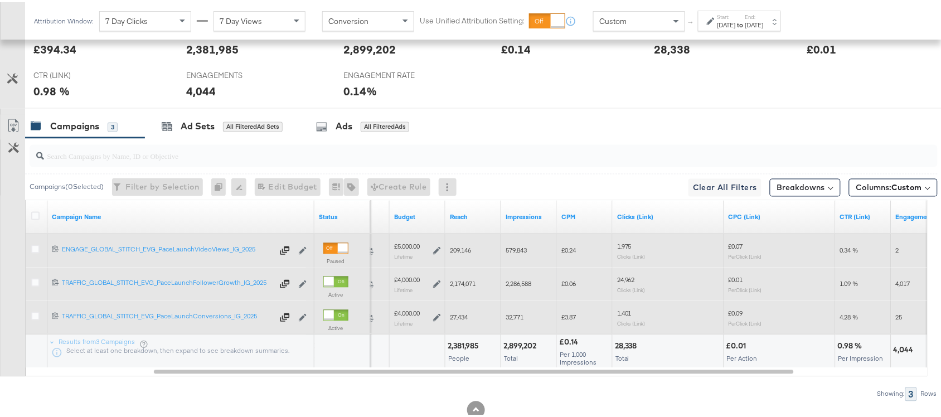
click at [622, 310] on span "1,401" at bounding box center [624, 311] width 14 height 8
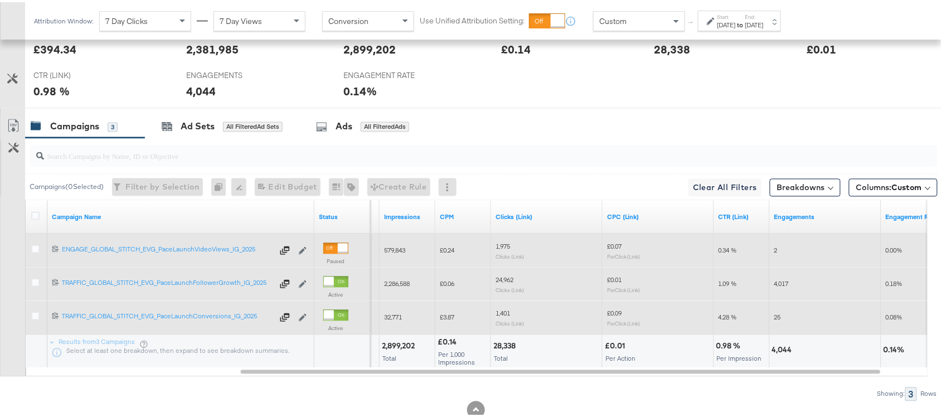
click at [776, 319] on span "25" at bounding box center [777, 315] width 7 height 8
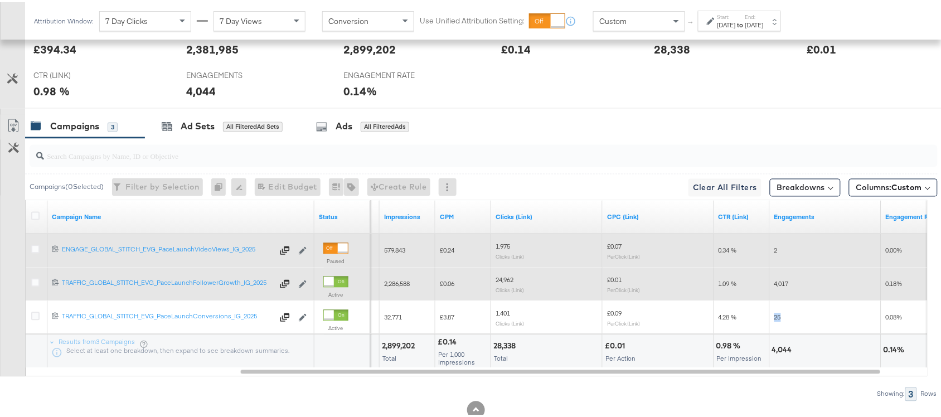
scroll to position [0, 0]
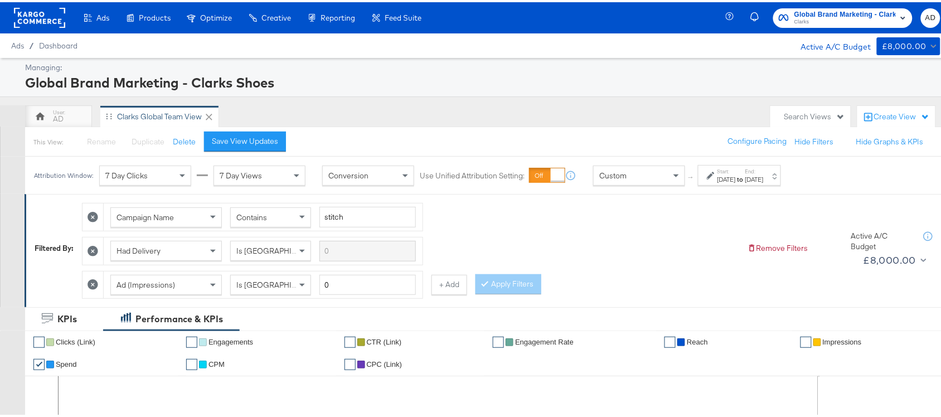
click at [43, 12] on rect at bounding box center [39, 16] width 51 height 20
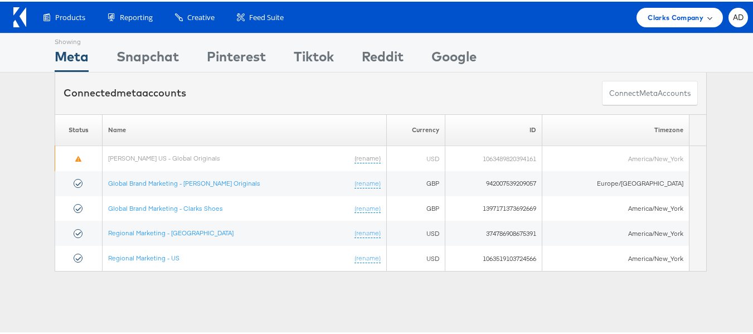
click at [666, 24] on div "Clarks Company" at bounding box center [680, 16] width 86 height 20
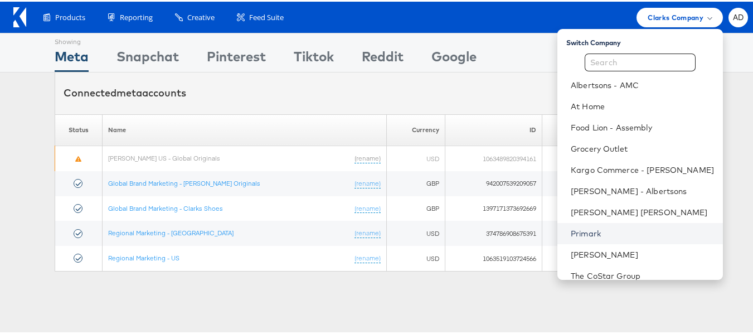
click at [571, 229] on link "Primark" at bounding box center [642, 231] width 143 height 11
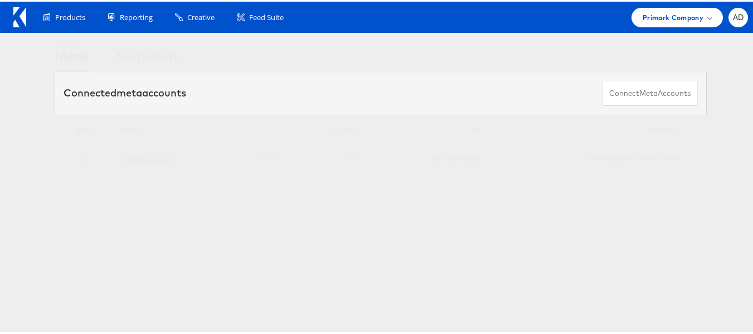
drag, startPoint x: 135, startPoint y: 0, endPoint x: 147, endPoint y: 158, distance: 158.2
click at [147, 158] on link "Primark US Corp" at bounding box center [147, 156] width 49 height 8
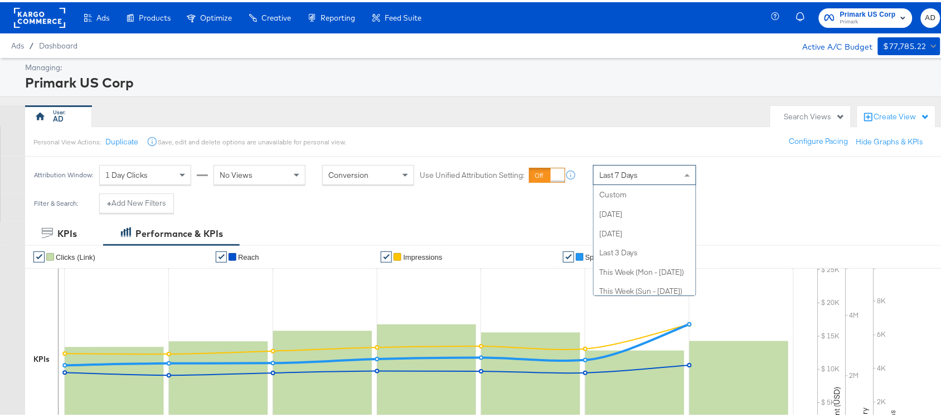
click at [662, 174] on div "Last 7 Days" at bounding box center [645, 172] width 102 height 19
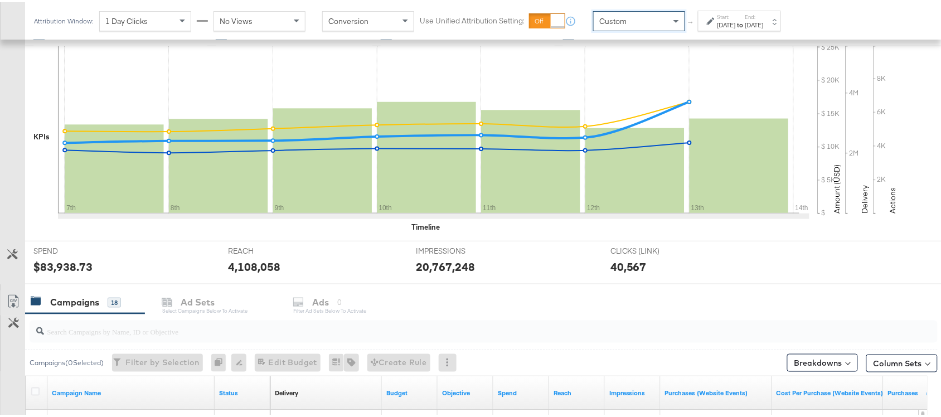
scroll to position [222, 0]
click at [132, 336] on input "search" at bounding box center [449, 326] width 811 height 22
paste input "120228088321630495"
type input "120228088321630495"
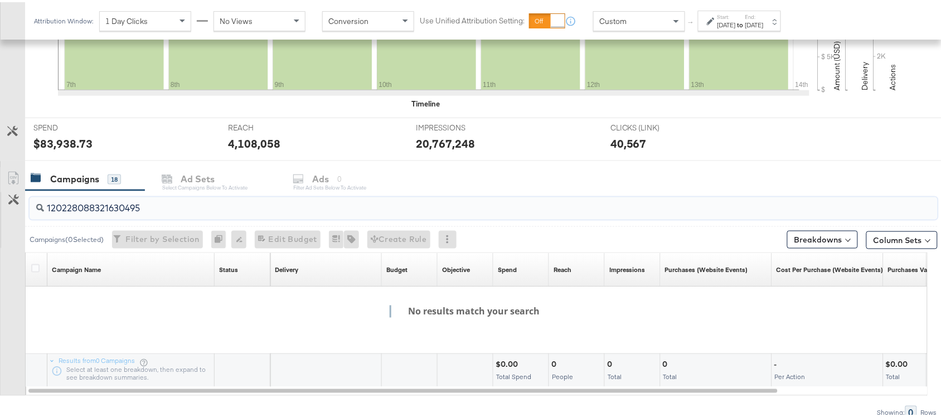
scroll to position [396, 0]
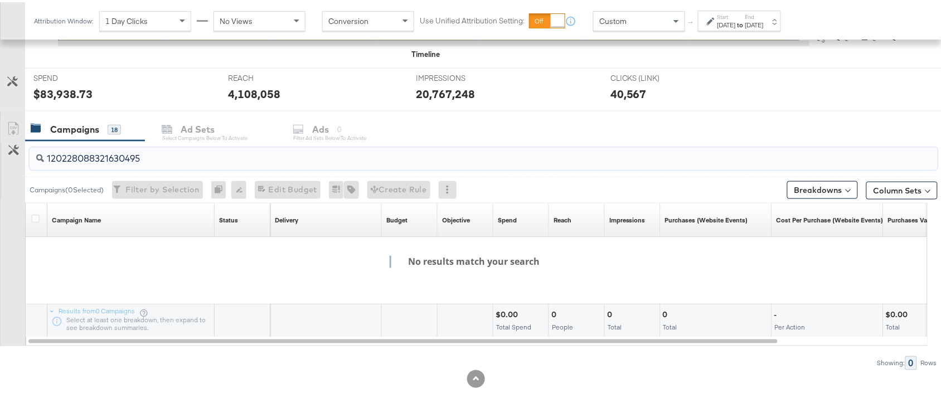
click at [161, 154] on input "120228088321630495" at bounding box center [449, 152] width 811 height 22
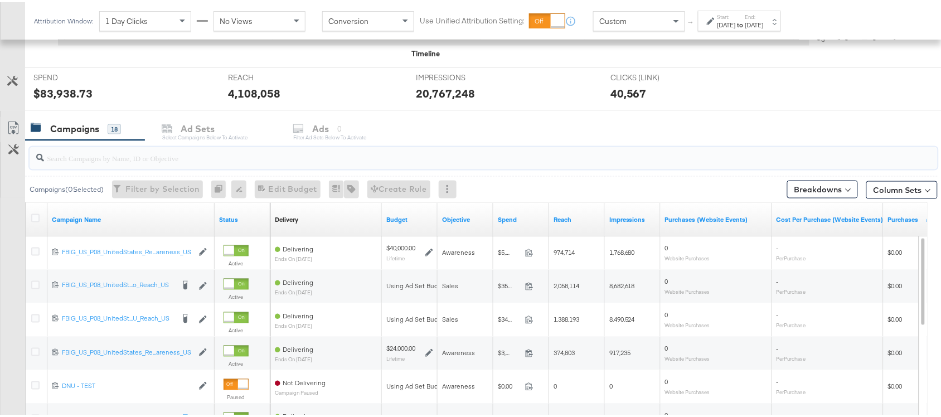
paste input "NYC 2.0_Carousel_Y_Mixed_Kargo_Campaign_Dynamic_N/A_N/A_N/A_Cotton Blend Shirt …"
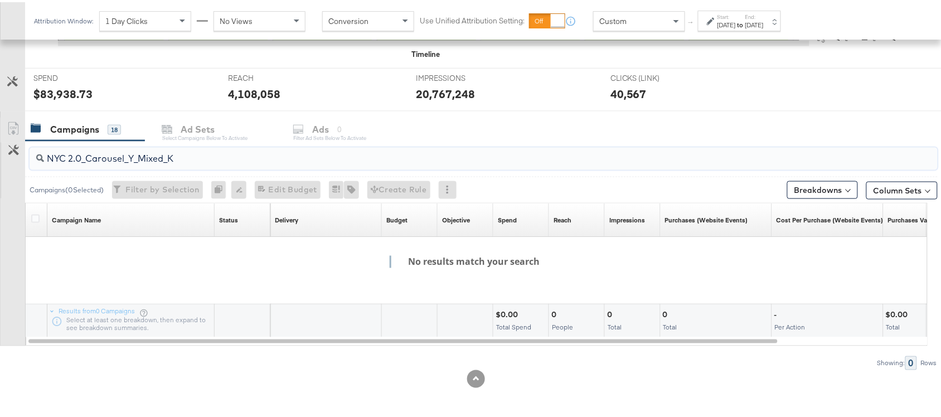
type input "NYC 2.0_Carousel_Y_Mixed_K"
click at [188, 155] on input "NYC 2.0_Carousel_Y_Mixed_K" at bounding box center [449, 152] width 811 height 22
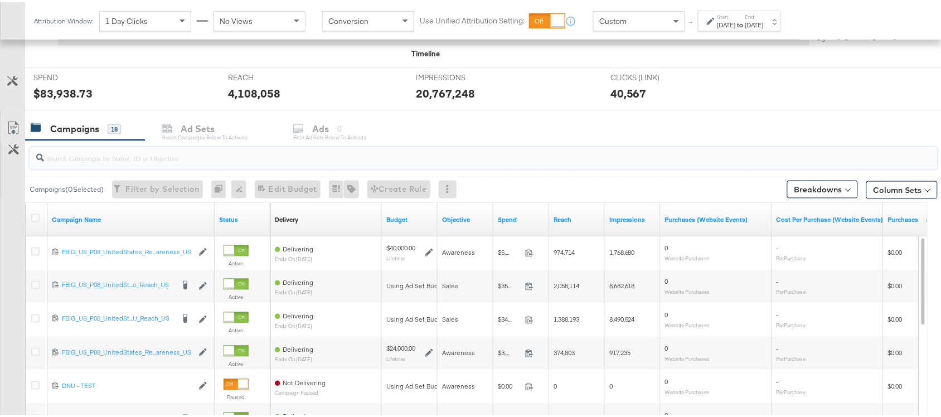
click at [93, 160] on input "search" at bounding box center [449, 151] width 811 height 22
paste input "120228088321600495"
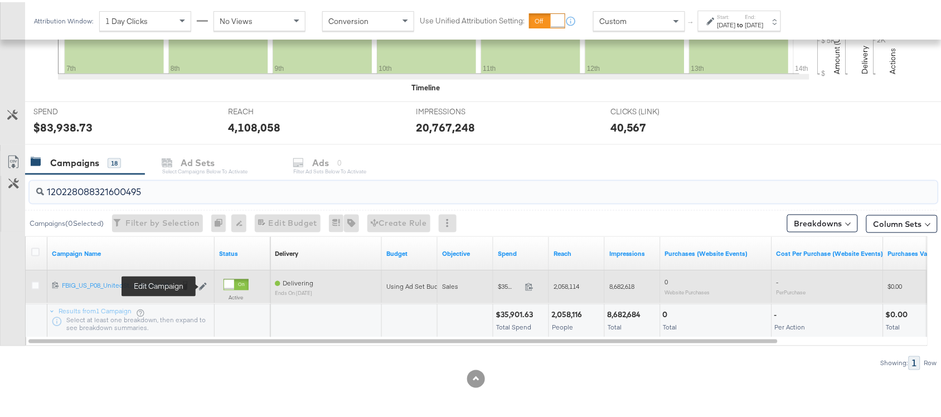
type input "120228088321600495"
click at [203, 285] on icon at bounding box center [203, 285] width 8 height 8
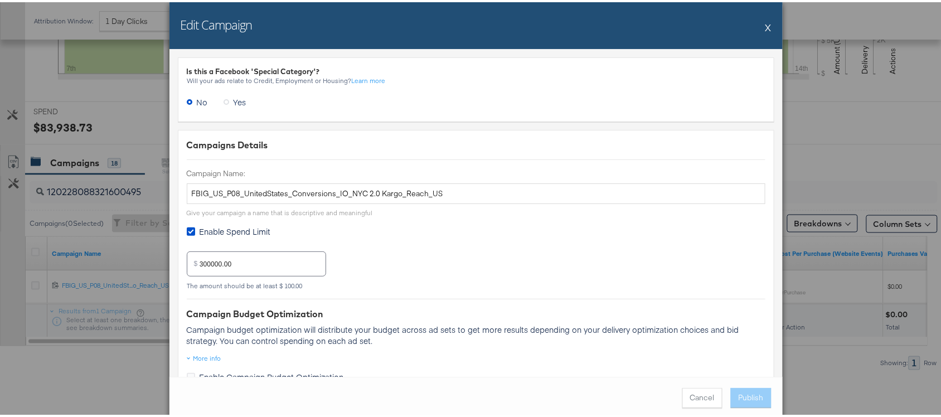
scroll to position [74, 0]
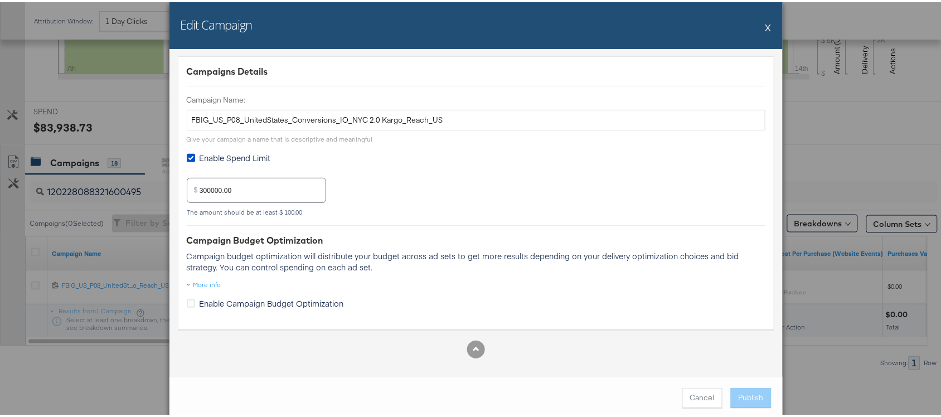
click at [765, 28] on button "X" at bounding box center [768, 25] width 6 height 22
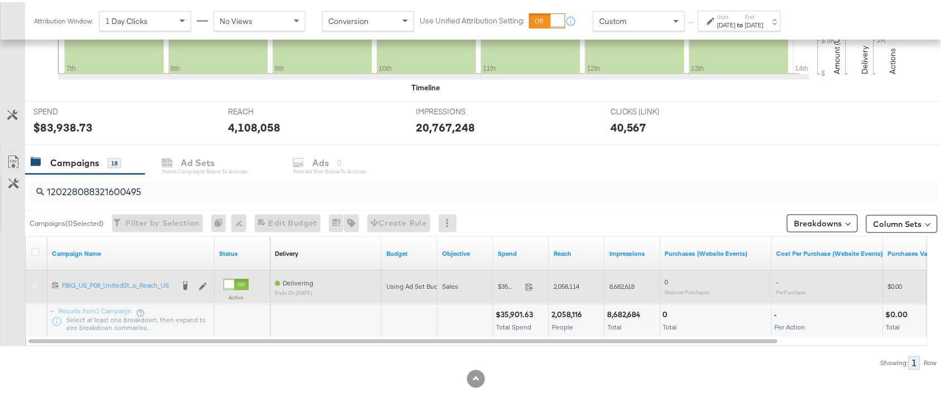
click at [36, 282] on icon at bounding box center [35, 283] width 8 height 8
click at [0, 0] on input "checkbox" at bounding box center [0, 0] width 0 height 0
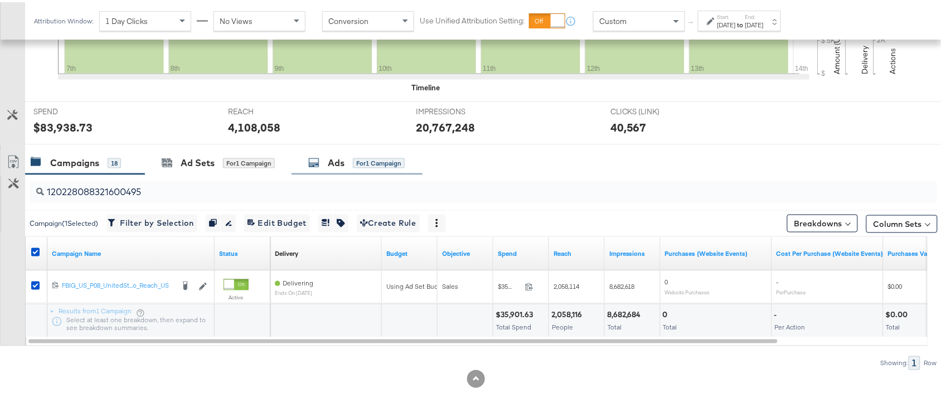
click at [319, 166] on icon at bounding box center [313, 160] width 11 height 11
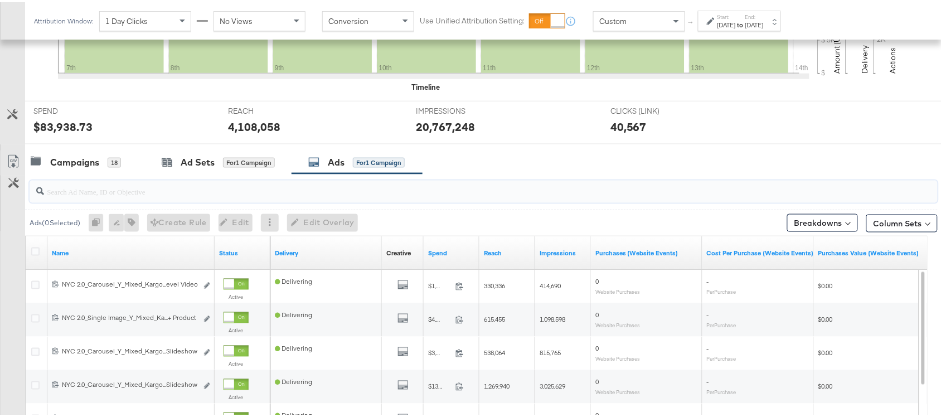
click at [106, 193] on input "search" at bounding box center [449, 185] width 811 height 22
paste input "NYC 2.0_Carousel_Y_Mixed_Kargo_Campaign_Dynamic_N/A_N/A_N/A_Cotton Blend Shirt …"
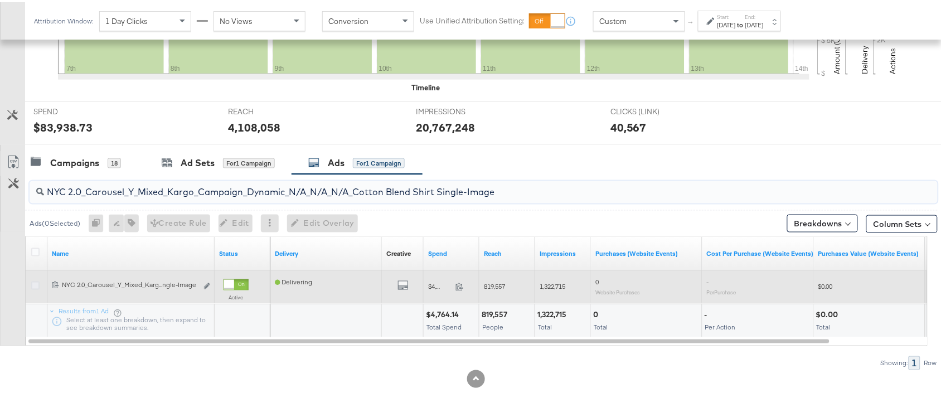
type input "NYC 2.0_Carousel_Y_Mixed_Kargo_Campaign_Dynamic_N/A_N/A_N/A_Cotton Blend Shirt …"
click at [35, 285] on icon at bounding box center [35, 283] width 8 height 8
click at [0, 0] on input "checkbox" at bounding box center [0, 0] width 0 height 0
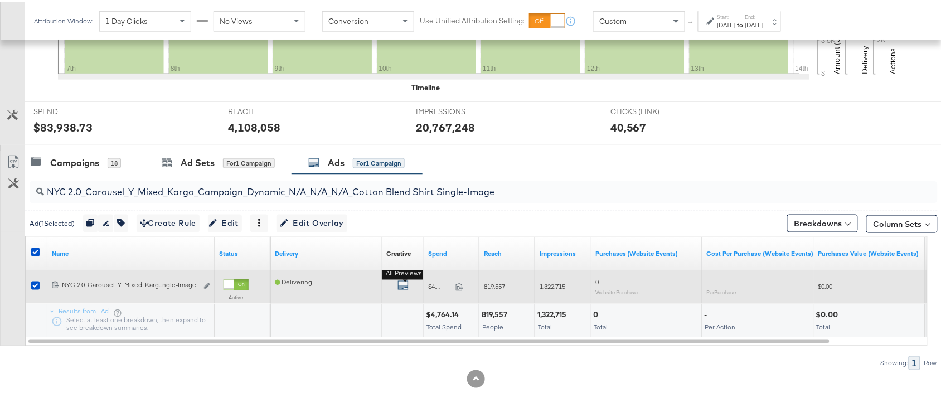
click at [406, 283] on icon "default" at bounding box center [402, 283] width 11 height 11
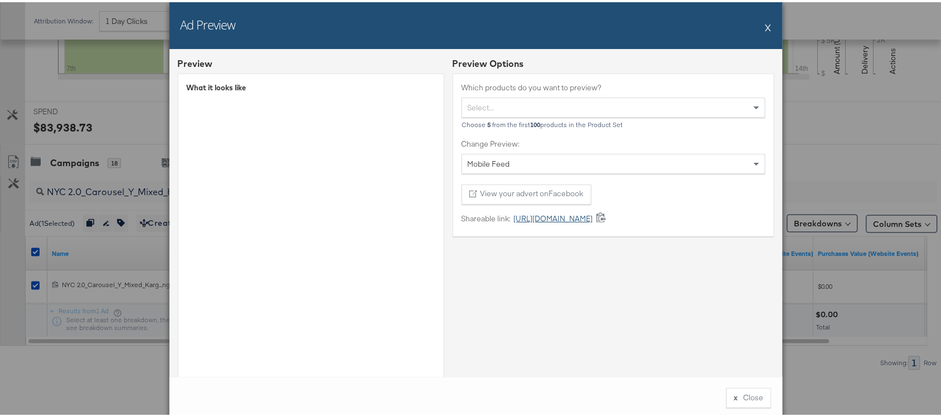
click at [530, 218] on link "[URL][DOMAIN_NAME]" at bounding box center [552, 216] width 82 height 11
click at [765, 28] on button "X" at bounding box center [768, 25] width 6 height 22
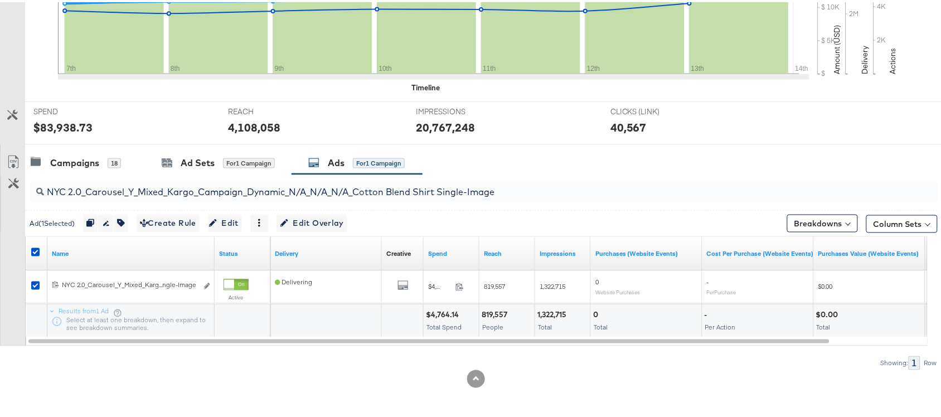
scroll to position [0, 0]
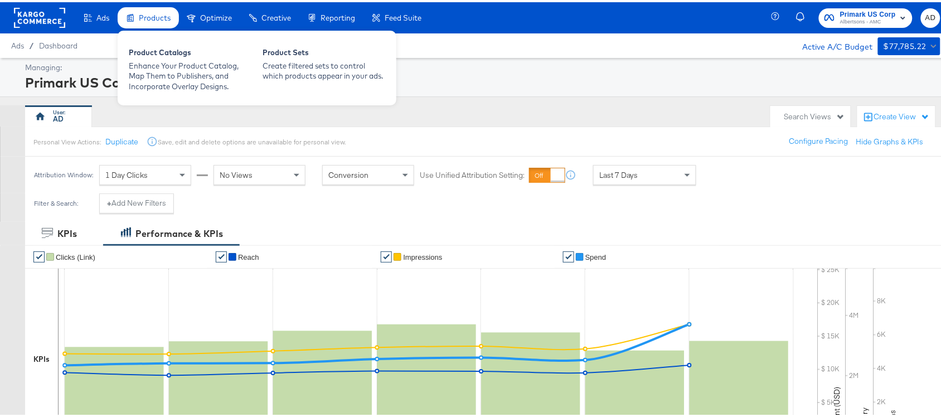
click at [154, 23] on div "Products" at bounding box center [148, 16] width 61 height 22
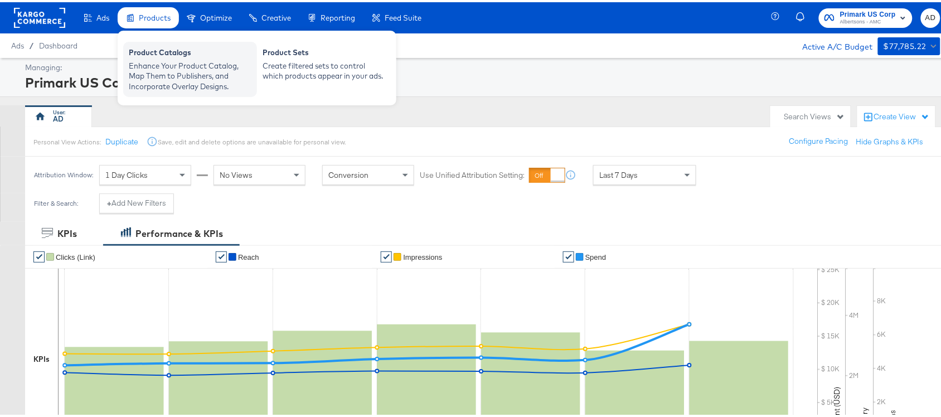
click at [166, 63] on div "Enhance Your Product Catalog, Map Them to Publishers, and Incorporate Overlay D…" at bounding box center [190, 74] width 123 height 31
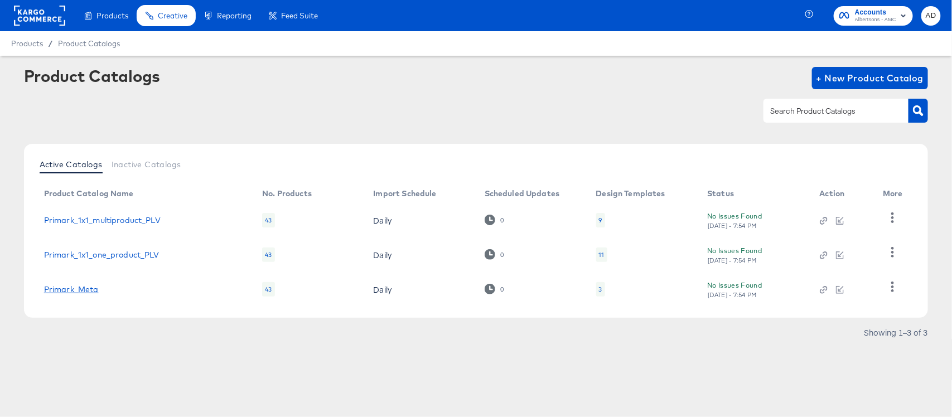
click at [89, 288] on link "Primark_Meta" at bounding box center [71, 289] width 55 height 9
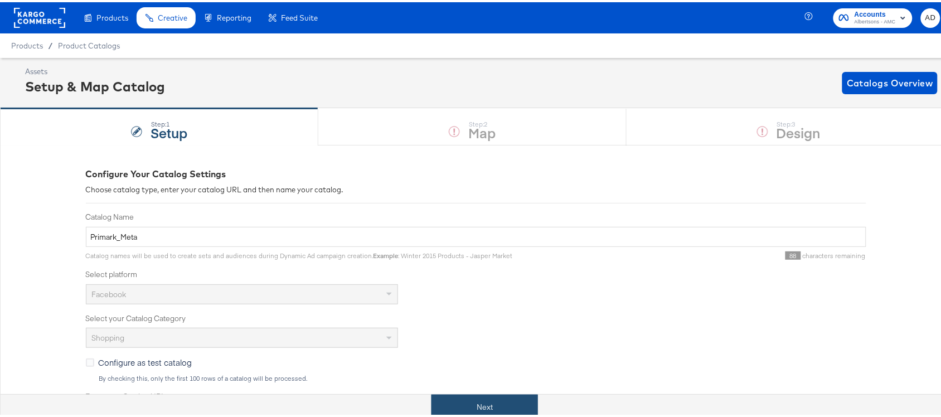
click at [472, 396] on button "Next" at bounding box center [484, 404] width 106 height 25
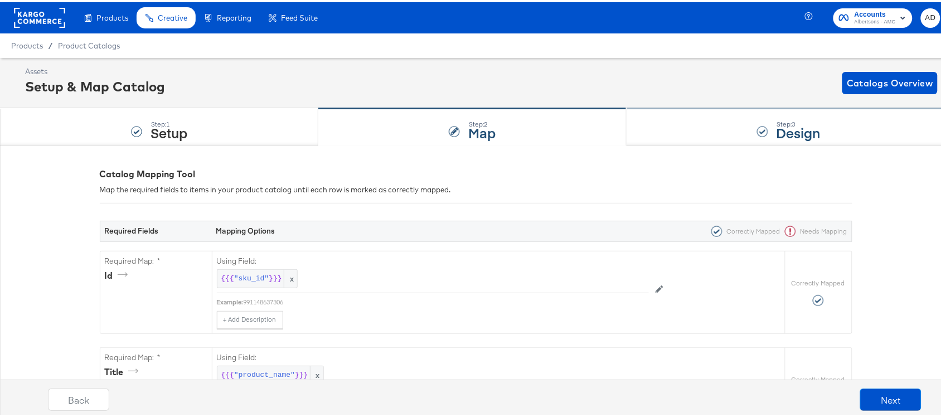
click at [793, 132] on strong "Design" at bounding box center [798, 130] width 44 height 18
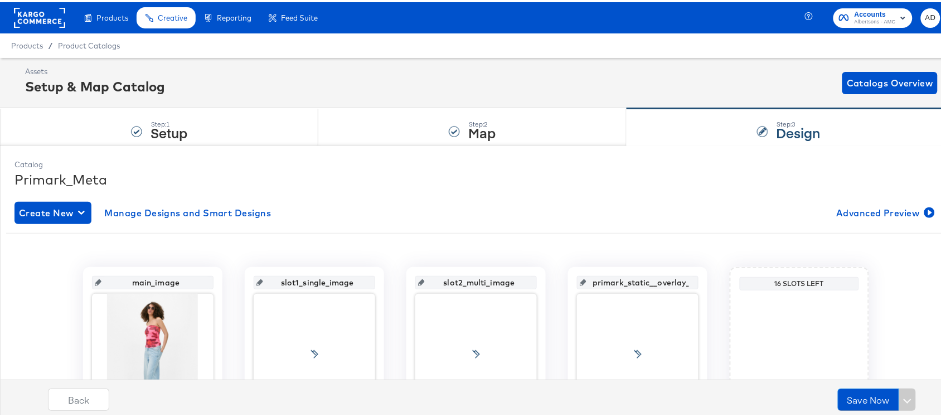
scroll to position [115, 0]
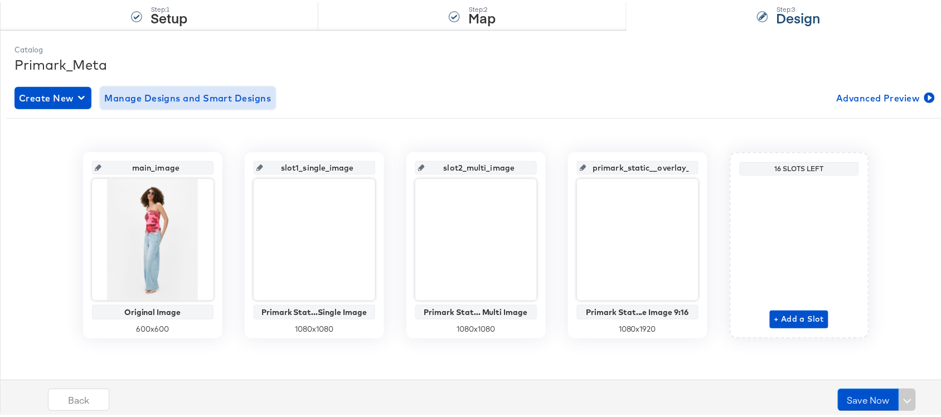
click at [173, 101] on span "Manage Designs and Smart Designs" at bounding box center [188, 96] width 167 height 16
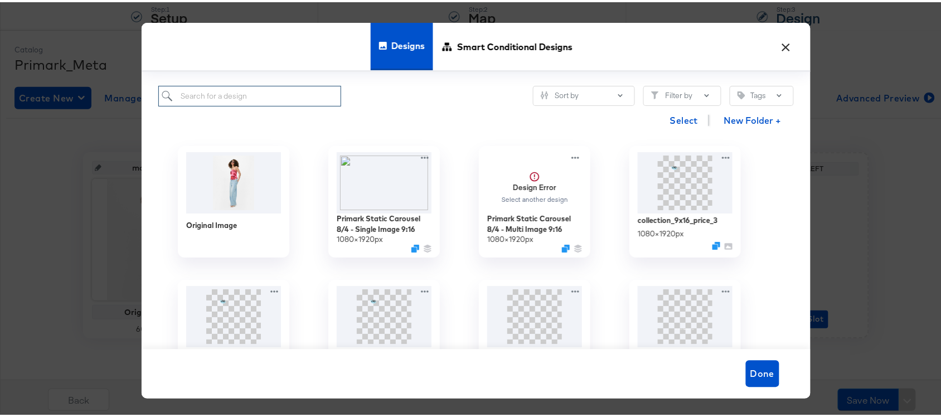
click at [246, 101] on input "search" at bounding box center [249, 94] width 183 height 21
paste input "Primark Static Carousel 8/4 - Single Image 9:16"
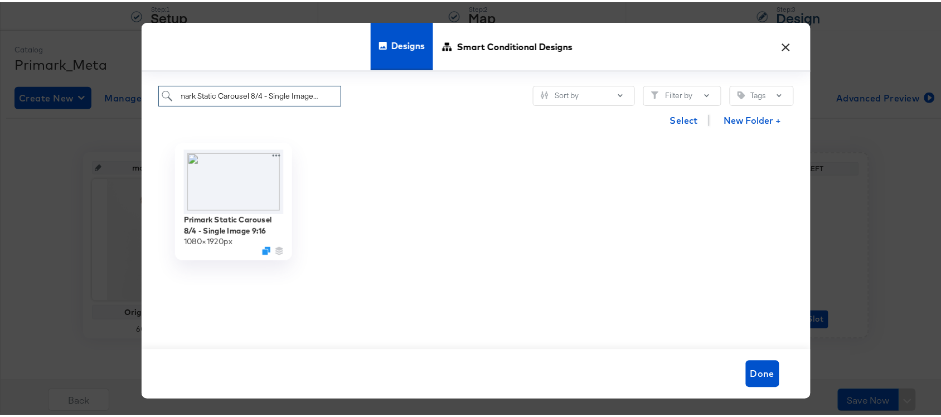
type input "Primark Static Carousel 8/4 - Single Image 9:16"
click at [215, 184] on img at bounding box center [233, 179] width 100 height 64
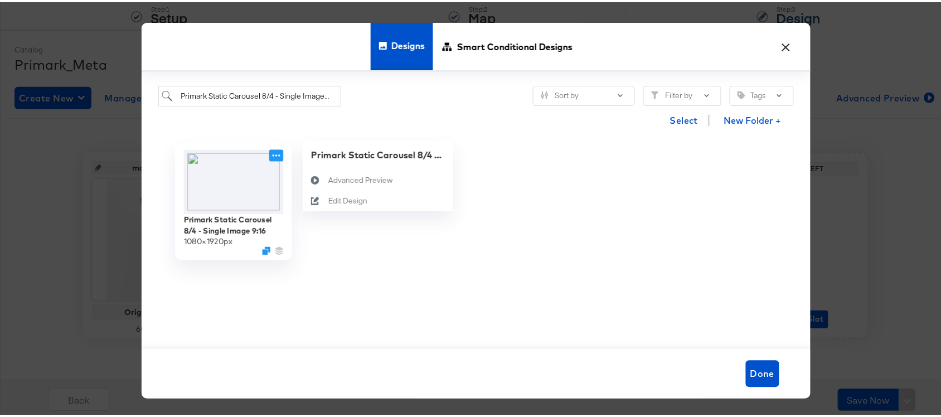
click at [269, 152] on icon at bounding box center [276, 153] width 14 height 12
click at [328, 178] on div "Advanced Preview Advanced Preview" at bounding box center [328, 178] width 0 height 0
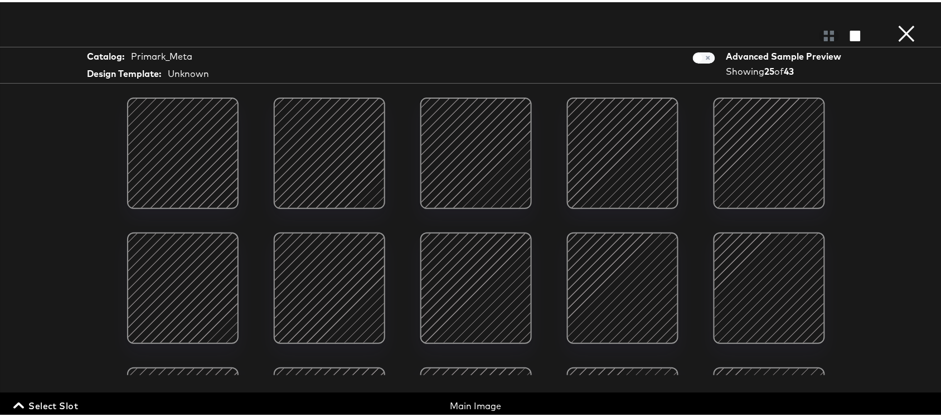
click at [879, 33] on div at bounding box center [476, 33] width 952 height 22
click at [896, 22] on button "×" at bounding box center [907, 11] width 22 height 22
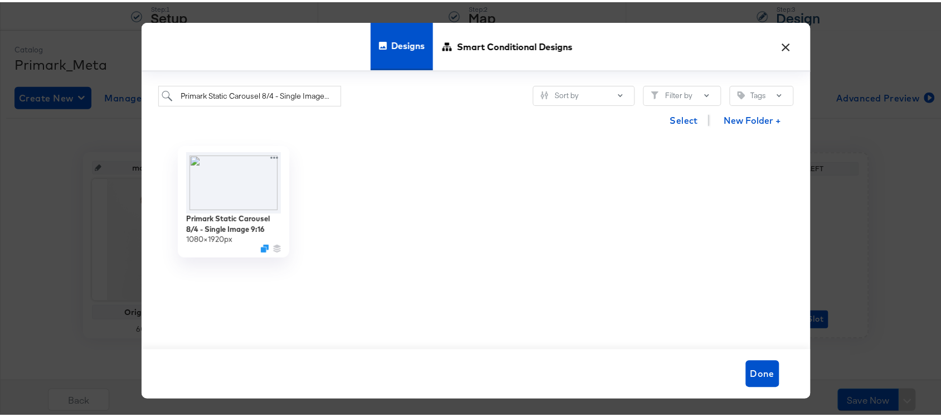
click at [779, 48] on button "×" at bounding box center [786, 42] width 20 height 20
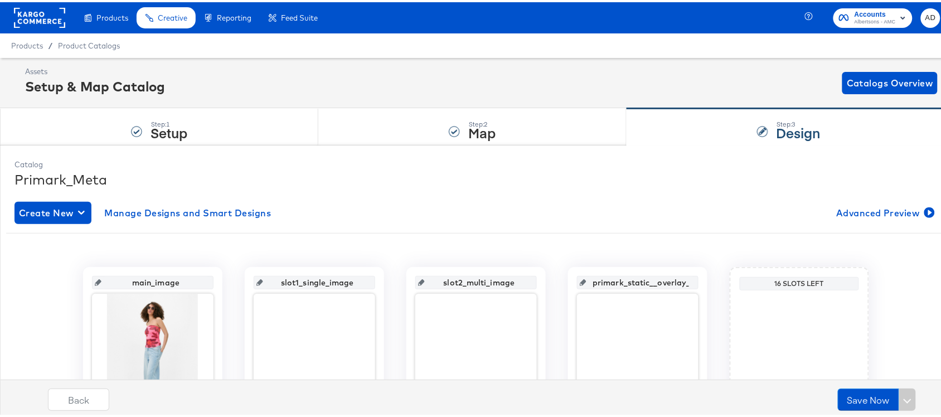
click at [40, 21] on rect at bounding box center [39, 16] width 51 height 20
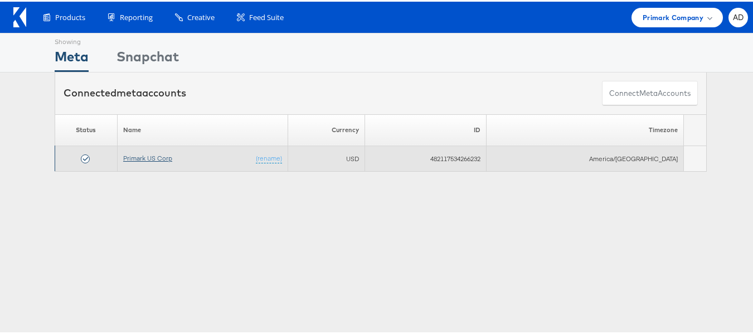
click at [154, 156] on link "Primark US Corp" at bounding box center [147, 156] width 49 height 8
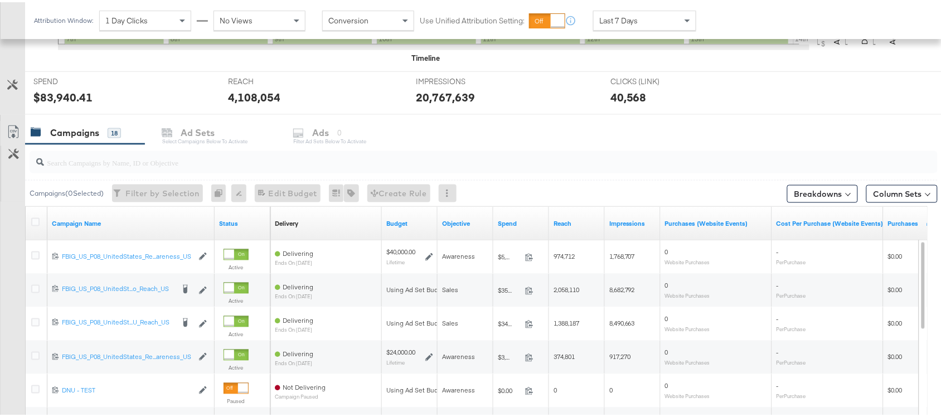
scroll to position [394, 0]
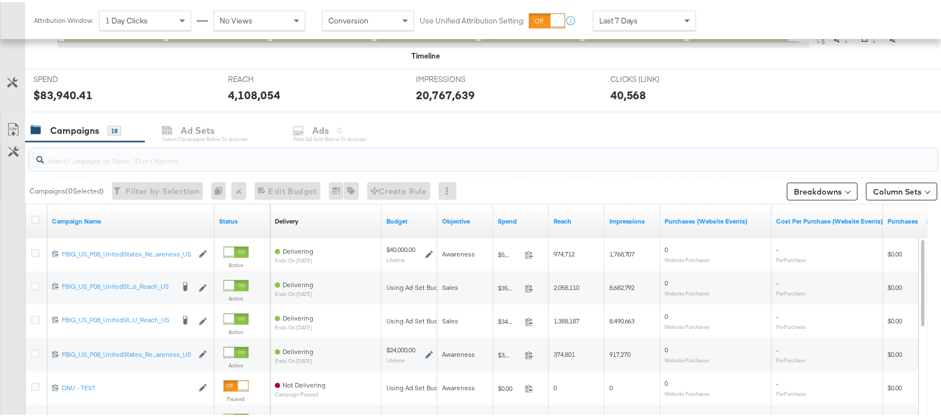
click at [118, 153] on input "search" at bounding box center [449, 154] width 811 height 22
paste input "120228088321600495"
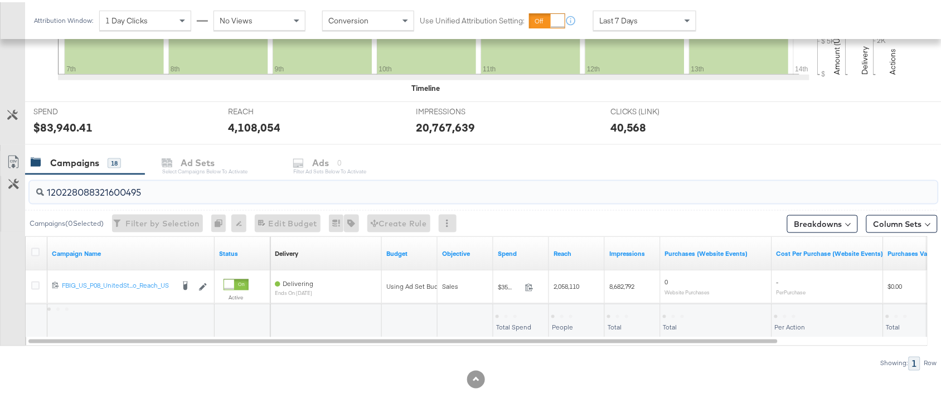
scroll to position [363, 0]
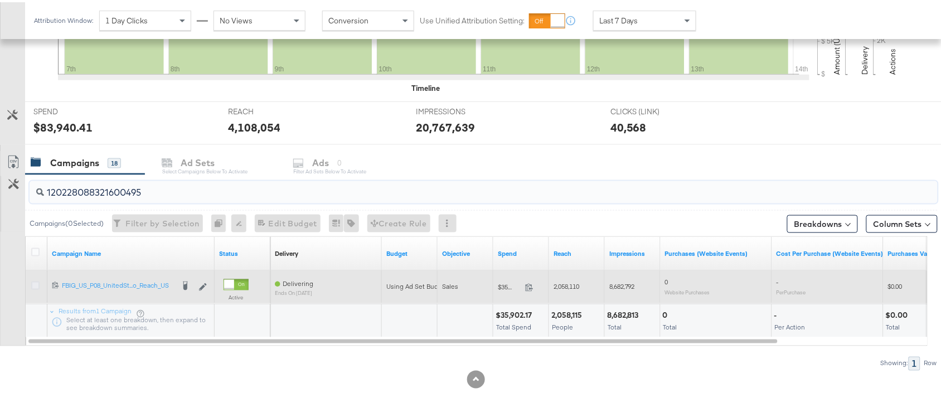
type input "120228088321600495"
click at [35, 282] on icon at bounding box center [35, 283] width 8 height 8
click at [0, 0] on input "checkbox" at bounding box center [0, 0] width 0 height 0
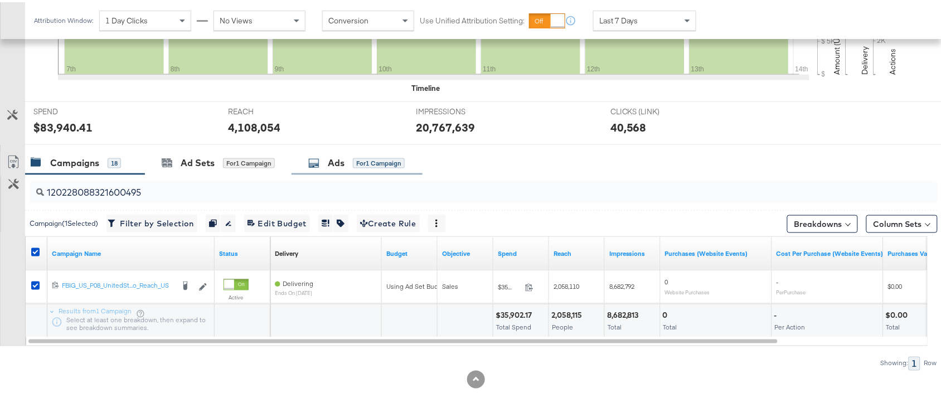
click at [315, 163] on icon at bounding box center [313, 161] width 11 height 11
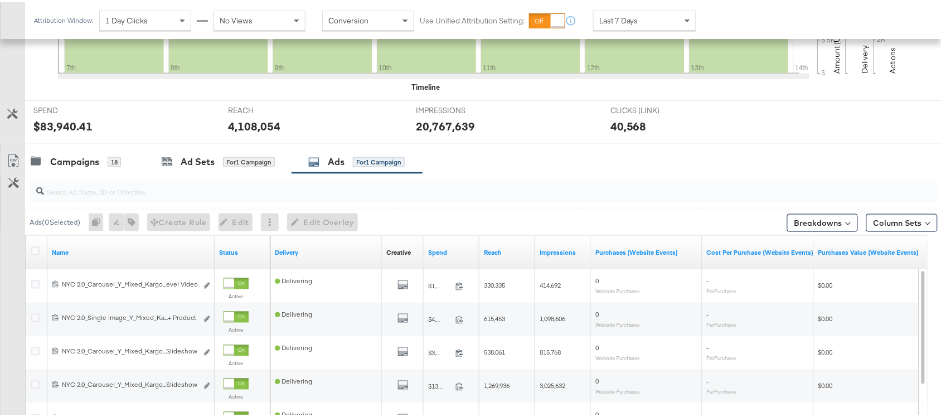
click at [105, 198] on div at bounding box center [484, 189] width 908 height 22
paste input "NYC 2.0_Carousel_Y_Mixed_Kargo_Campaign_Dynamic_N/A_N/A_N/A_Cotton Blend Shirt …"
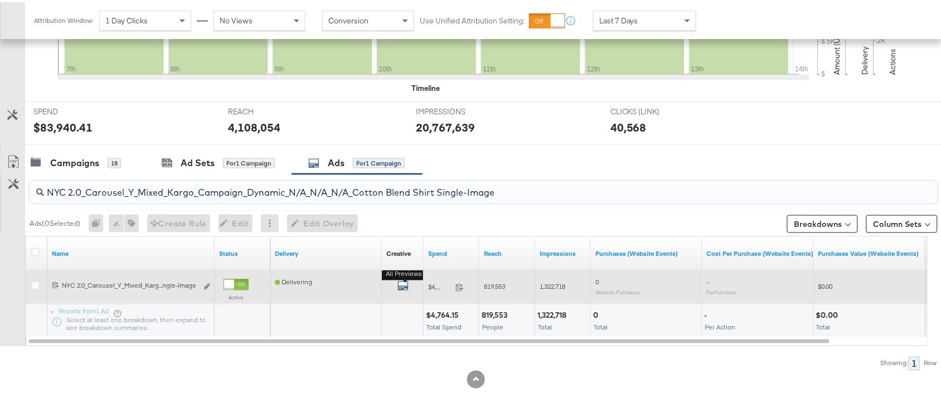
type input "NYC 2.0_Carousel_Y_Mixed_Kargo_Campaign_Dynamic_N/A_N/A_N/A_Cotton Blend Shirt …"
click at [400, 286] on icon "default" at bounding box center [402, 283] width 11 height 11
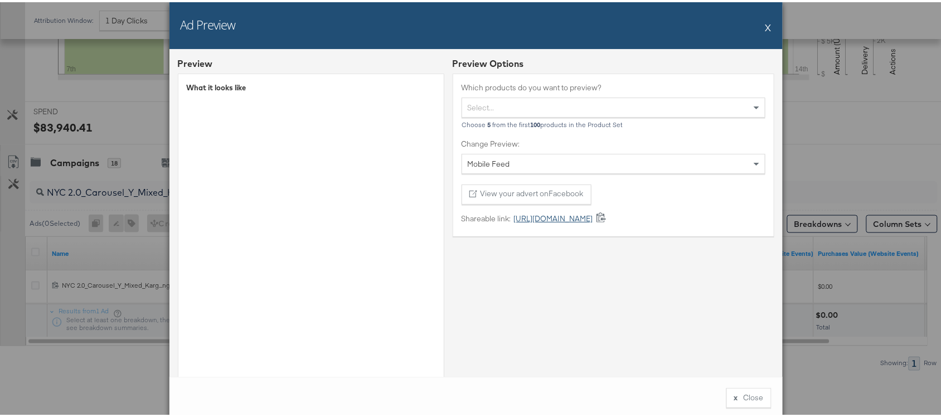
click at [555, 219] on link "[URL][DOMAIN_NAME]" at bounding box center [552, 216] width 82 height 11
